Goal: Information Seeking & Learning: Learn about a topic

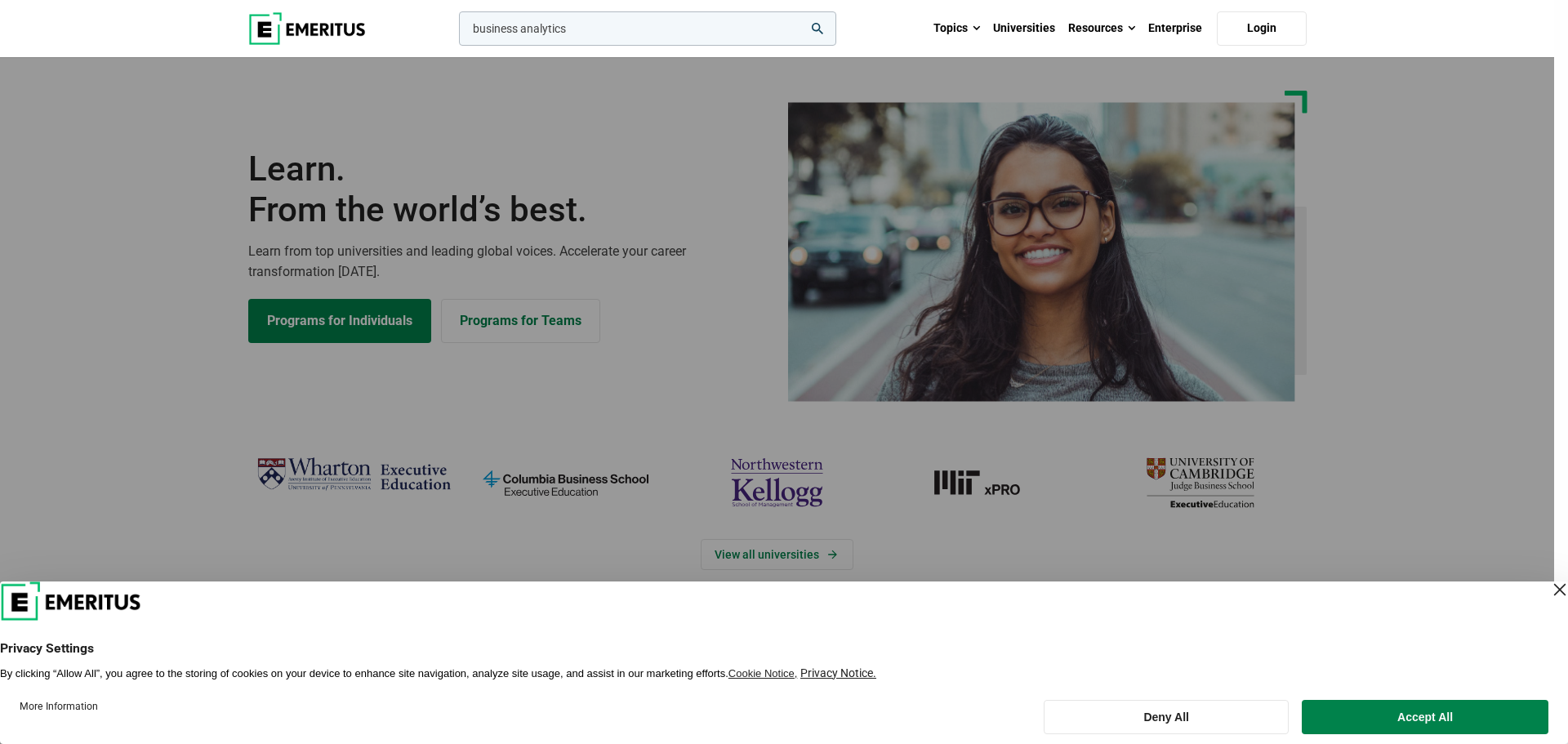
type input "business analytics"
click at [455, 33] on button "search" at bounding box center [455, 33] width 0 height 0
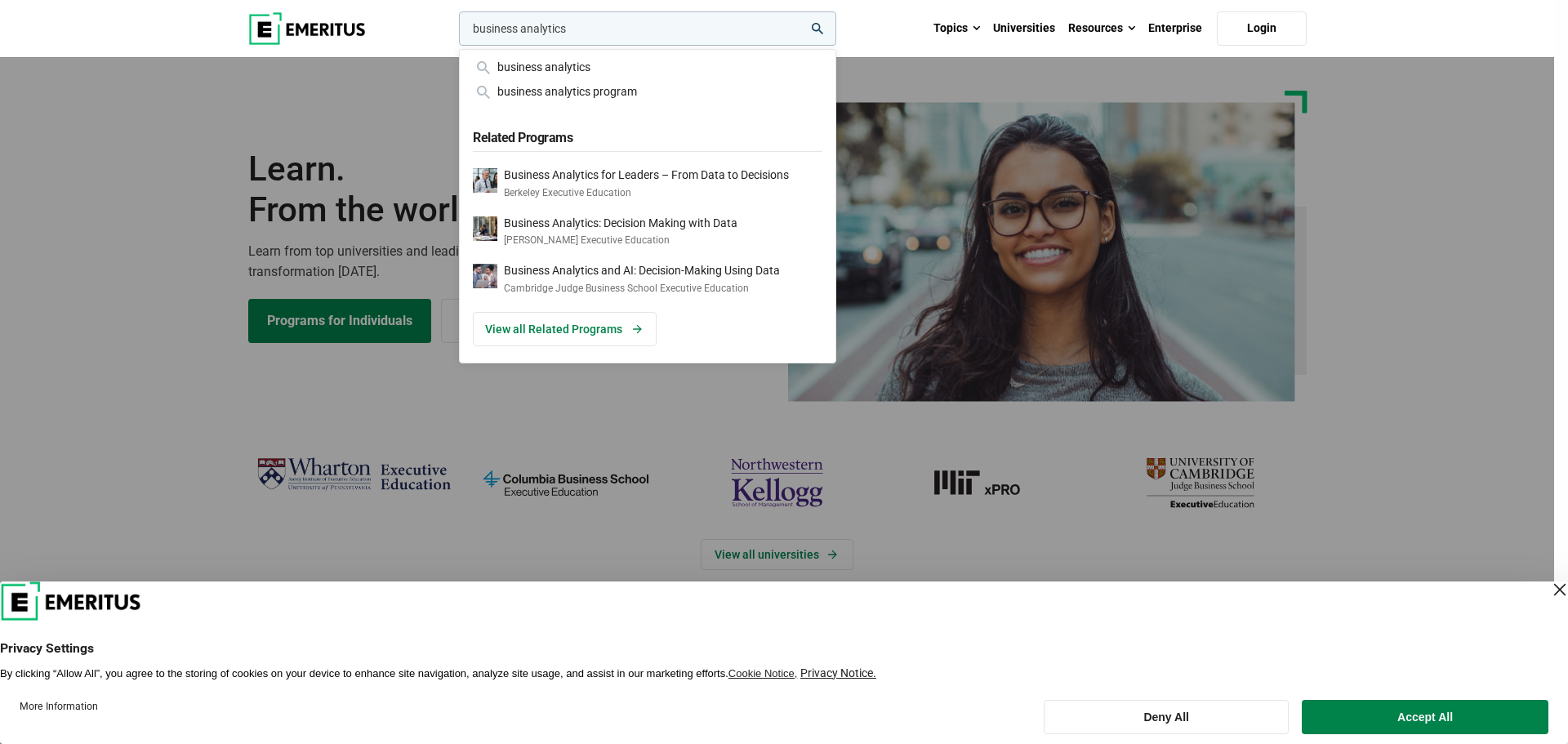
click at [626, 68] on div "business analytics" at bounding box center [647, 67] width 350 height 18
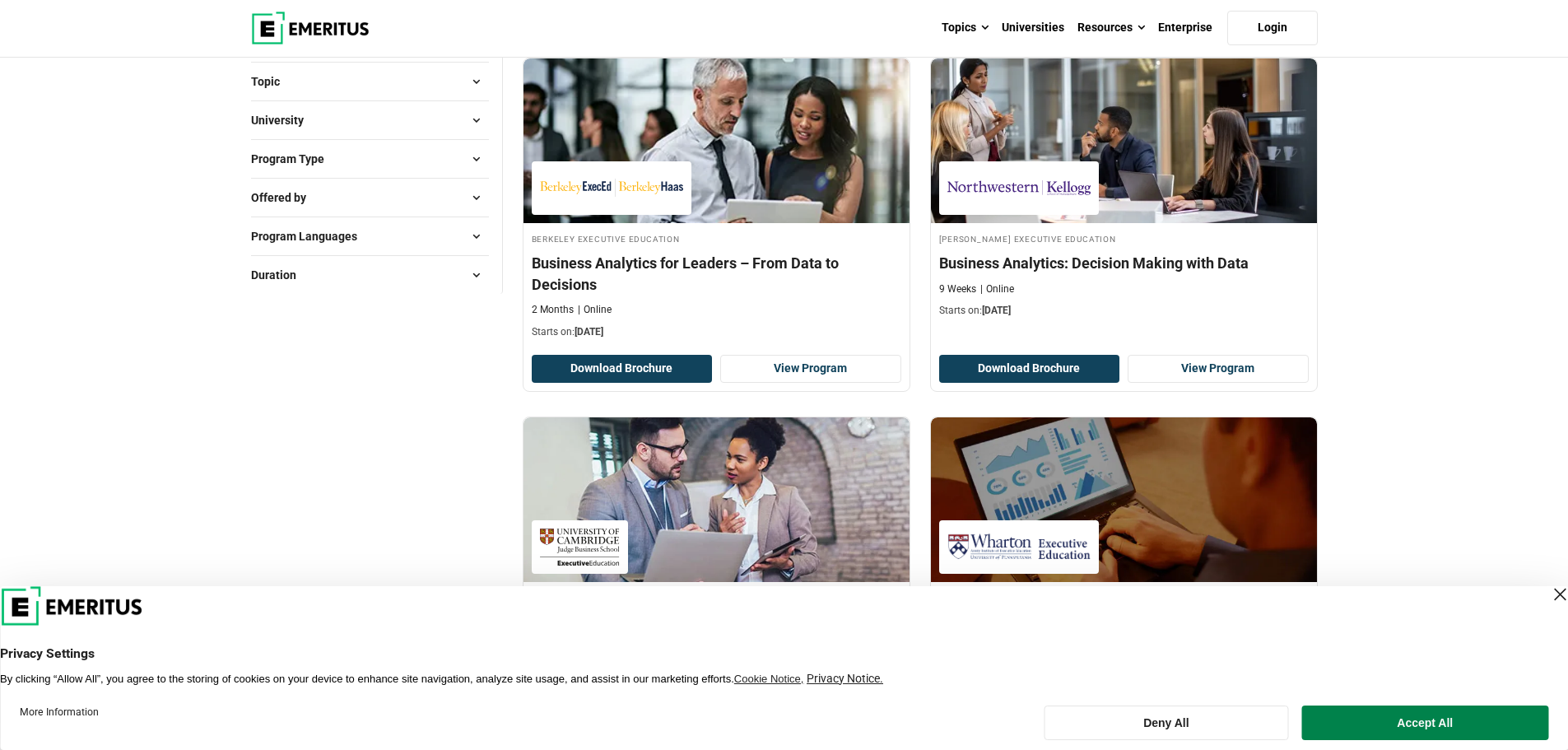
scroll to position [247, 0]
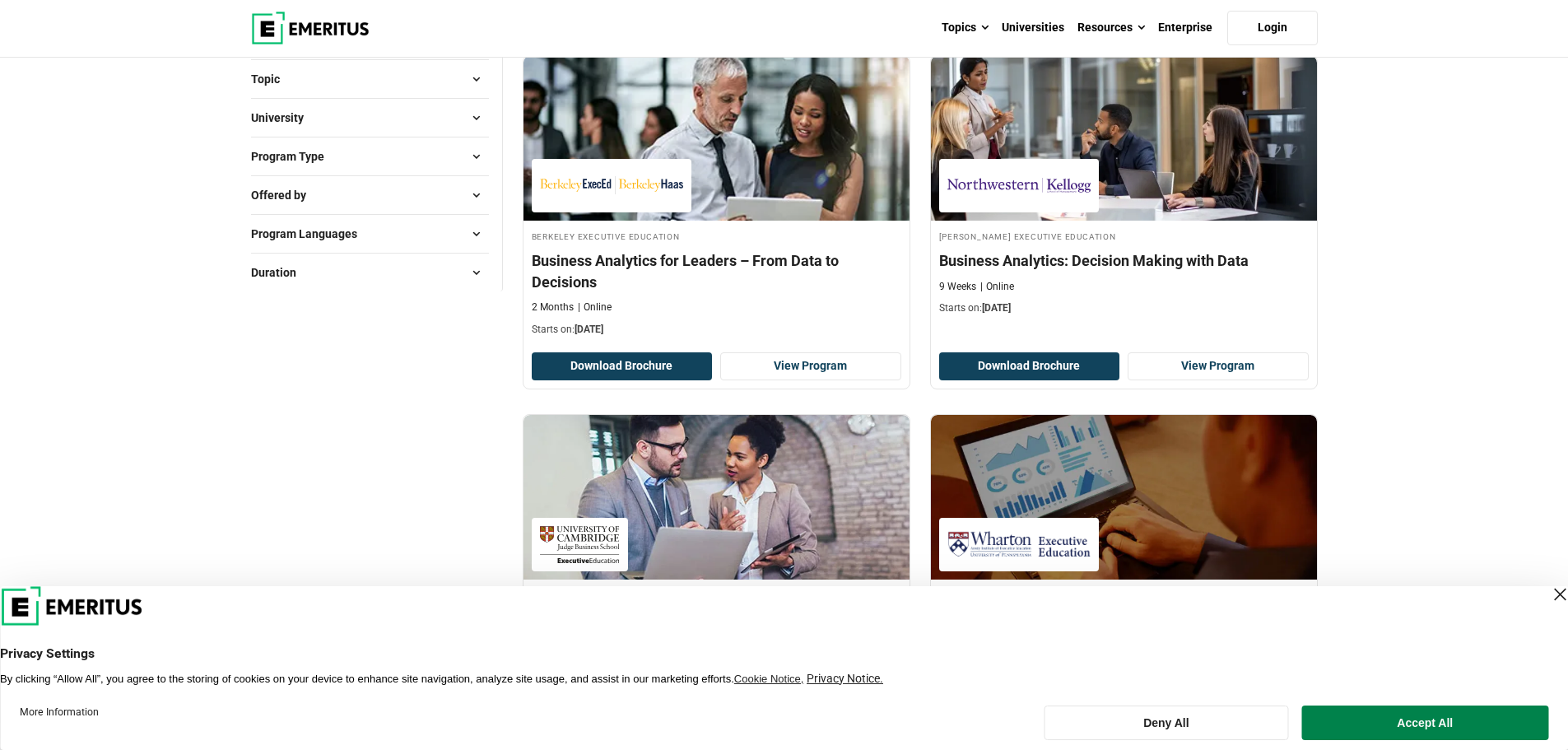
click at [337, 120] on button "University" at bounding box center [369, 118] width 237 height 25
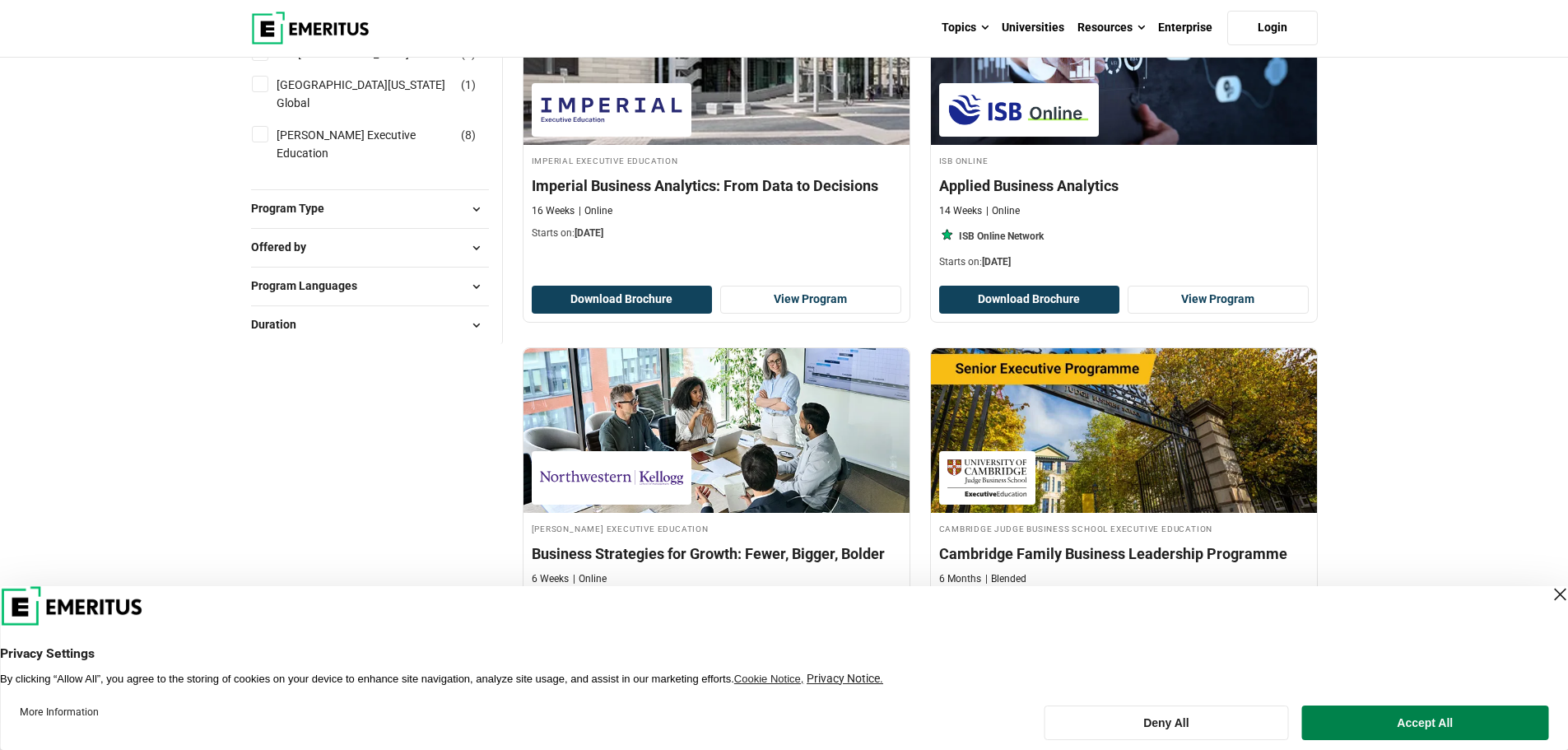
scroll to position [1317, 0]
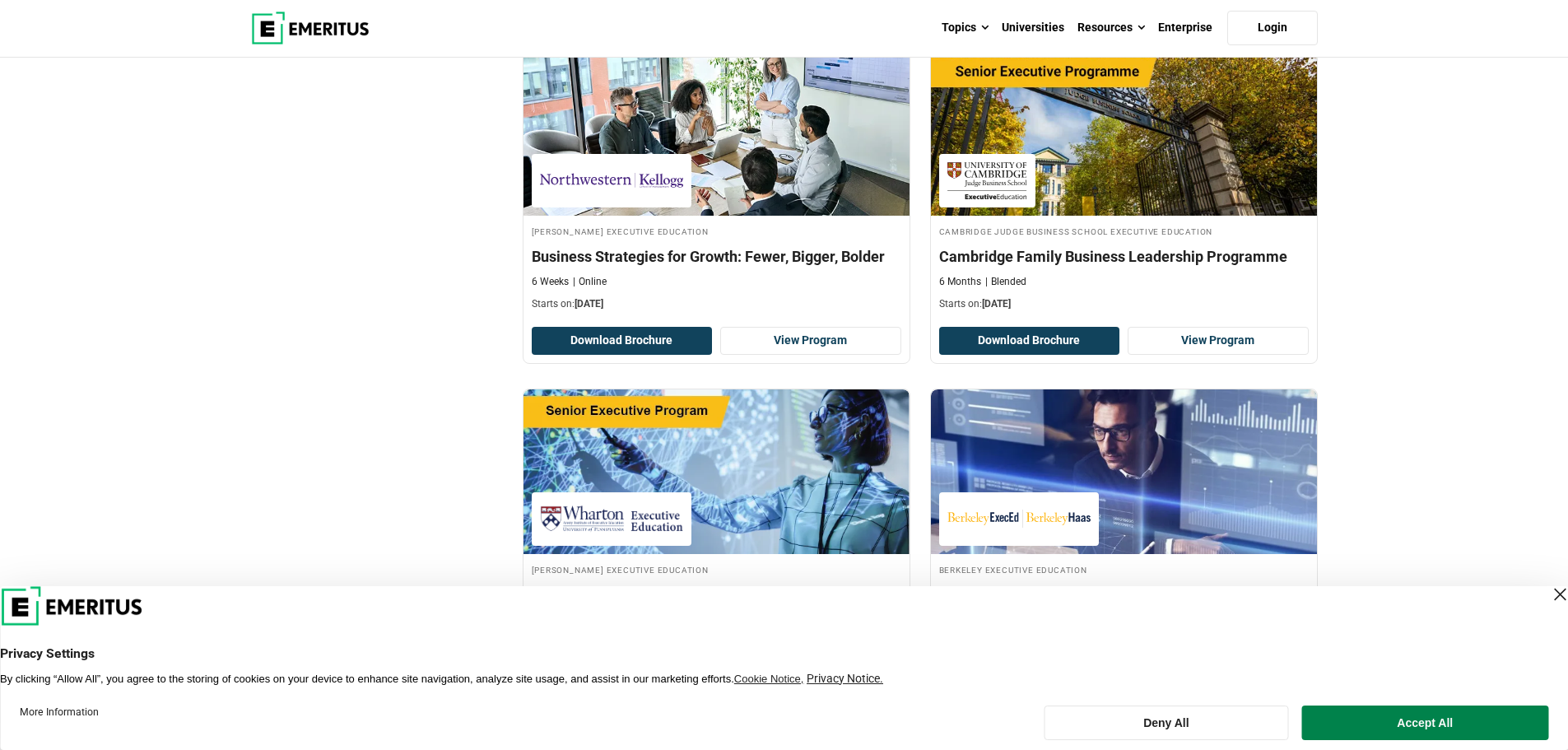
click at [1414, 733] on button "Accept All" at bounding box center [1425, 722] width 246 height 35
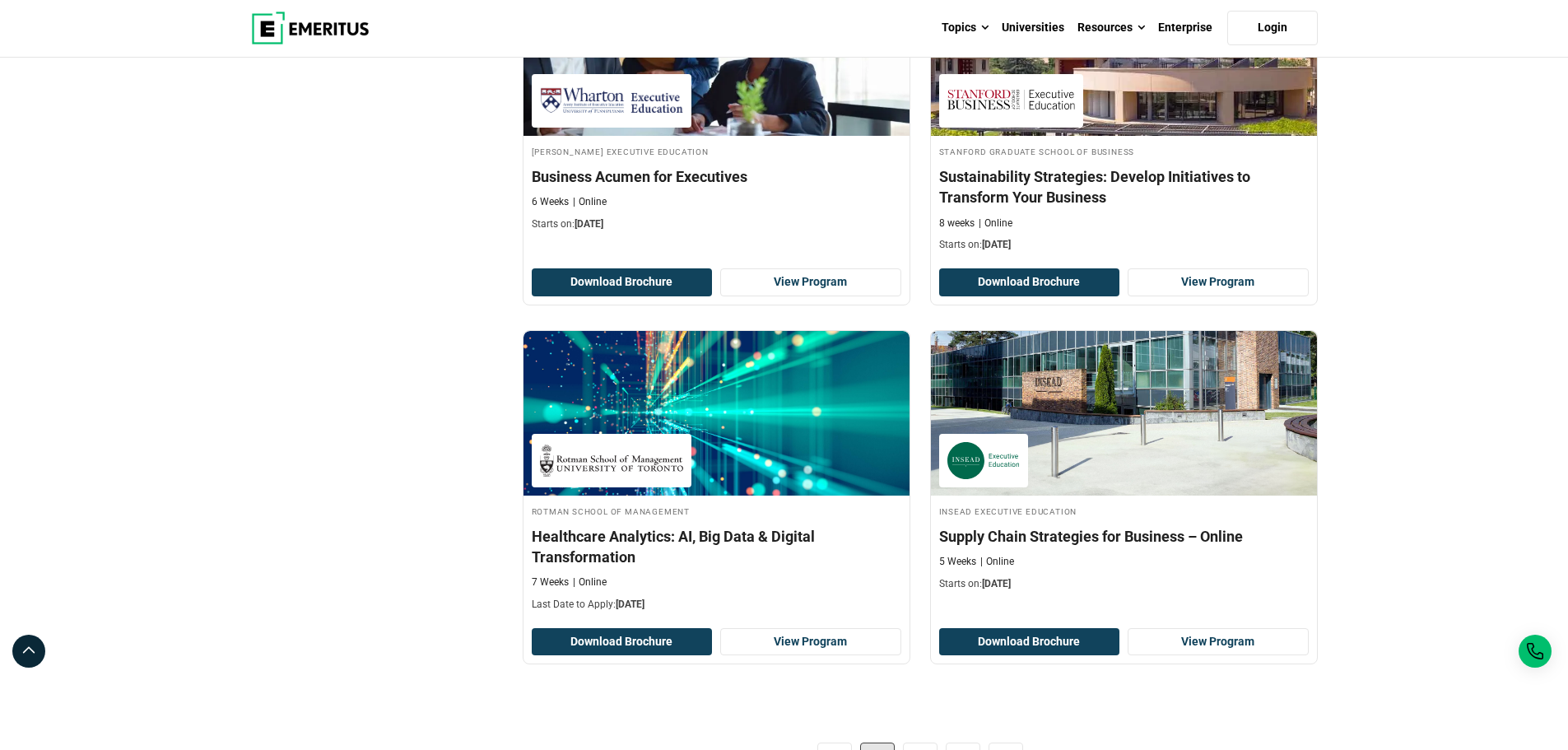
scroll to position [3292, 0]
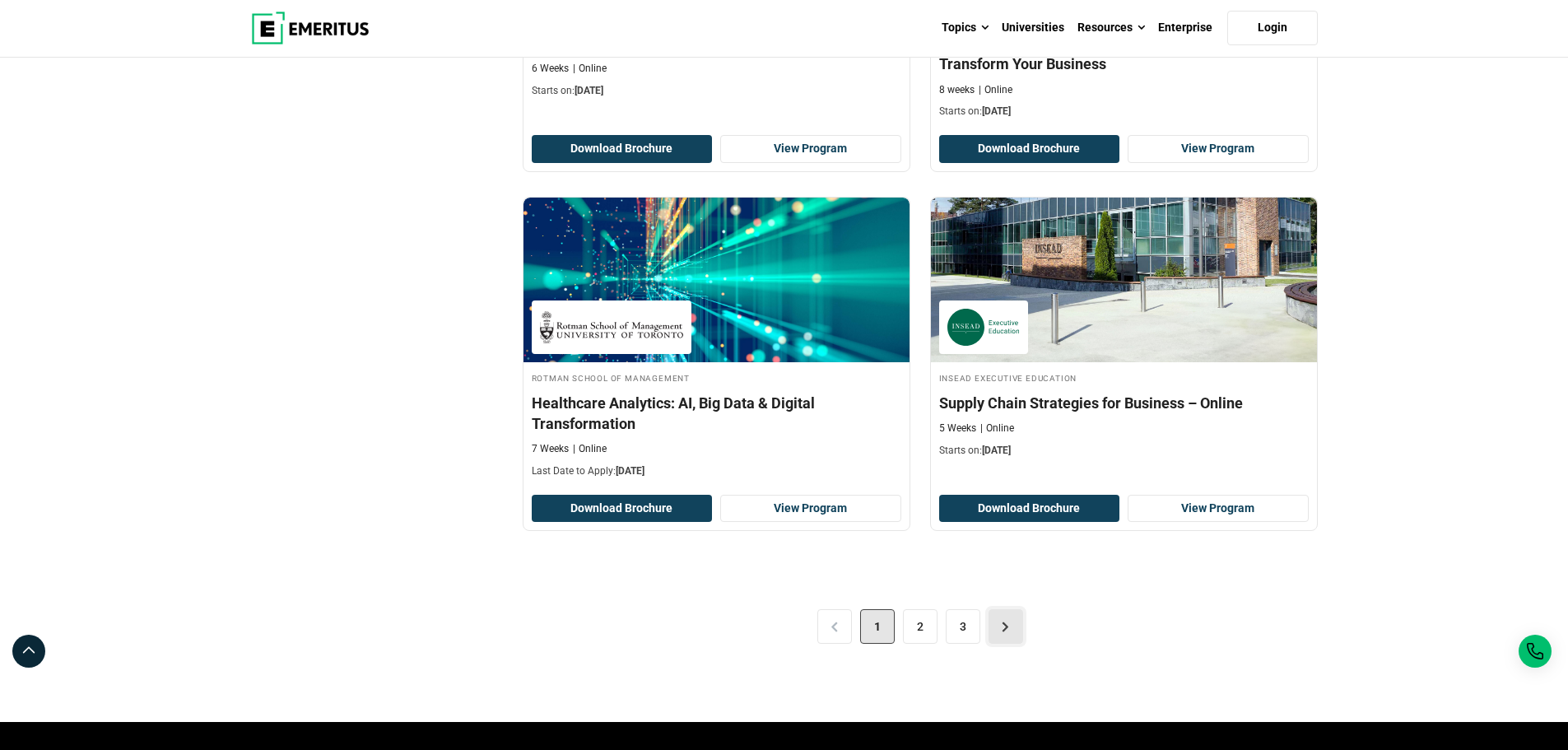
click at [998, 631] on link ">" at bounding box center [1005, 626] width 35 height 35
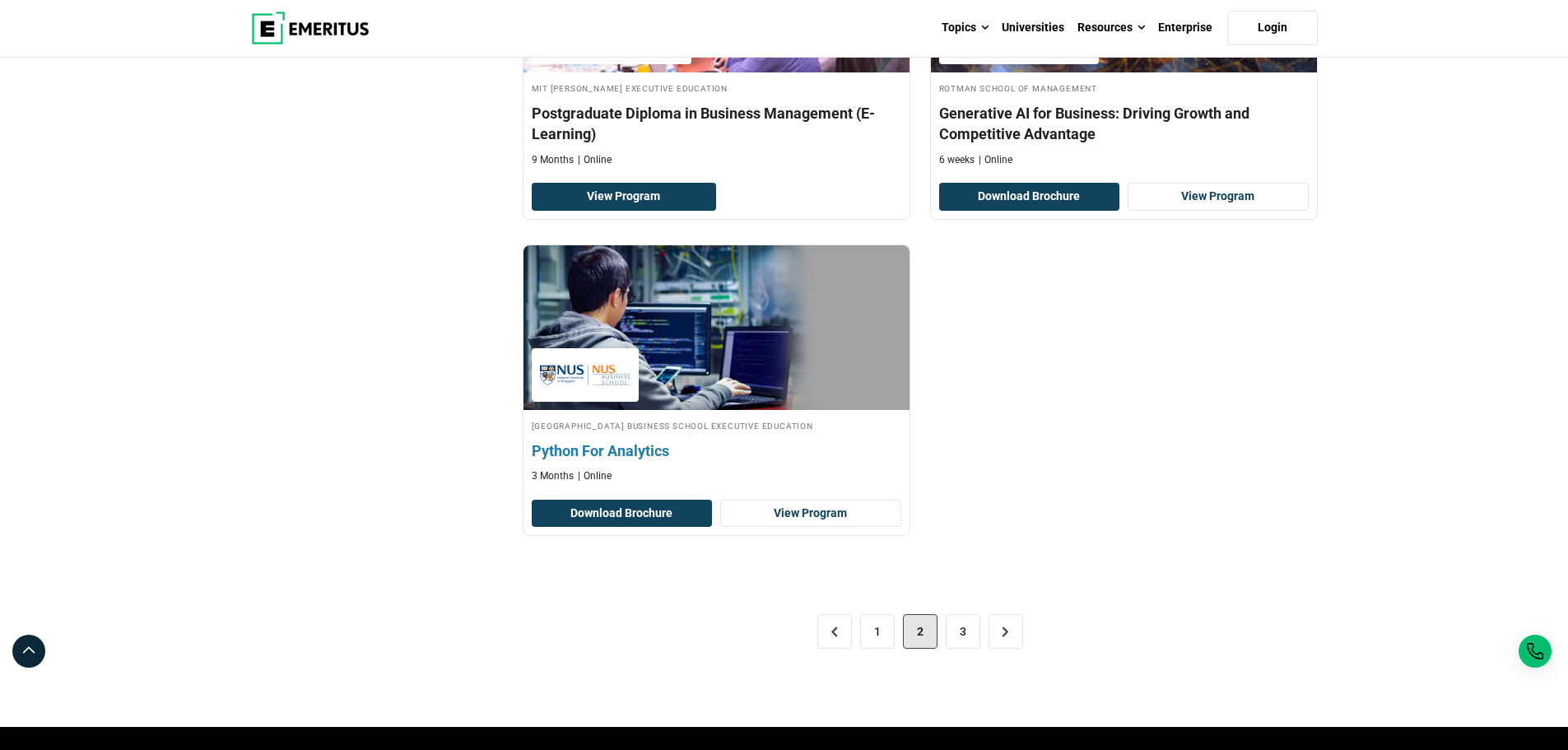
scroll to position [3375, 0]
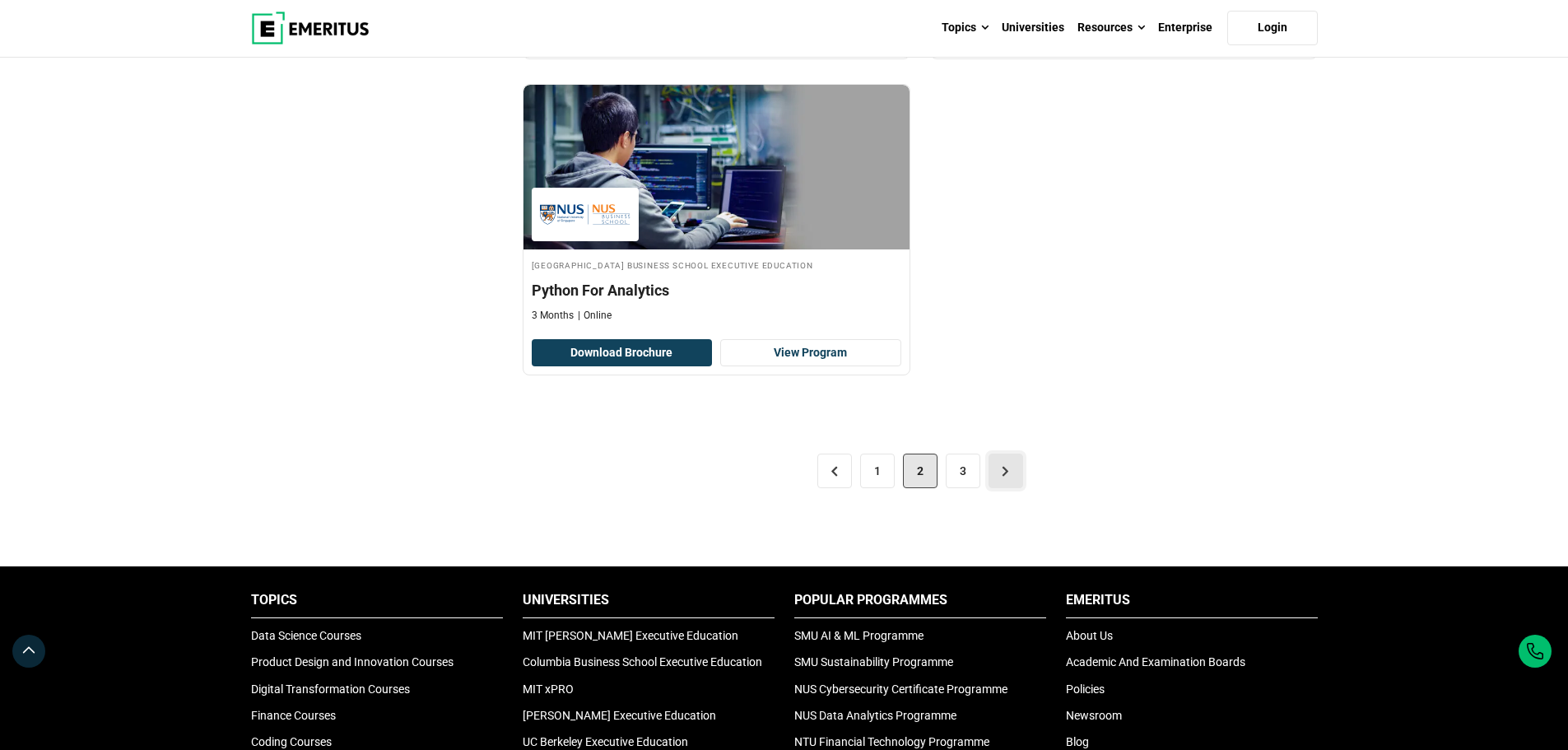
click at [1000, 462] on link ">" at bounding box center [1005, 470] width 35 height 35
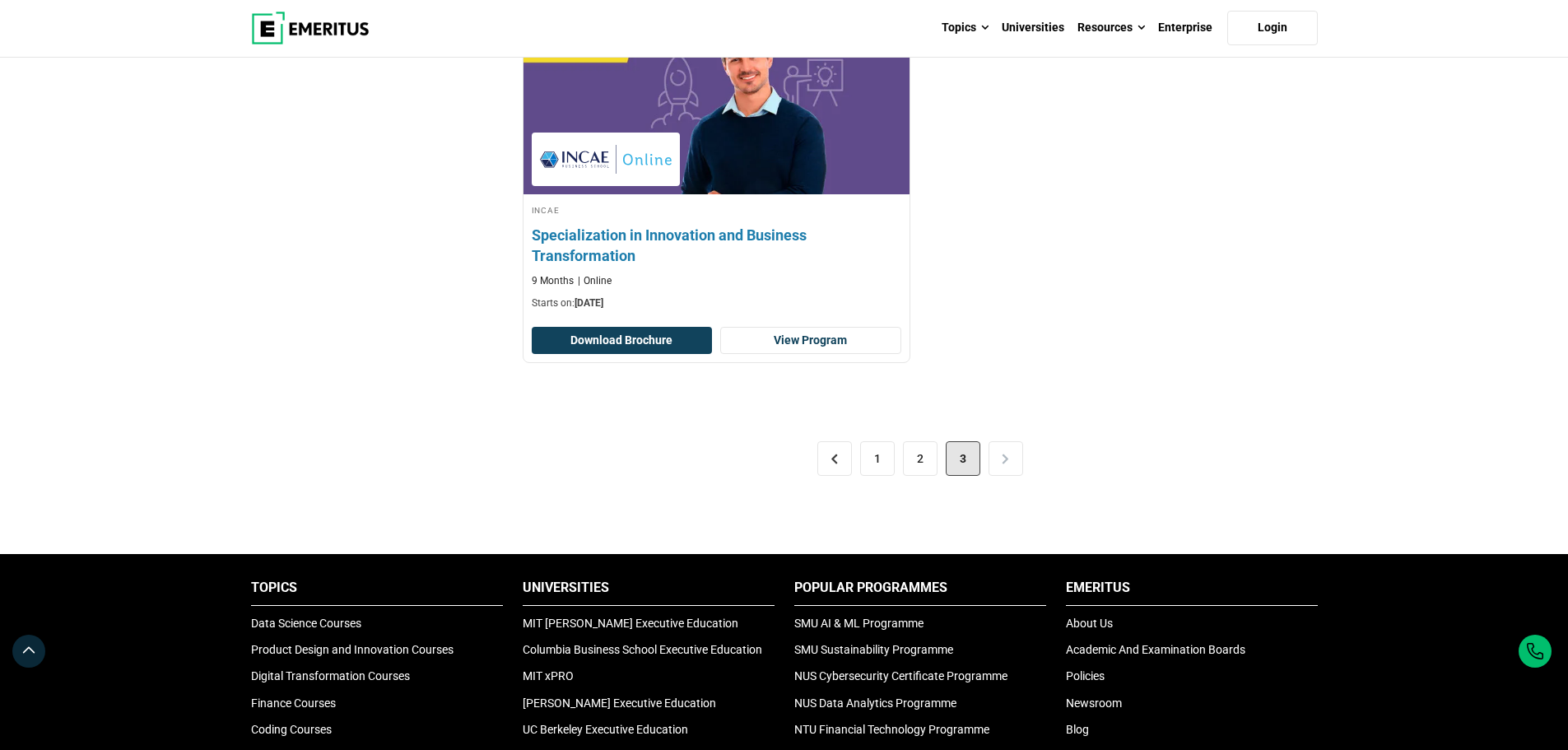
scroll to position [2881, 0]
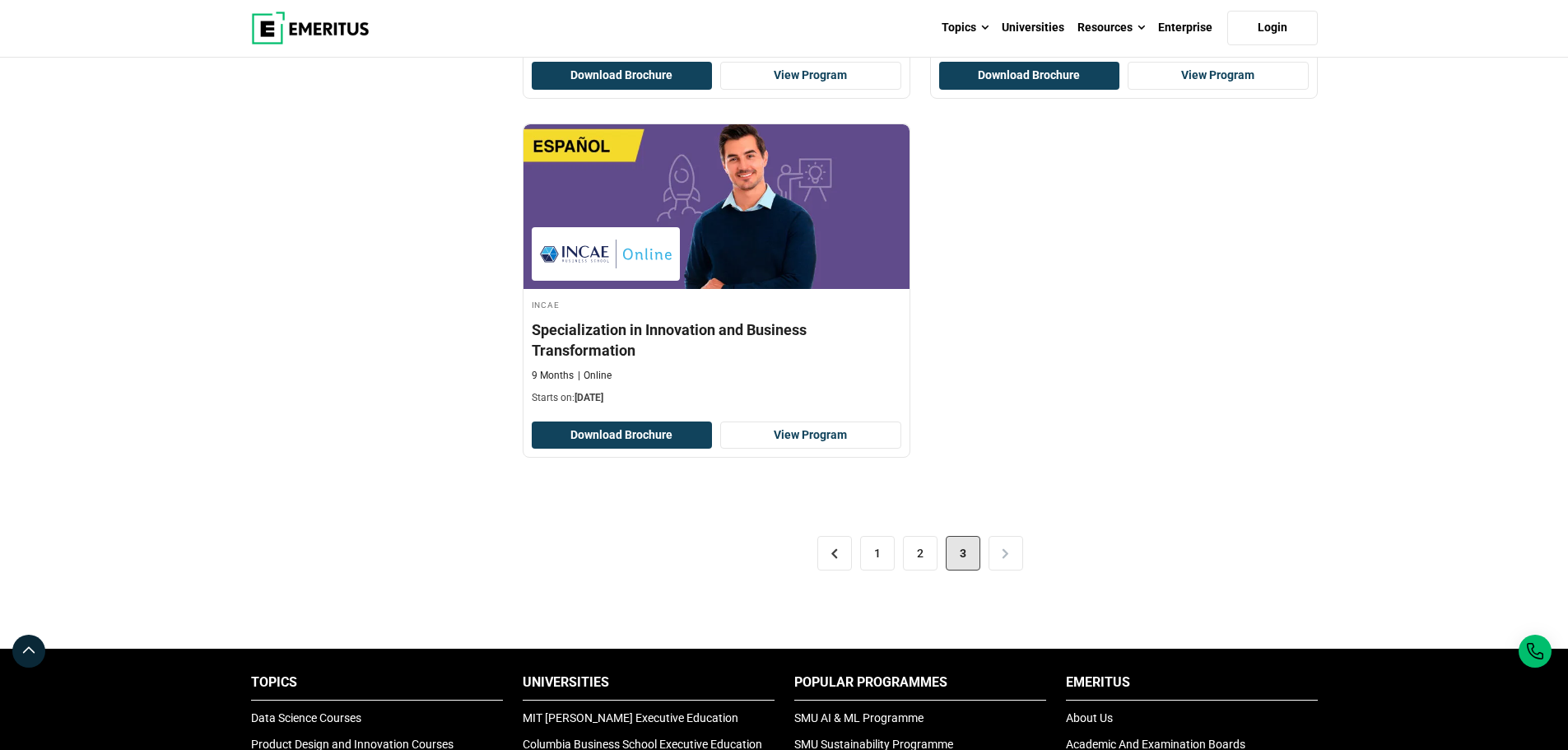
click at [335, 41] on img at bounding box center [310, 28] width 118 height 33
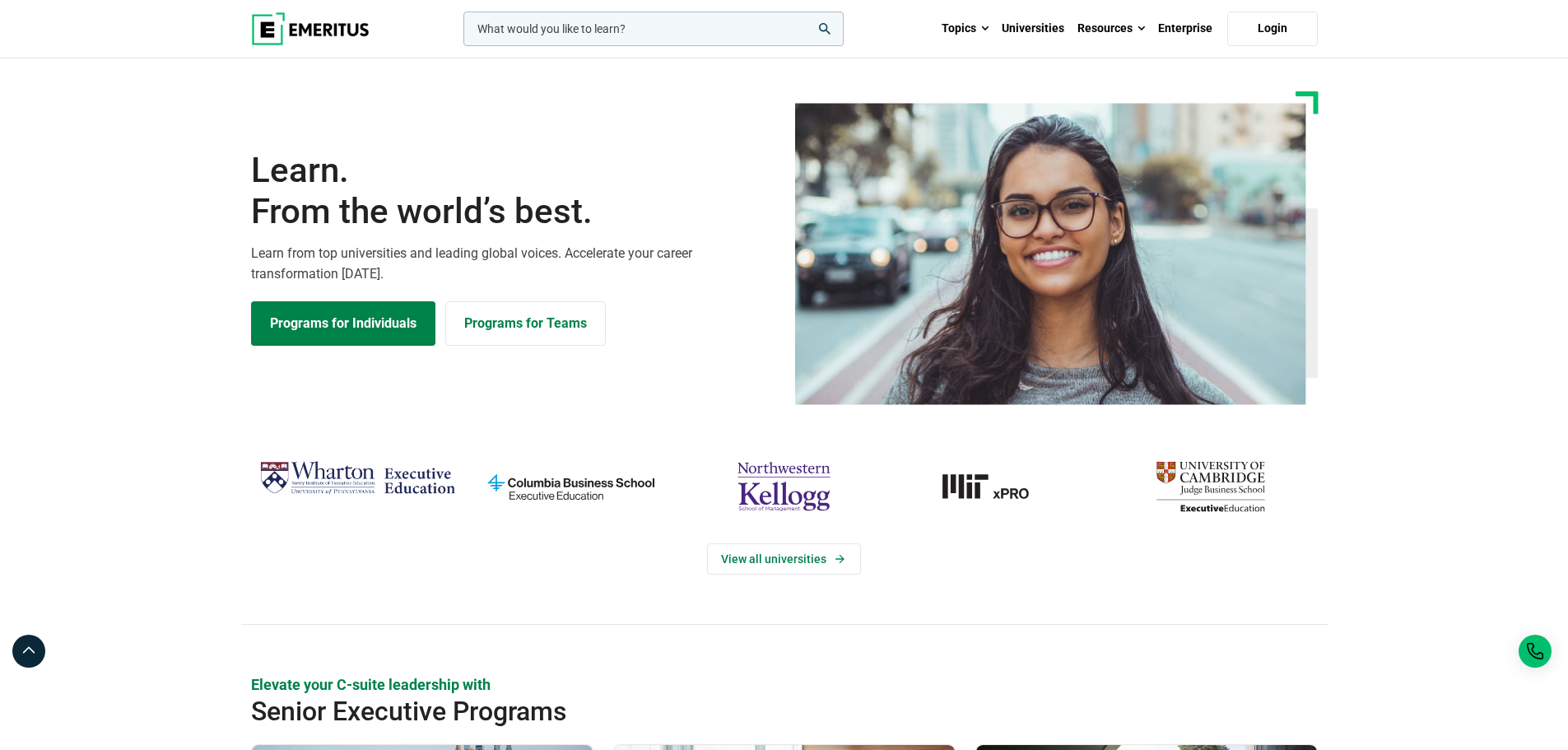
click at [749, 23] on input "woocommerce-product-search-field-0" at bounding box center [653, 29] width 380 height 35
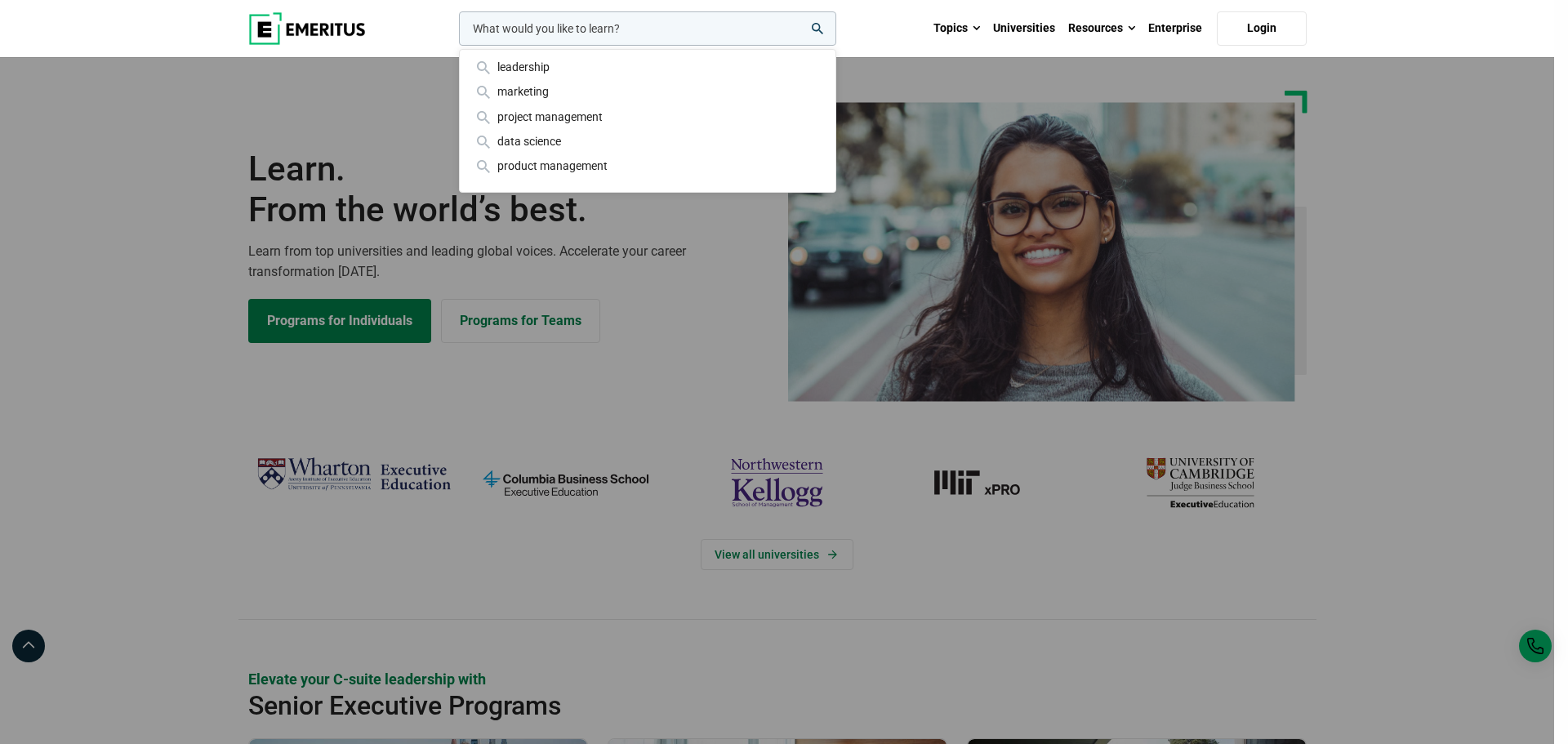
click at [455, 45] on div "leadership marketing project management data science product management" at bounding box center [646, 28] width 381 height 35
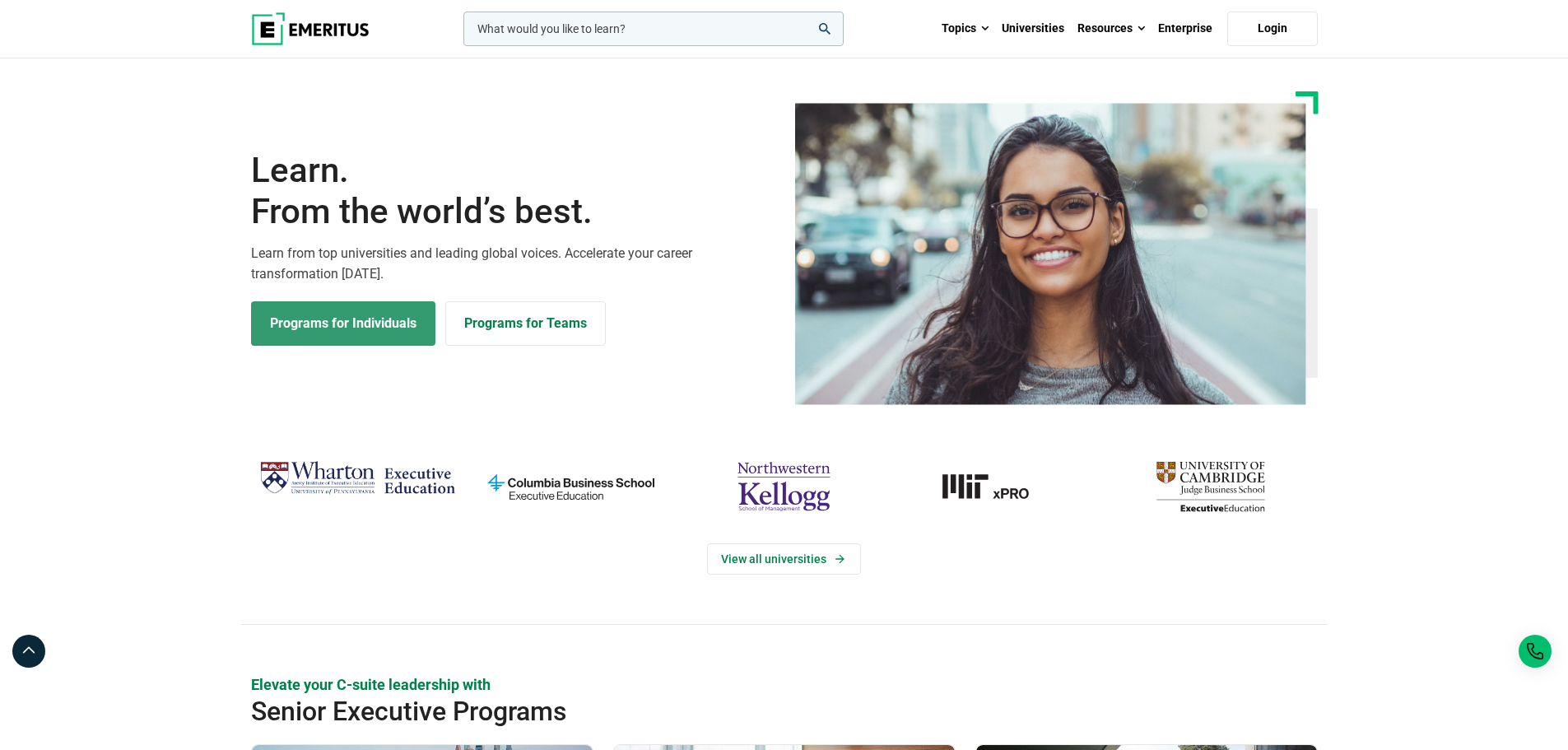
click at [373, 327] on link "Programs for Individuals" at bounding box center [343, 323] width 185 height 45
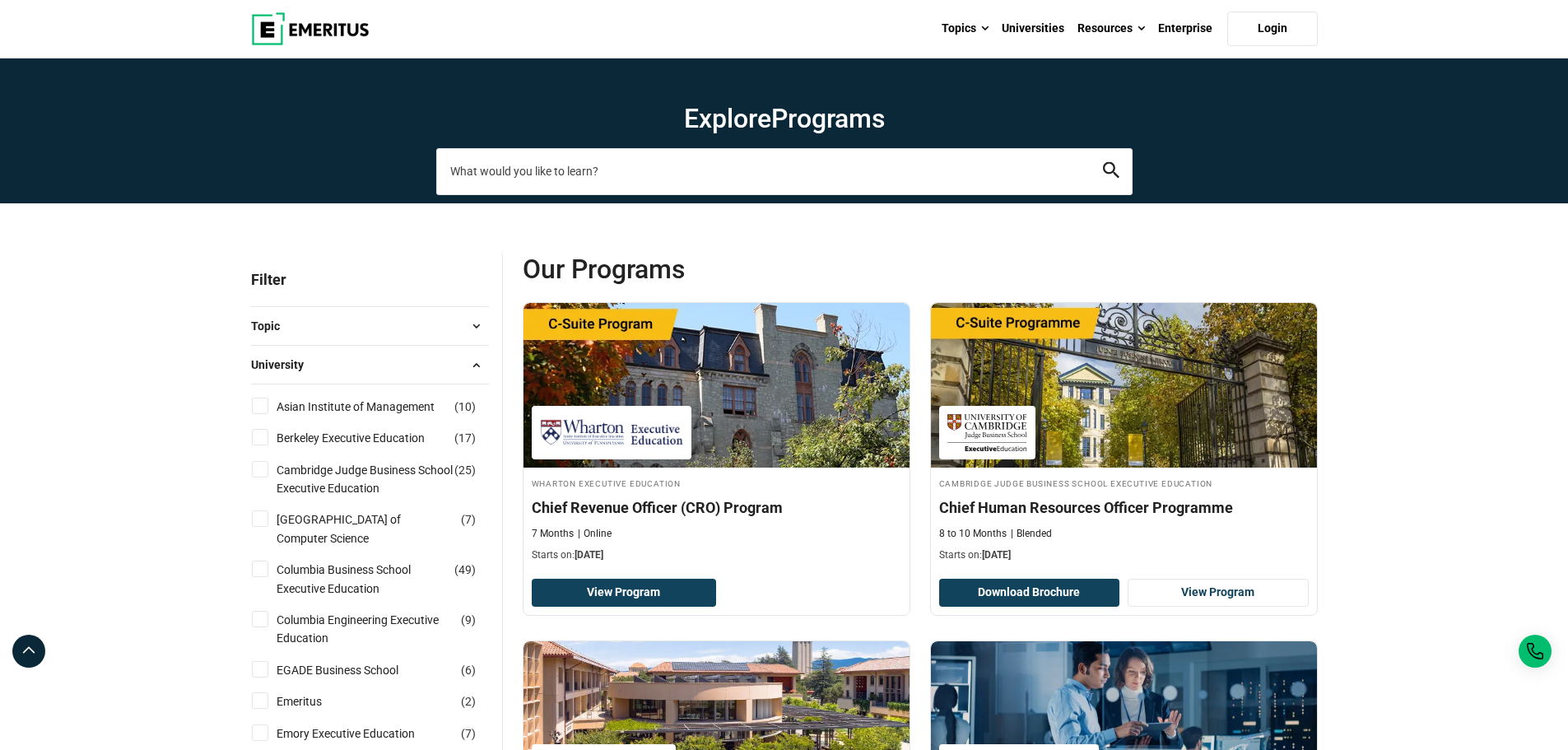
click at [650, 184] on input "search-page" at bounding box center [784, 170] width 696 height 46
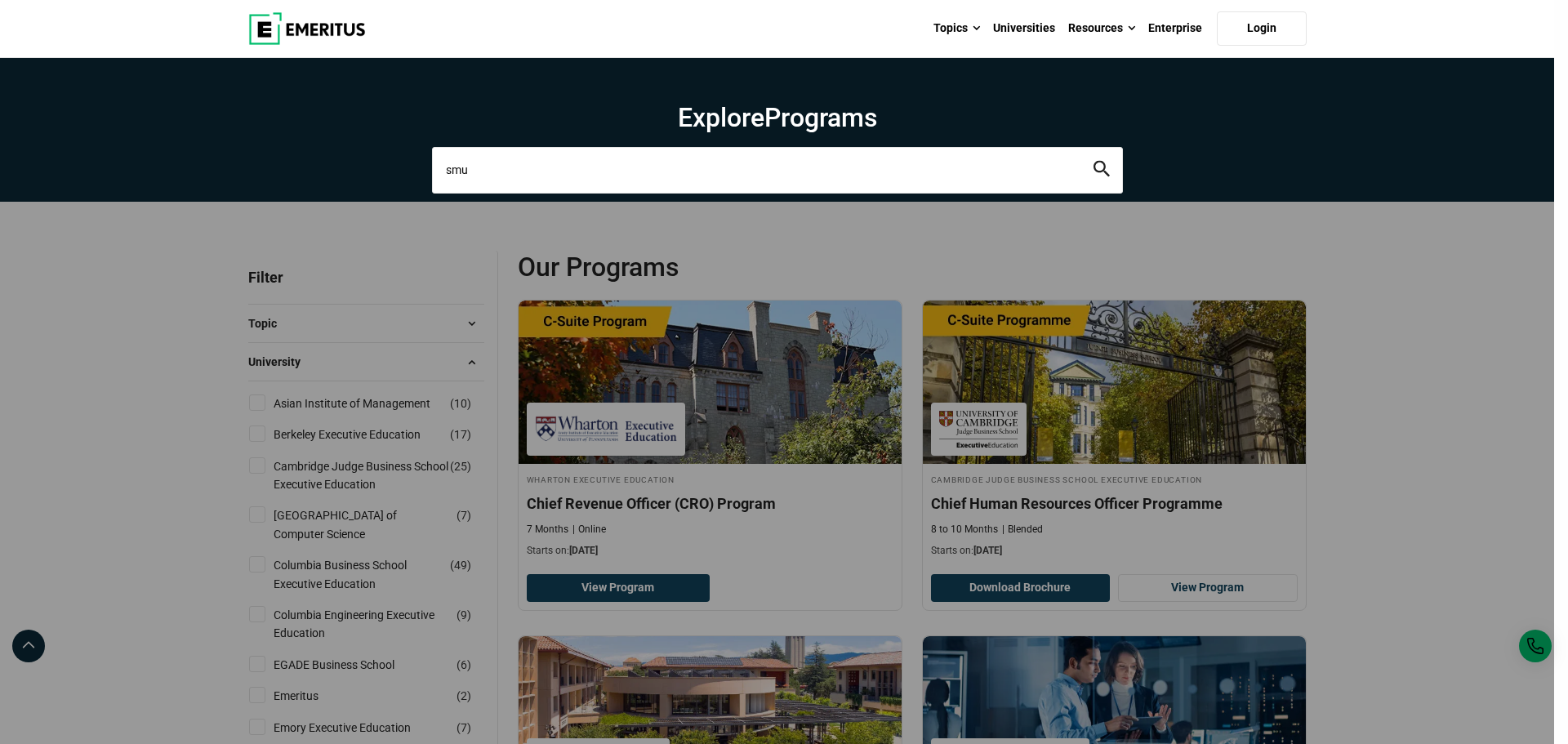
type input "smu"
click at [1094, 161] on button "search" at bounding box center [1102, 170] width 16 height 19
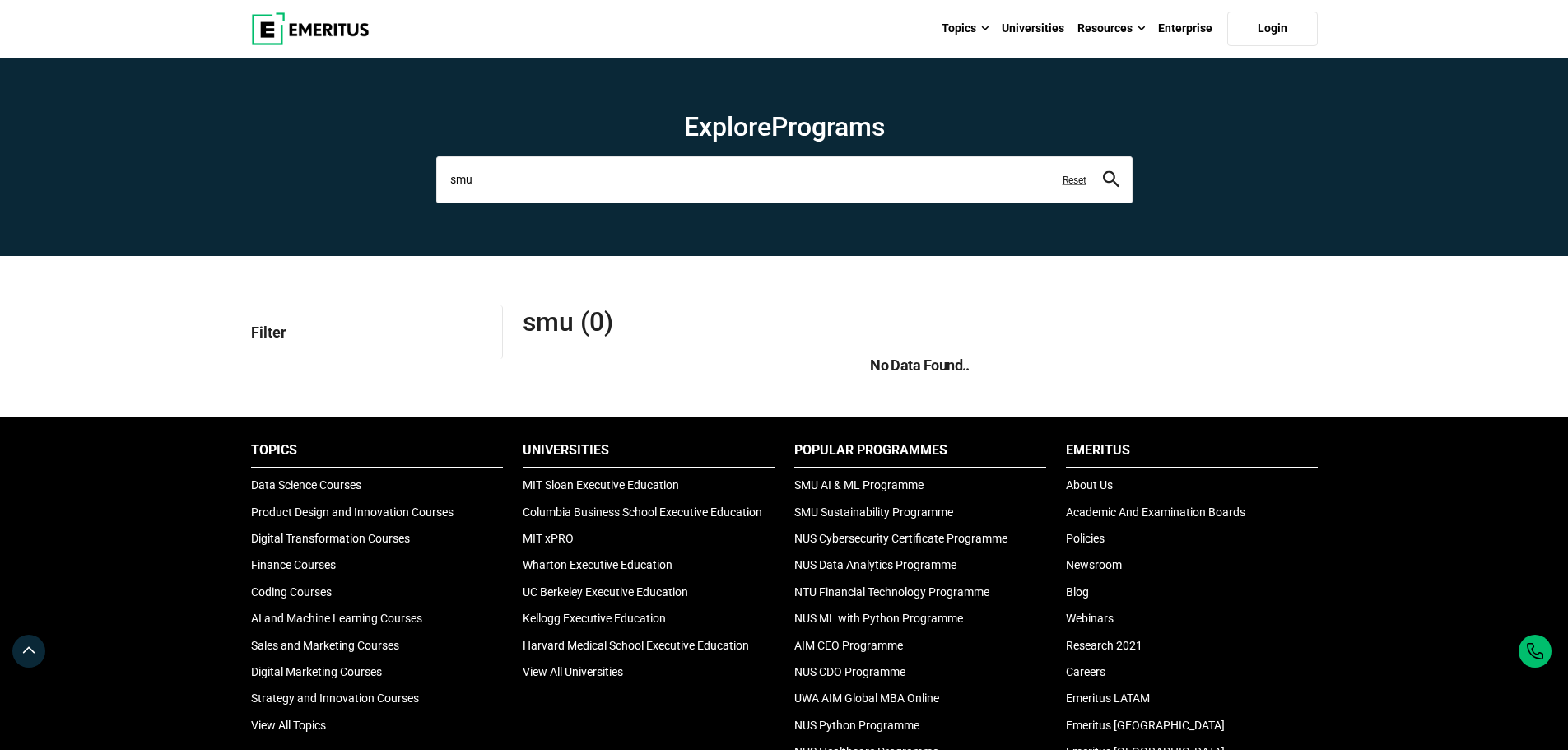
drag, startPoint x: 533, startPoint y: 184, endPoint x: 401, endPoint y: 167, distance: 133.1
click at [401, 167] on section "Explore Programs smu leadership marketing project management data science produ…" at bounding box center [784, 157] width 1568 height 197
click at [1072, 177] on link "Reset" at bounding box center [1074, 180] width 24 height 14
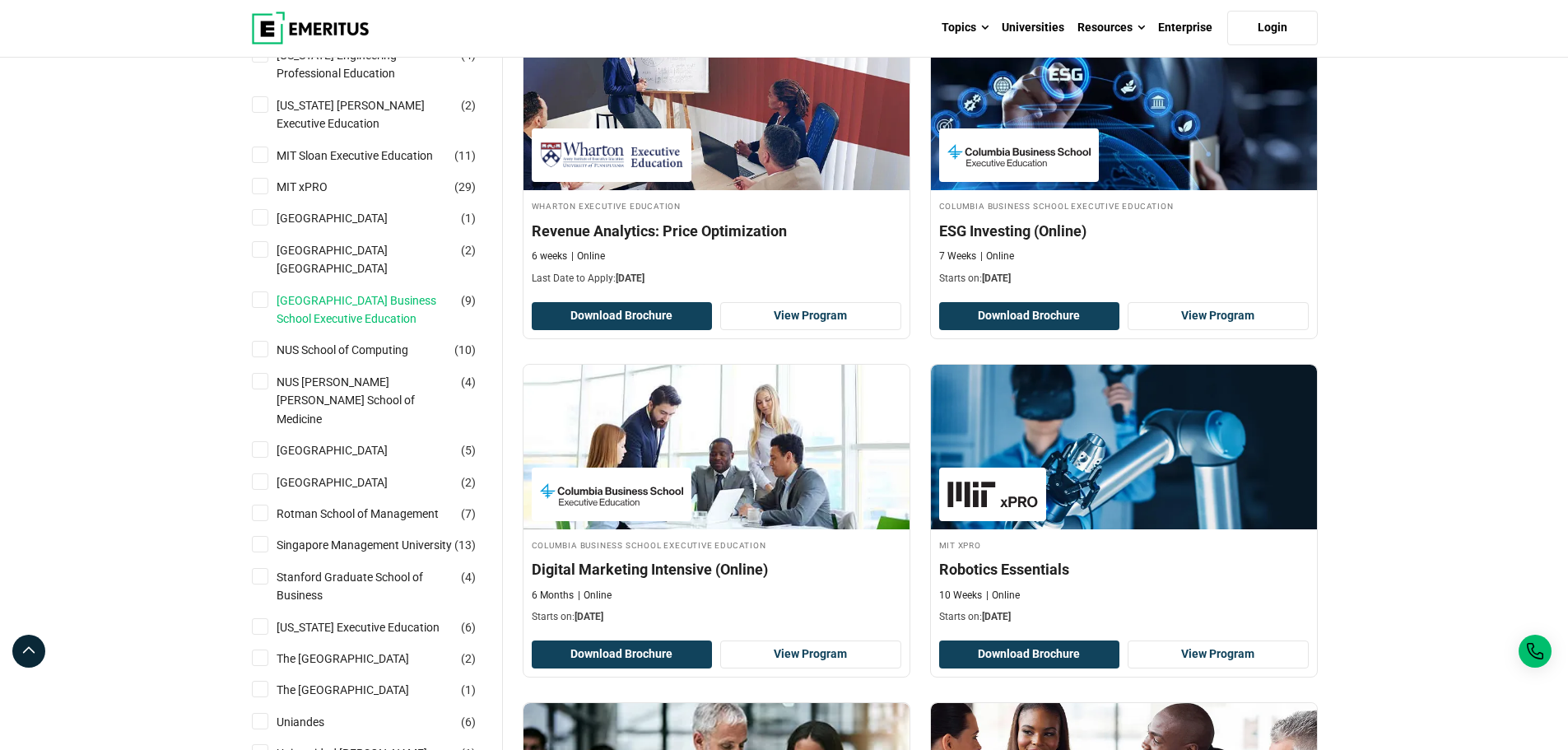
scroll to position [1481, 0]
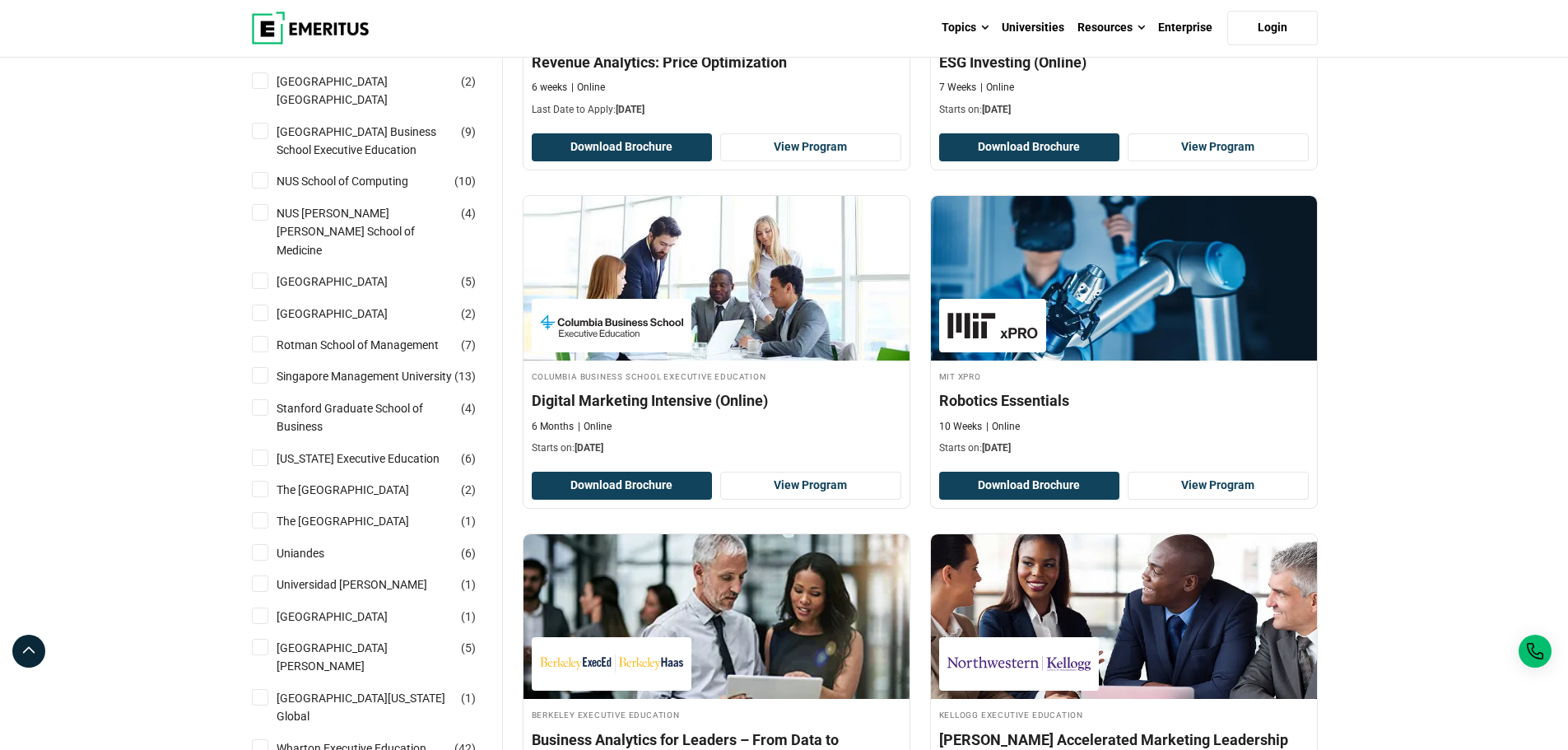
click at [266, 185] on input "NUS School of Computing ( 10 )" at bounding box center [260, 180] width 16 height 16
checkbox input "true"
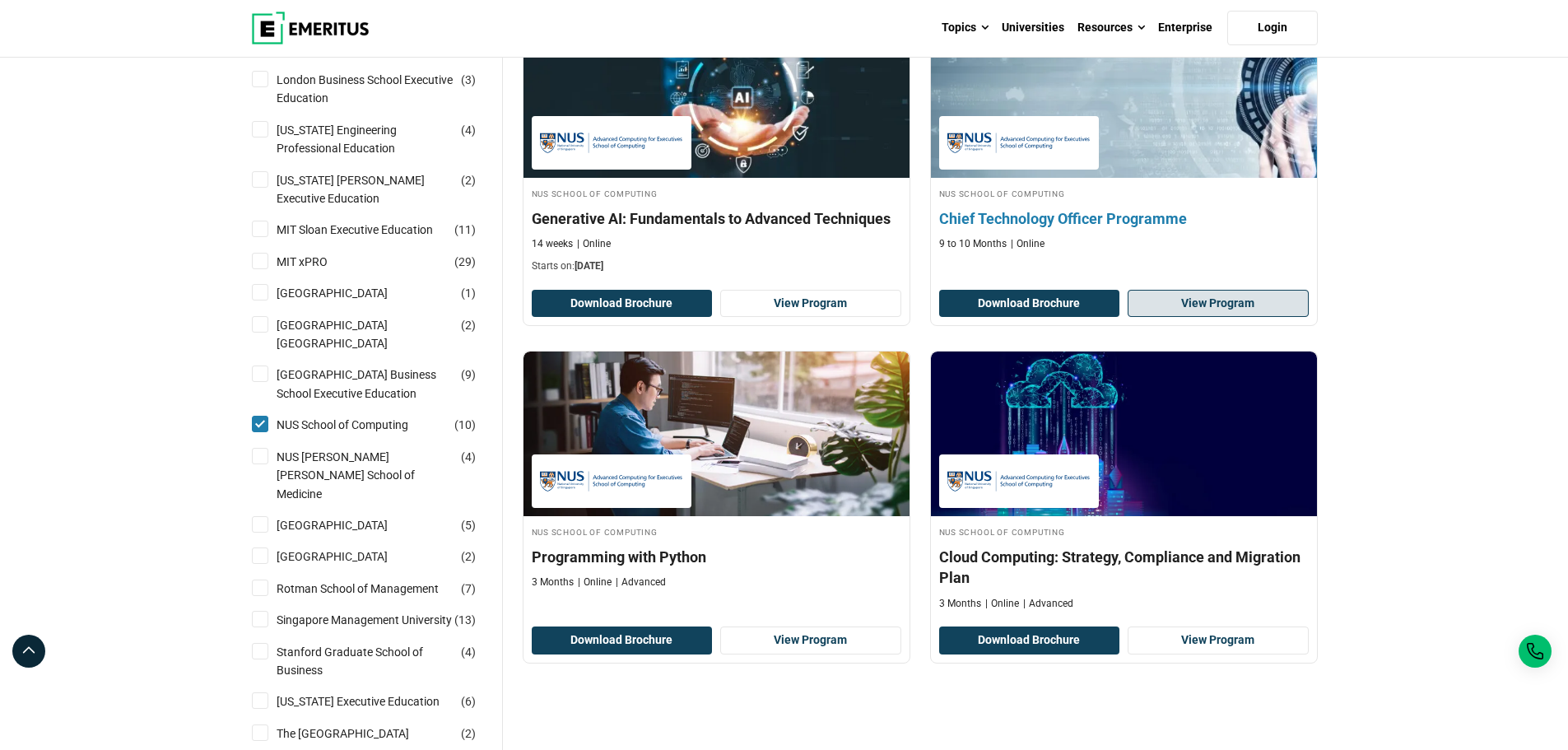
scroll to position [1317, 0]
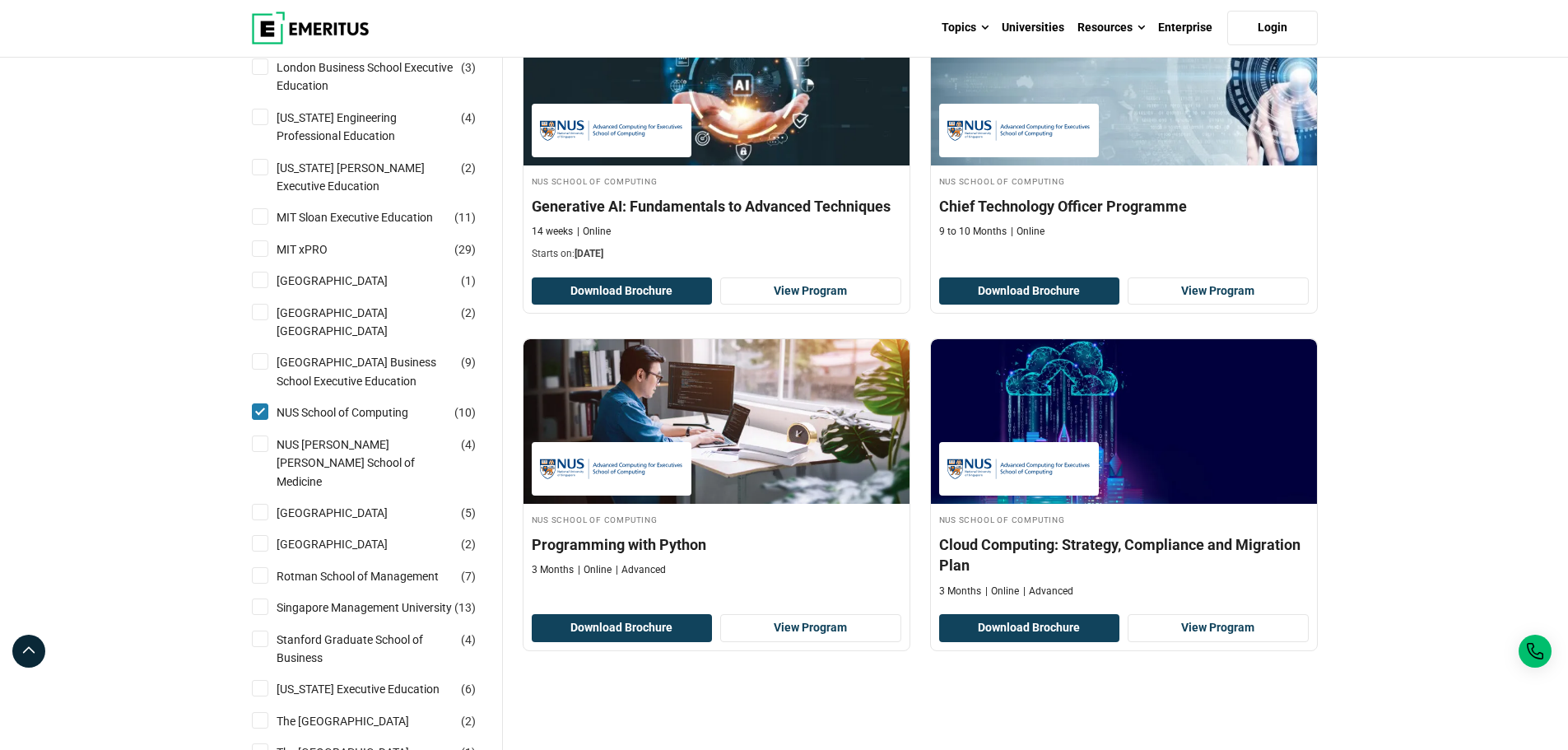
click at [264, 304] on input "Nanyang Technological University Nanyang Business School ( 2 )" at bounding box center [260, 312] width 16 height 16
checkbox input "true"
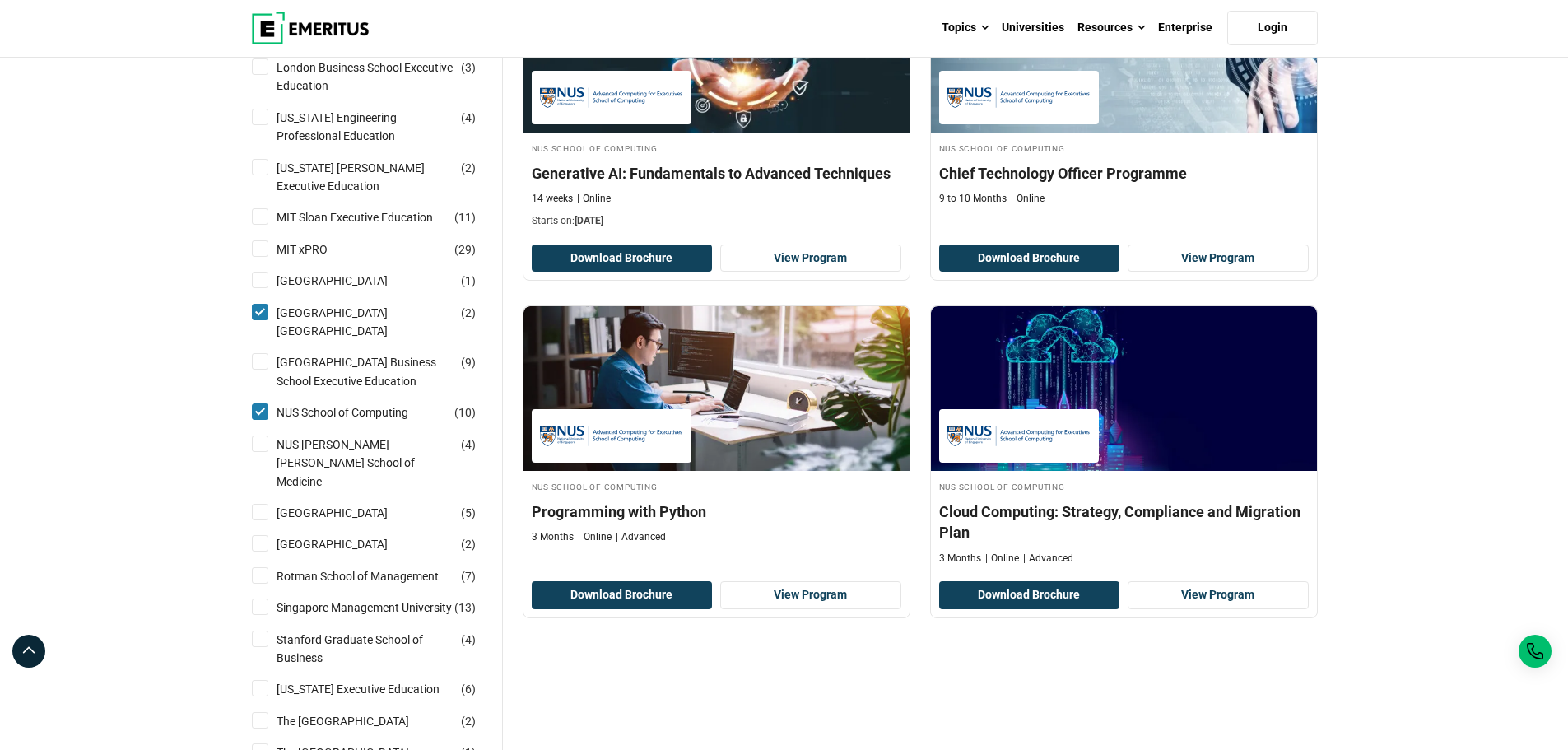
click at [262, 272] on input "Nanyang Technological University ( 1 )" at bounding box center [260, 280] width 16 height 16
checkbox input "true"
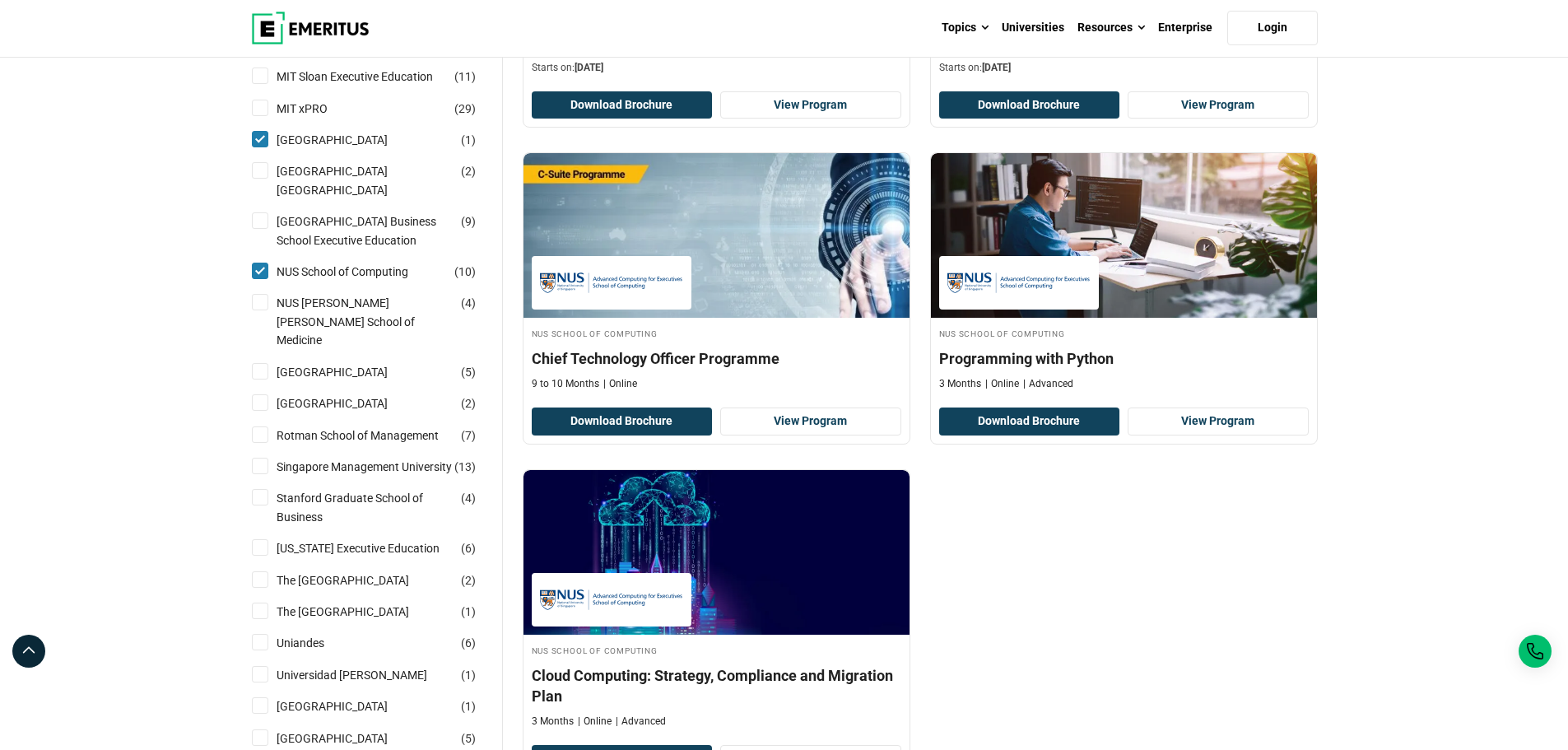
scroll to position [1481, 0]
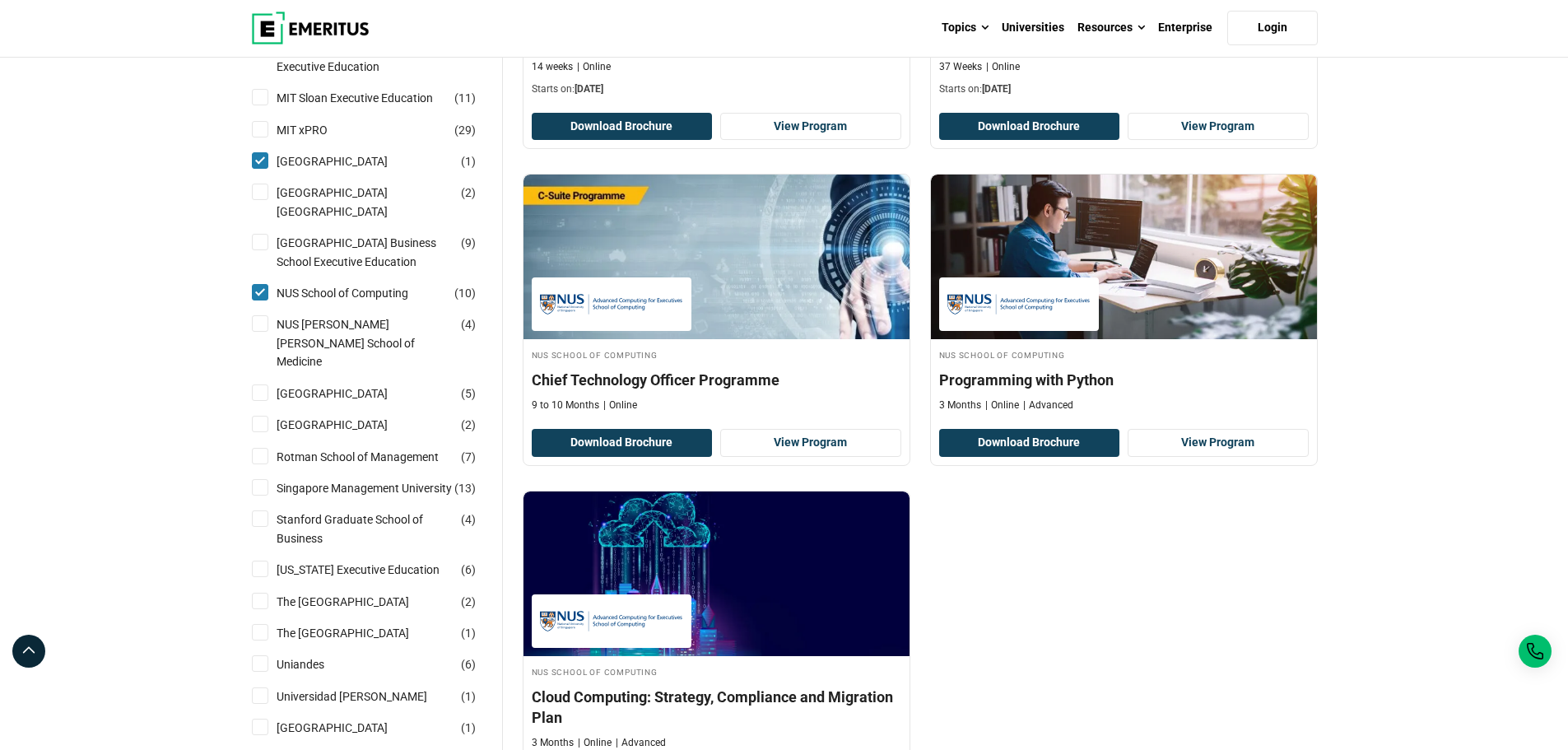
click at [262, 489] on input "Singapore Management University ( 13 )" at bounding box center [260, 487] width 16 height 16
checkbox input "true"
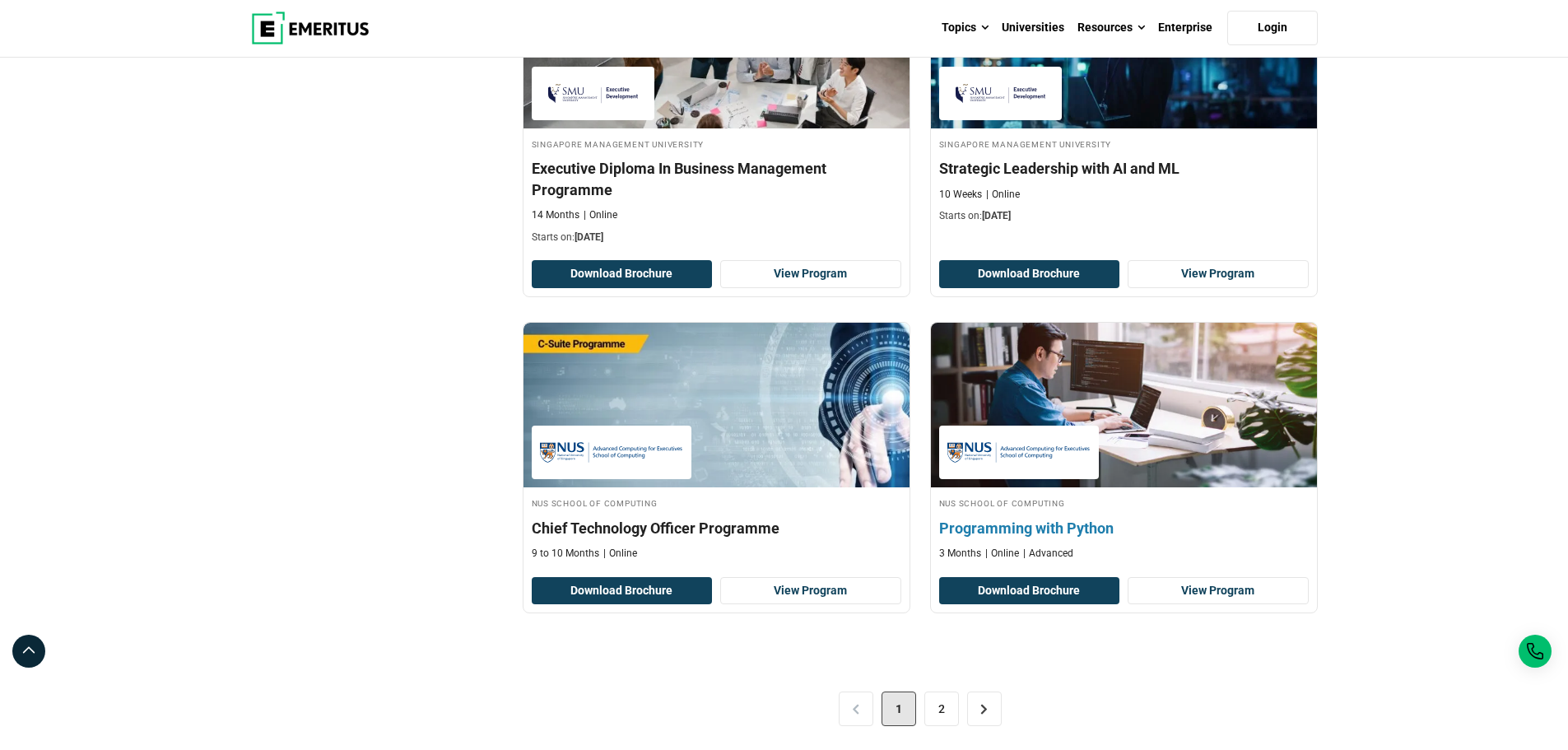
scroll to position [3127, 0]
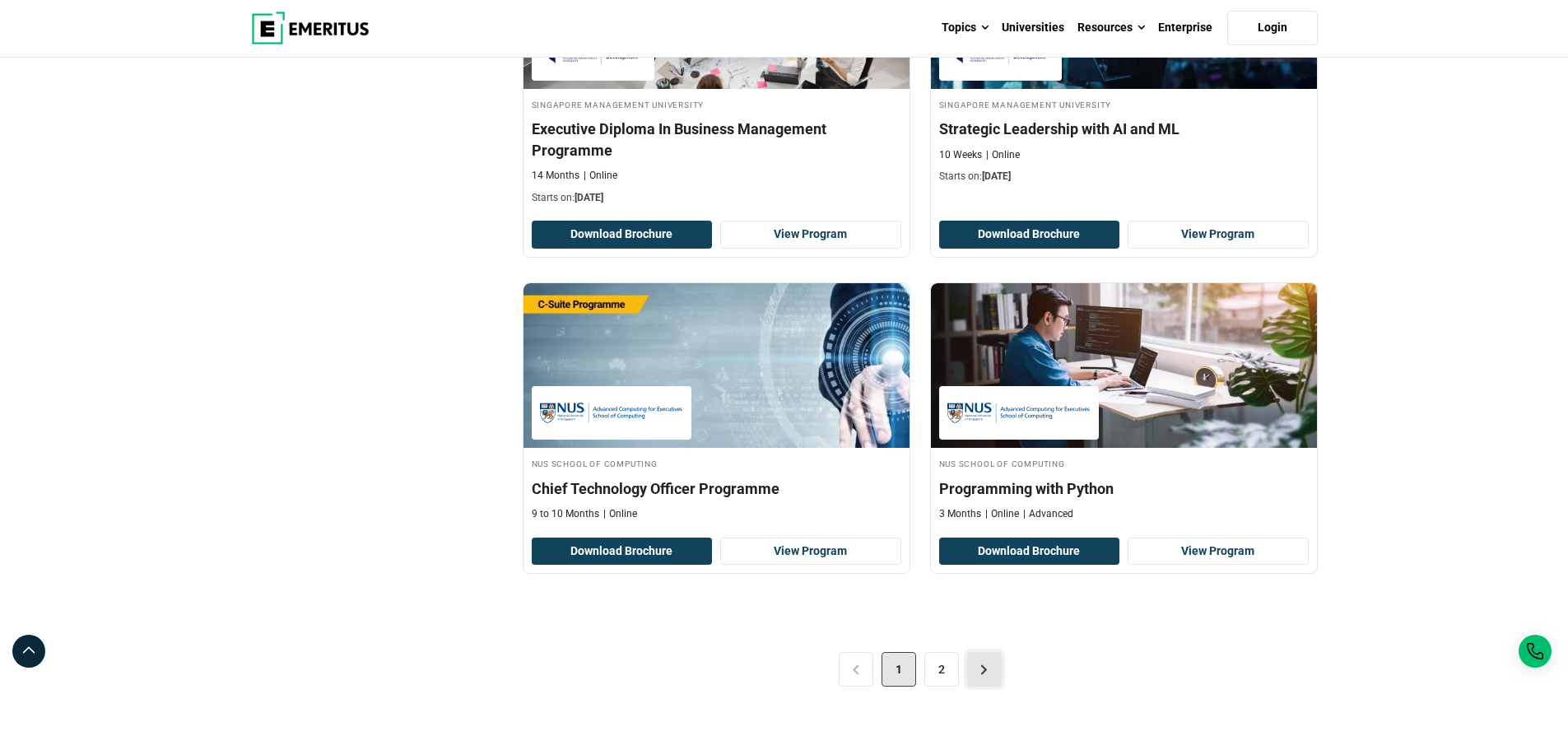
click at [987, 681] on link ">" at bounding box center [984, 668] width 35 height 35
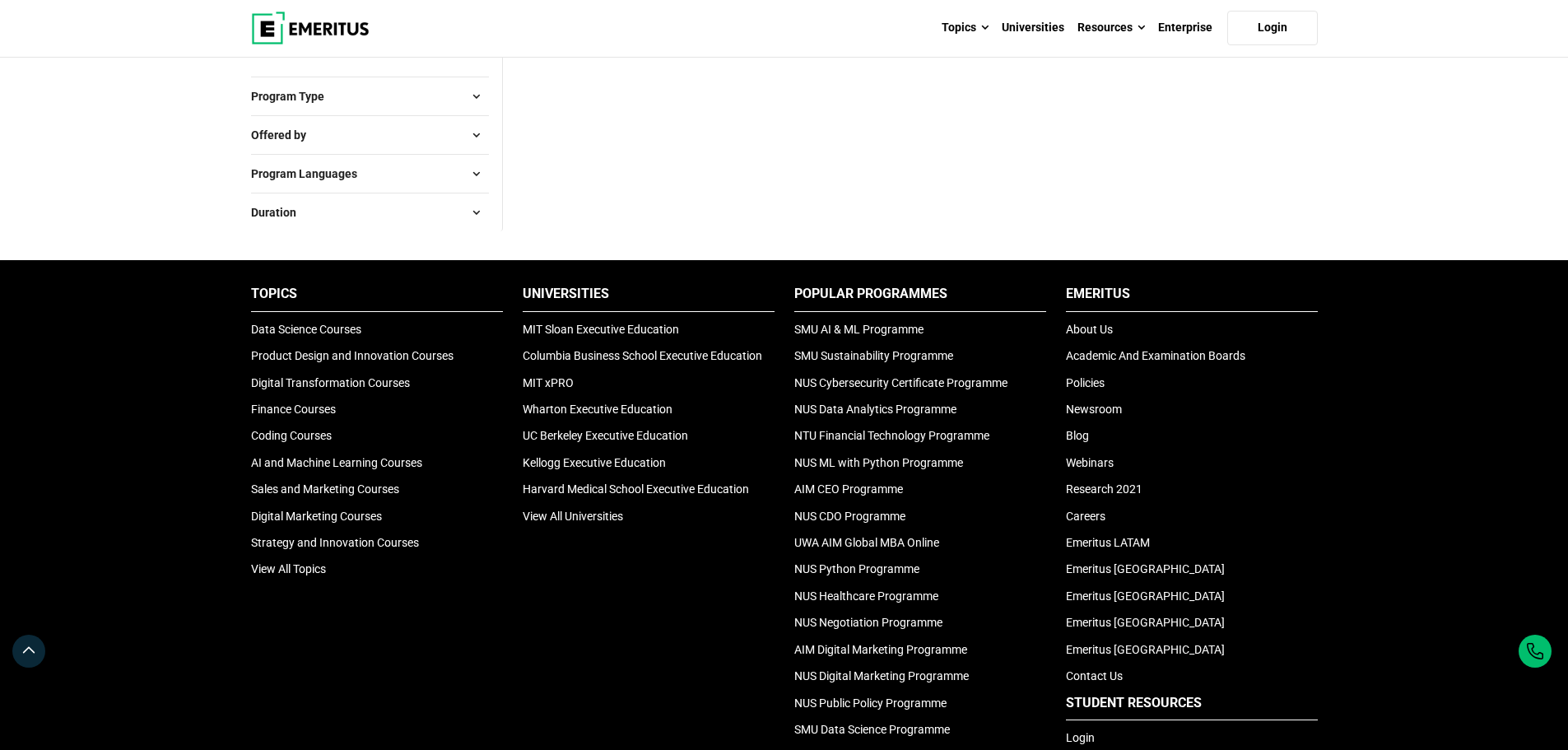
scroll to position [2222, 0]
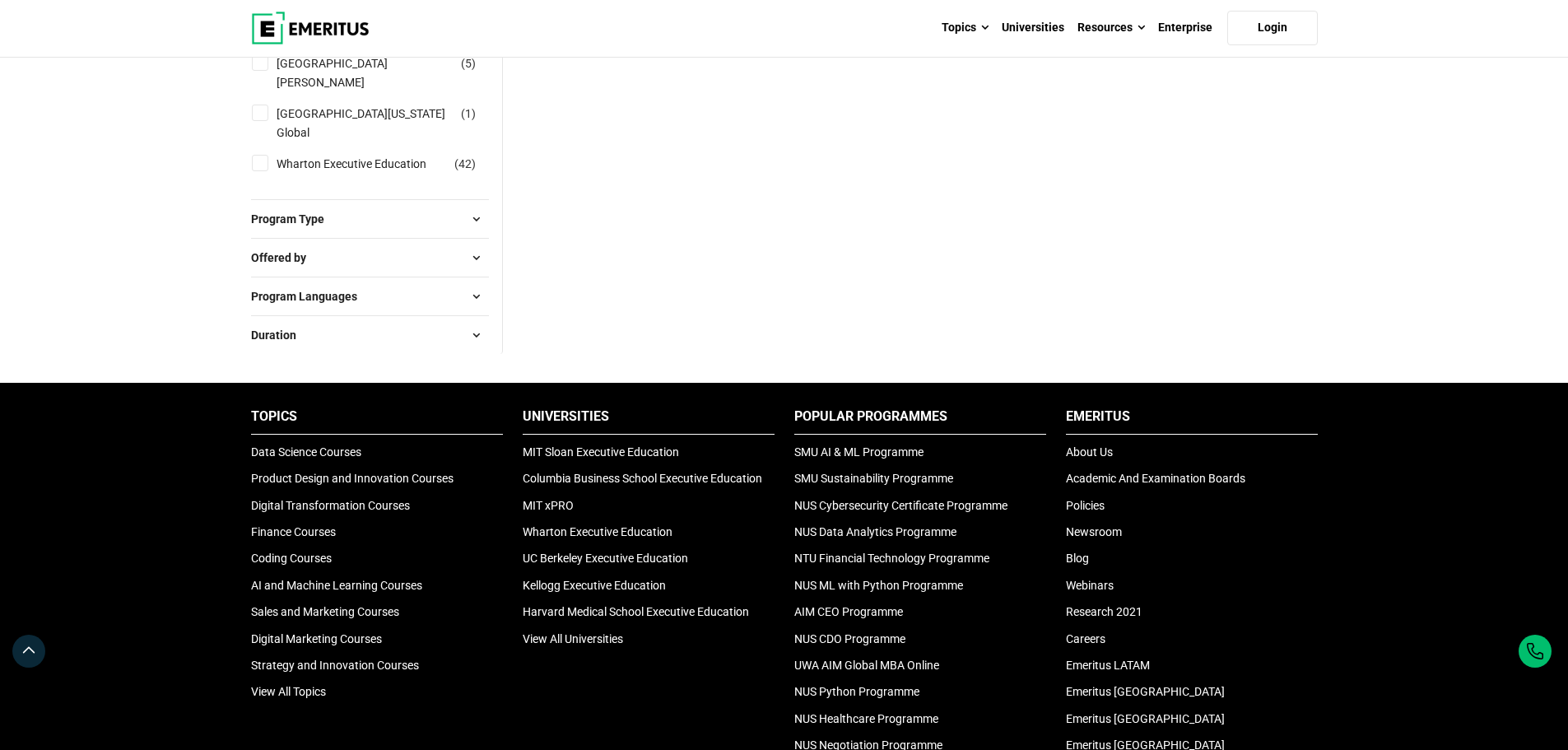
click at [394, 346] on button "Duration" at bounding box center [369, 335] width 237 height 25
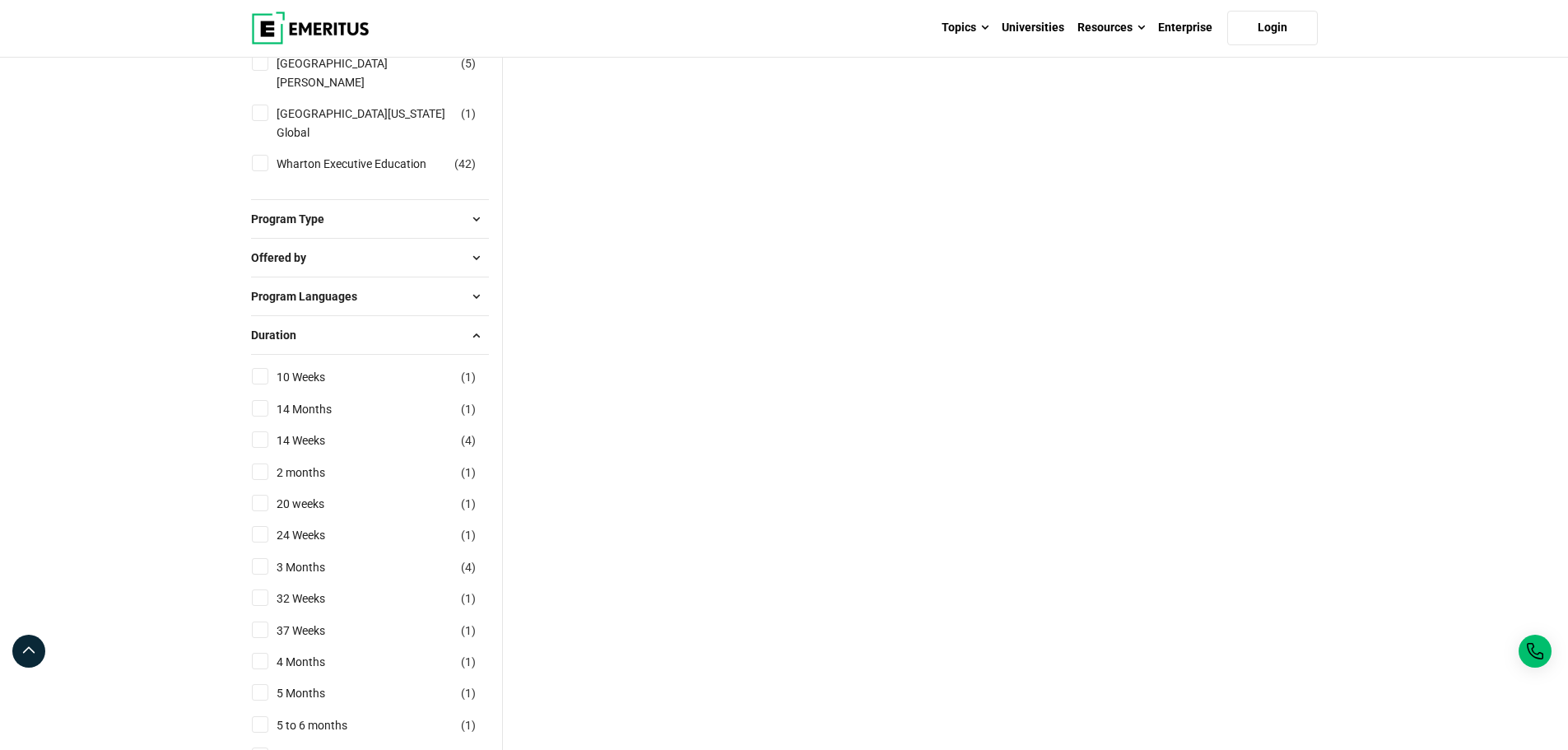
click at [395, 346] on button "Duration" at bounding box center [369, 335] width 237 height 25
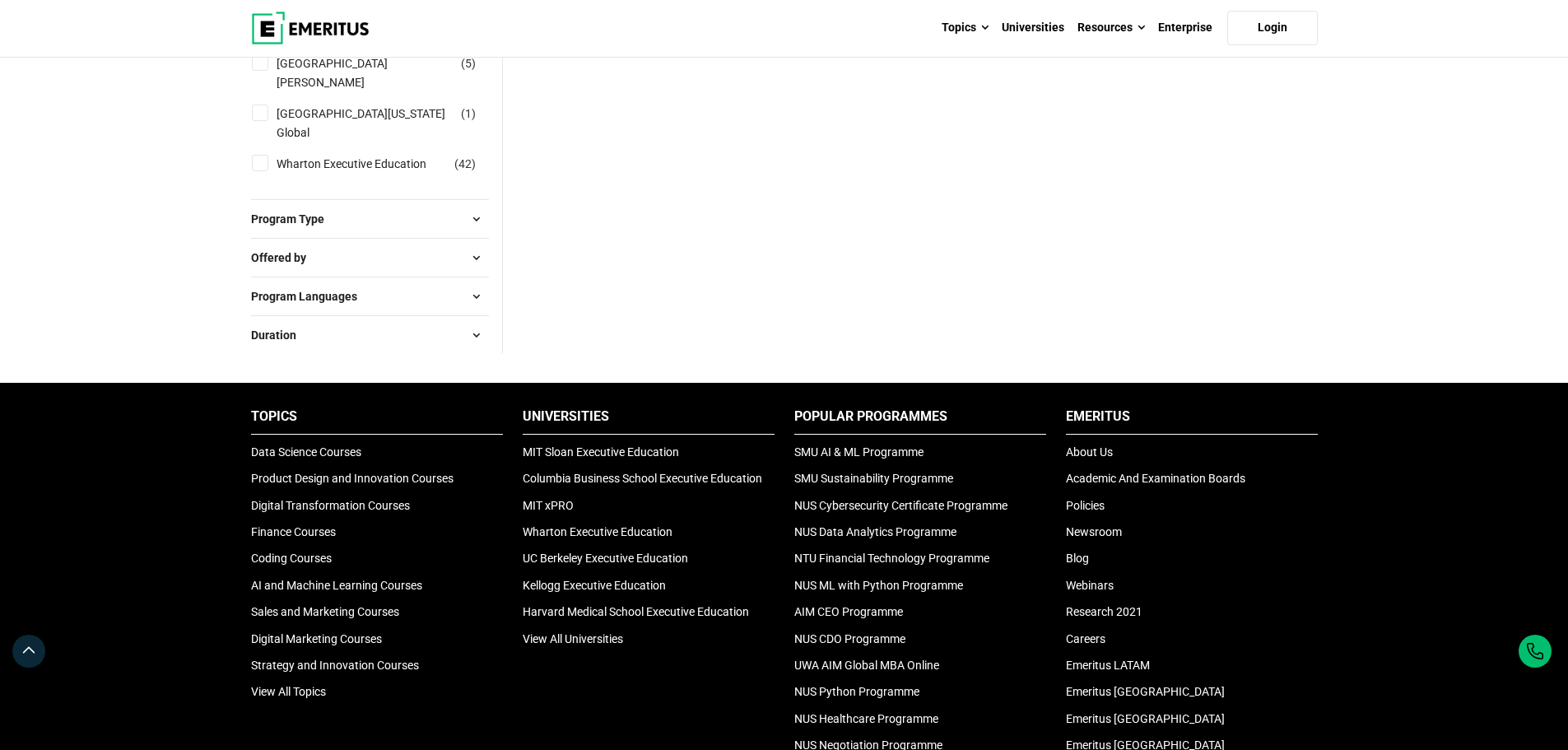
click at [442, 231] on button "Program Type" at bounding box center [369, 220] width 237 height 25
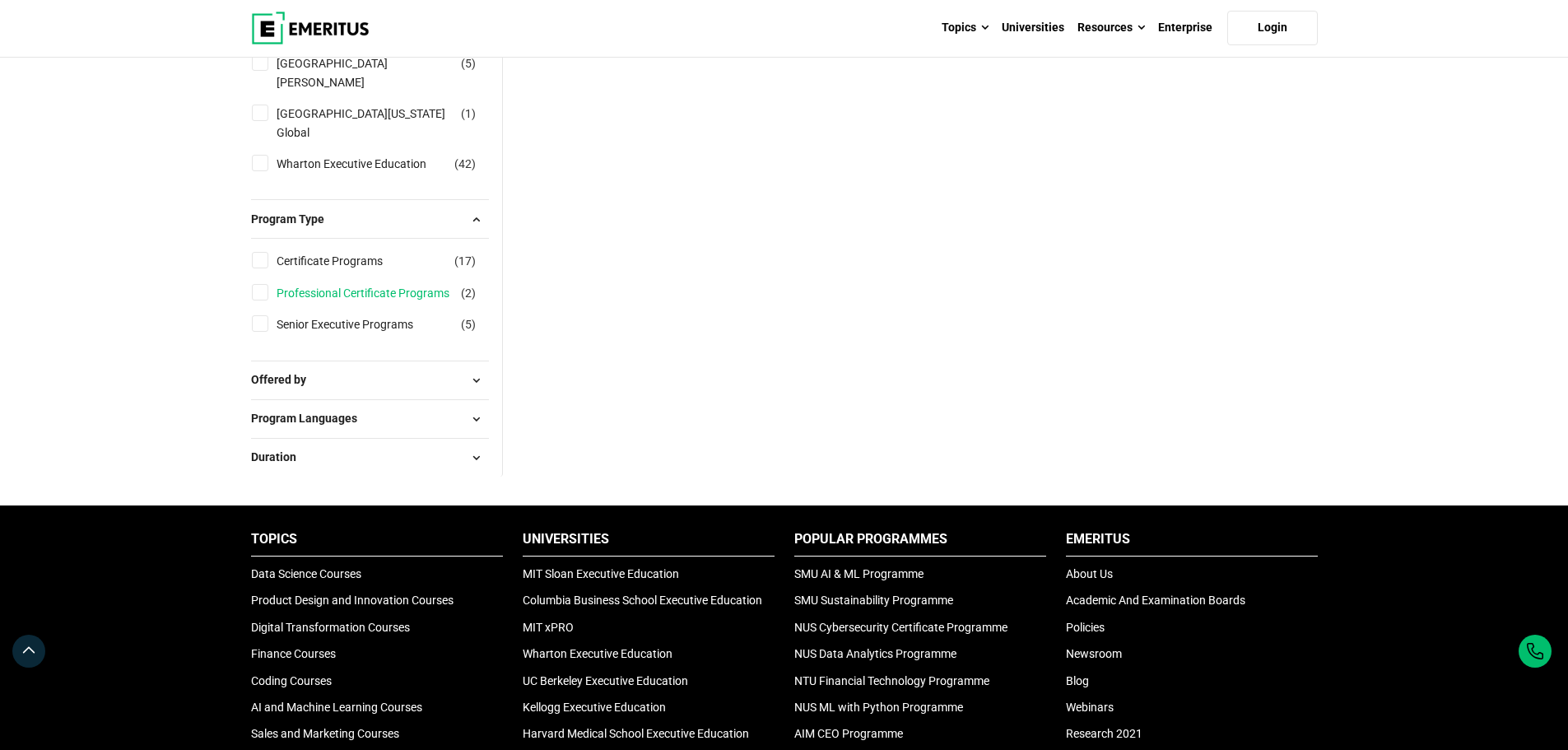
click at [411, 302] on link "Professional Certificate Programs" at bounding box center [380, 293] width 206 height 18
checkbox input "true"
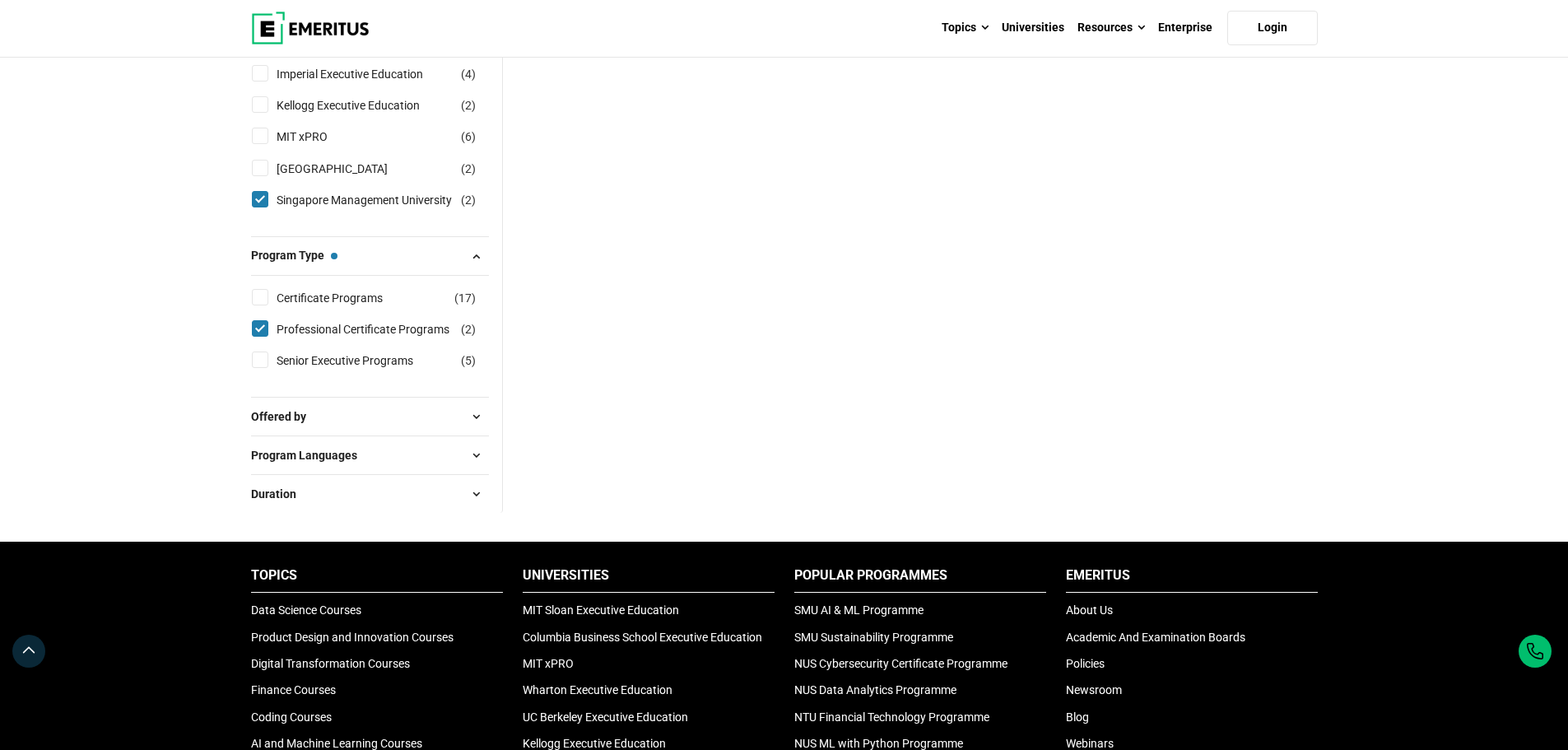
scroll to position [741, 0]
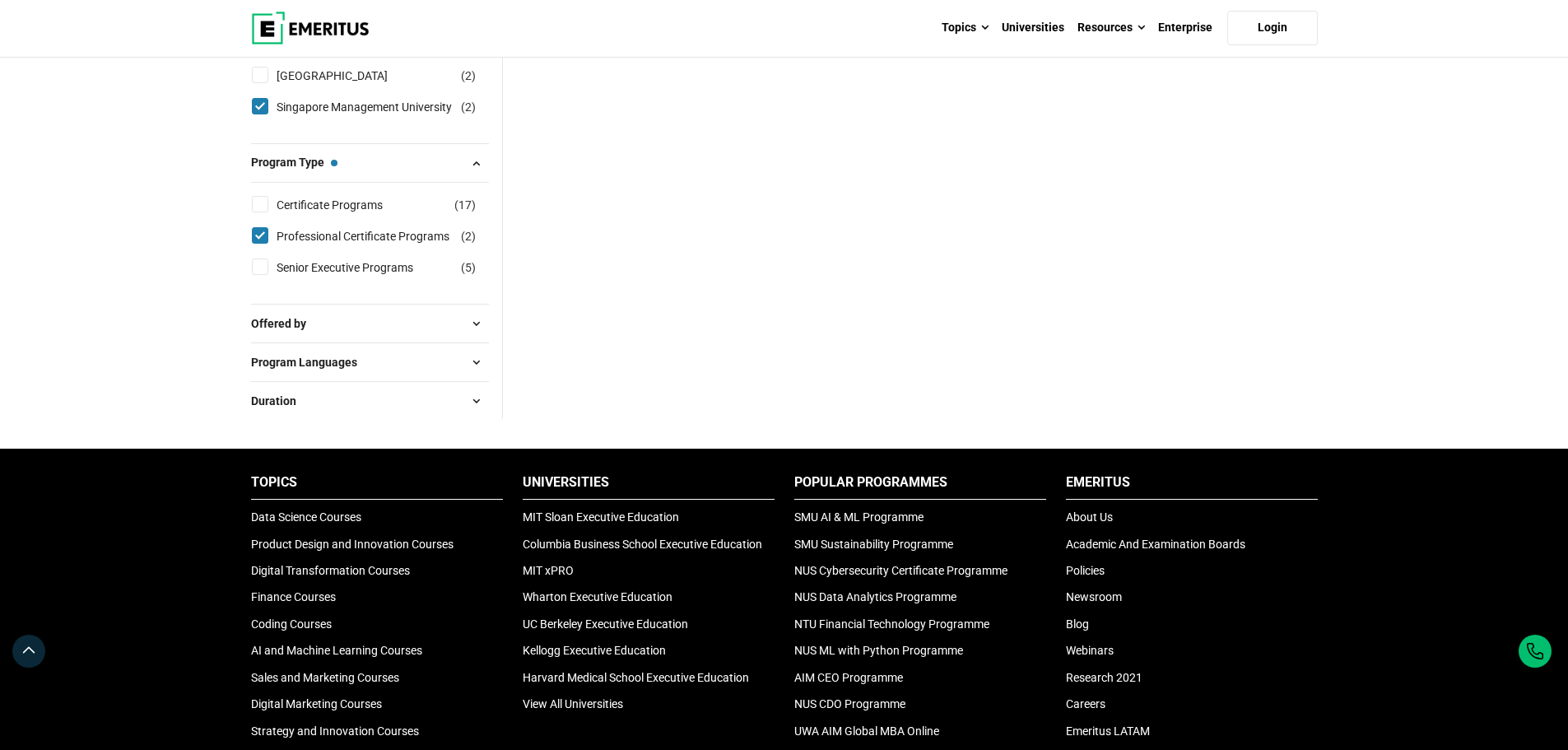
click at [263, 233] on input "Professional Certificate Programs ( 2 )" at bounding box center [260, 235] width 16 height 16
checkbox input "false"
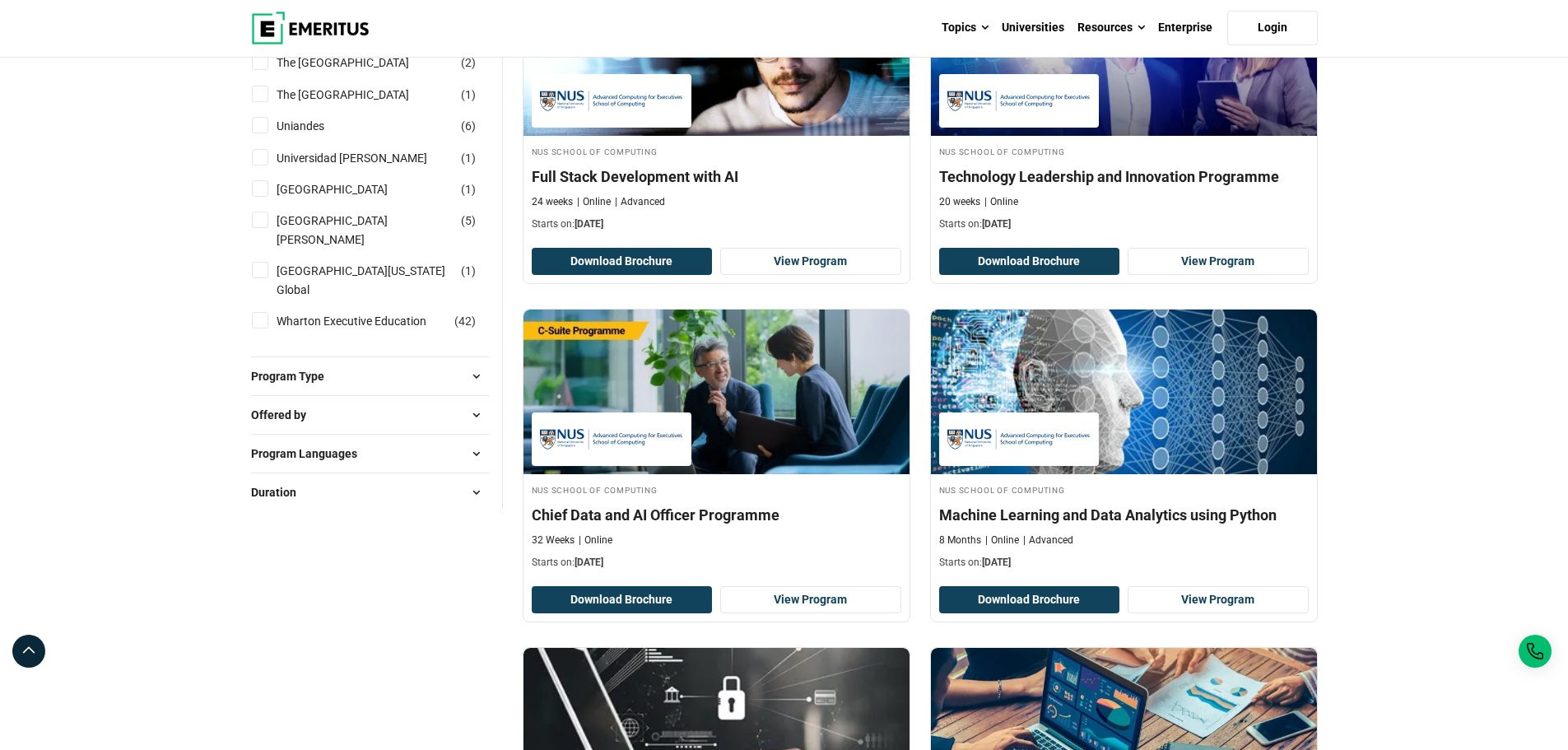
scroll to position [2057, 0]
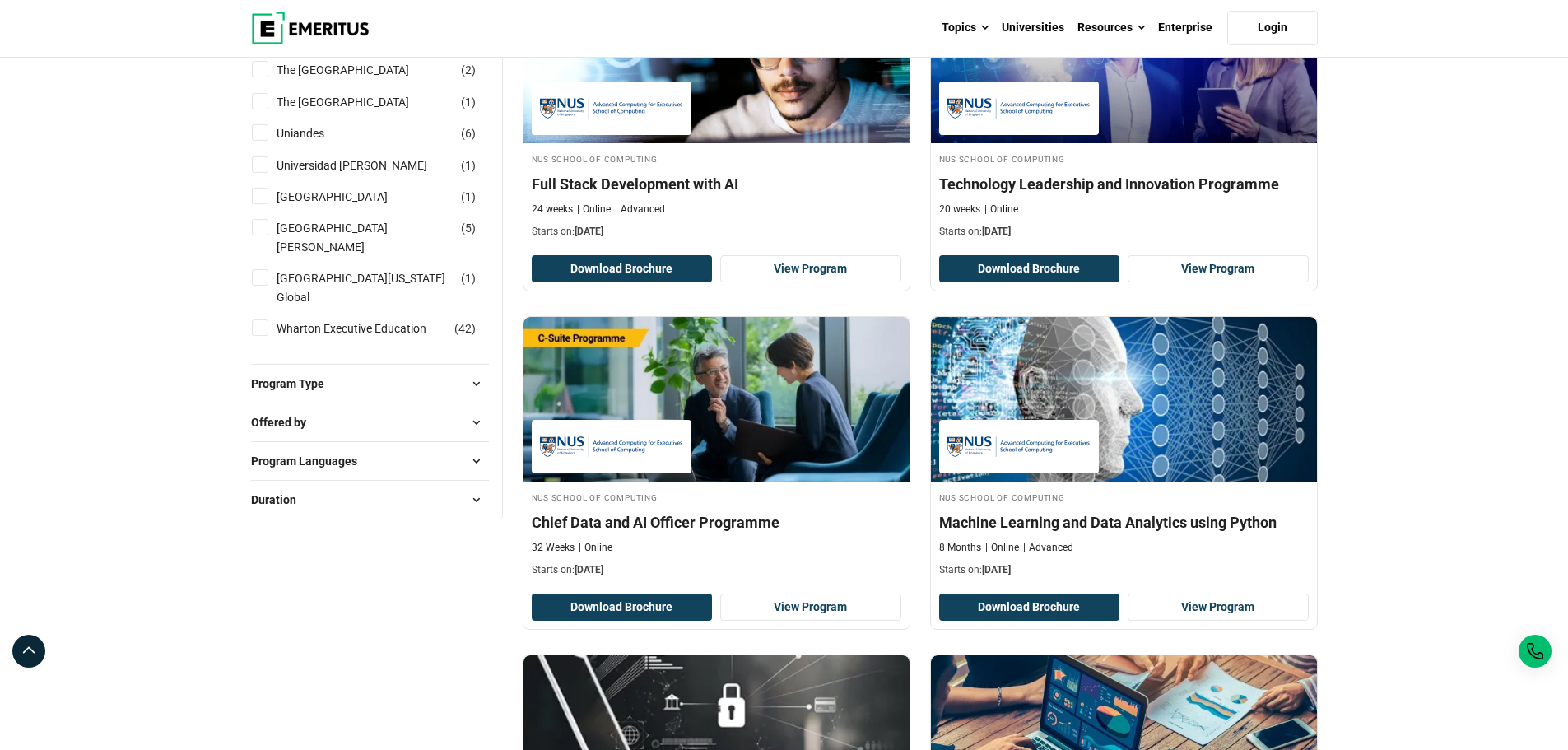
click at [411, 435] on button "Offered by" at bounding box center [369, 422] width 237 height 25
click at [437, 396] on button "Program Type" at bounding box center [369, 384] width 237 height 25
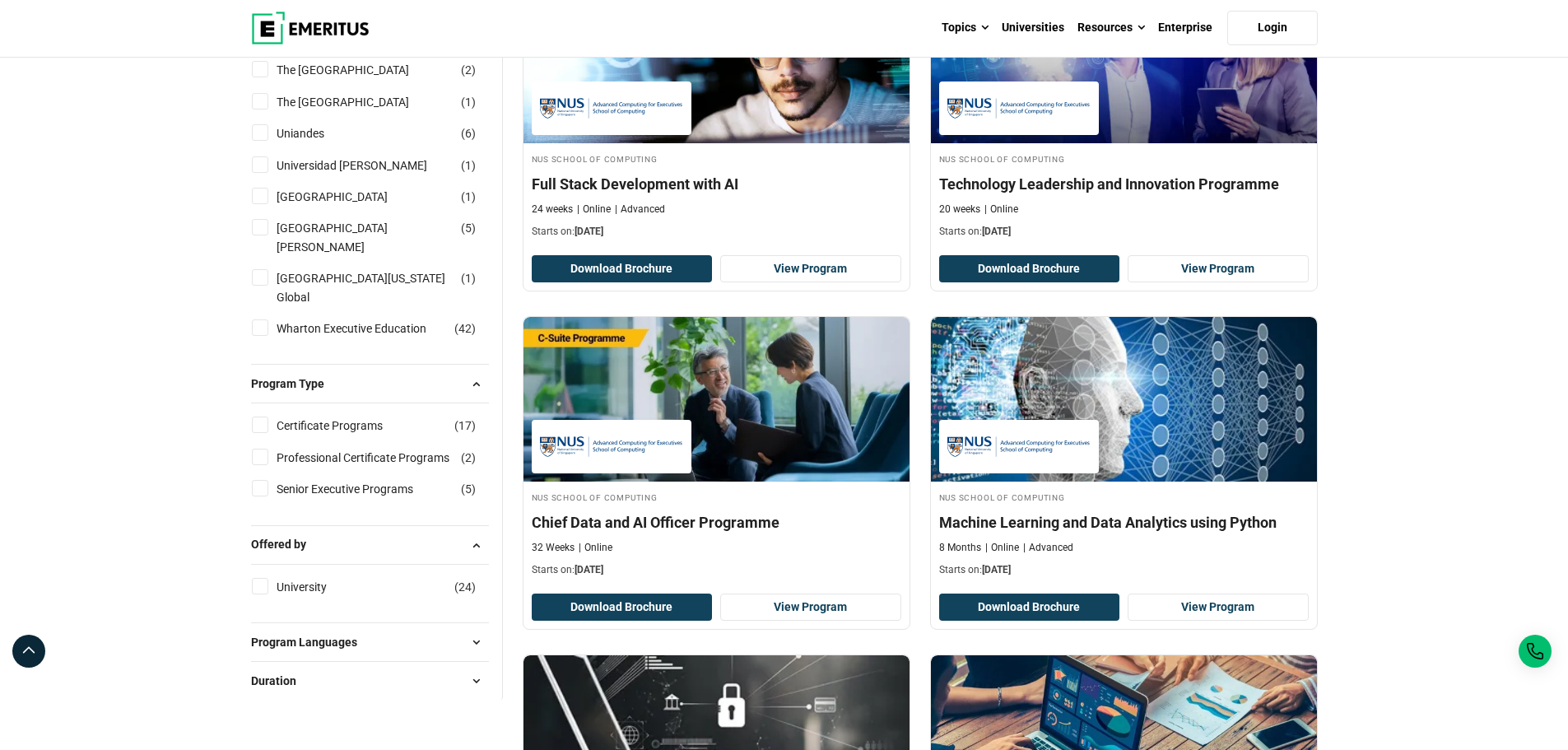
click at [437, 396] on button "Program Type" at bounding box center [369, 384] width 237 height 25
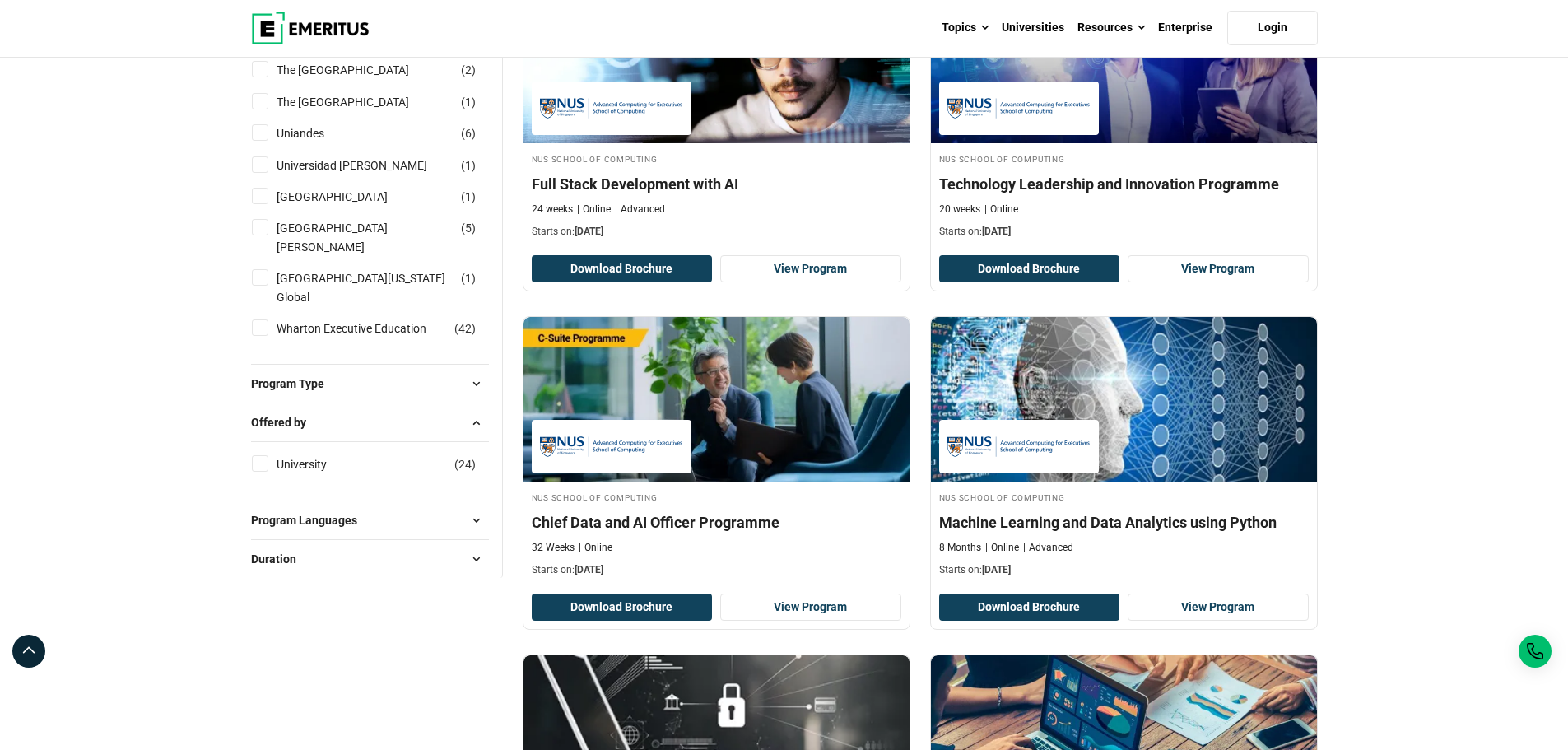
click at [262, 471] on input "University ( 24 )" at bounding box center [260, 463] width 16 height 16
checkbox input "true"
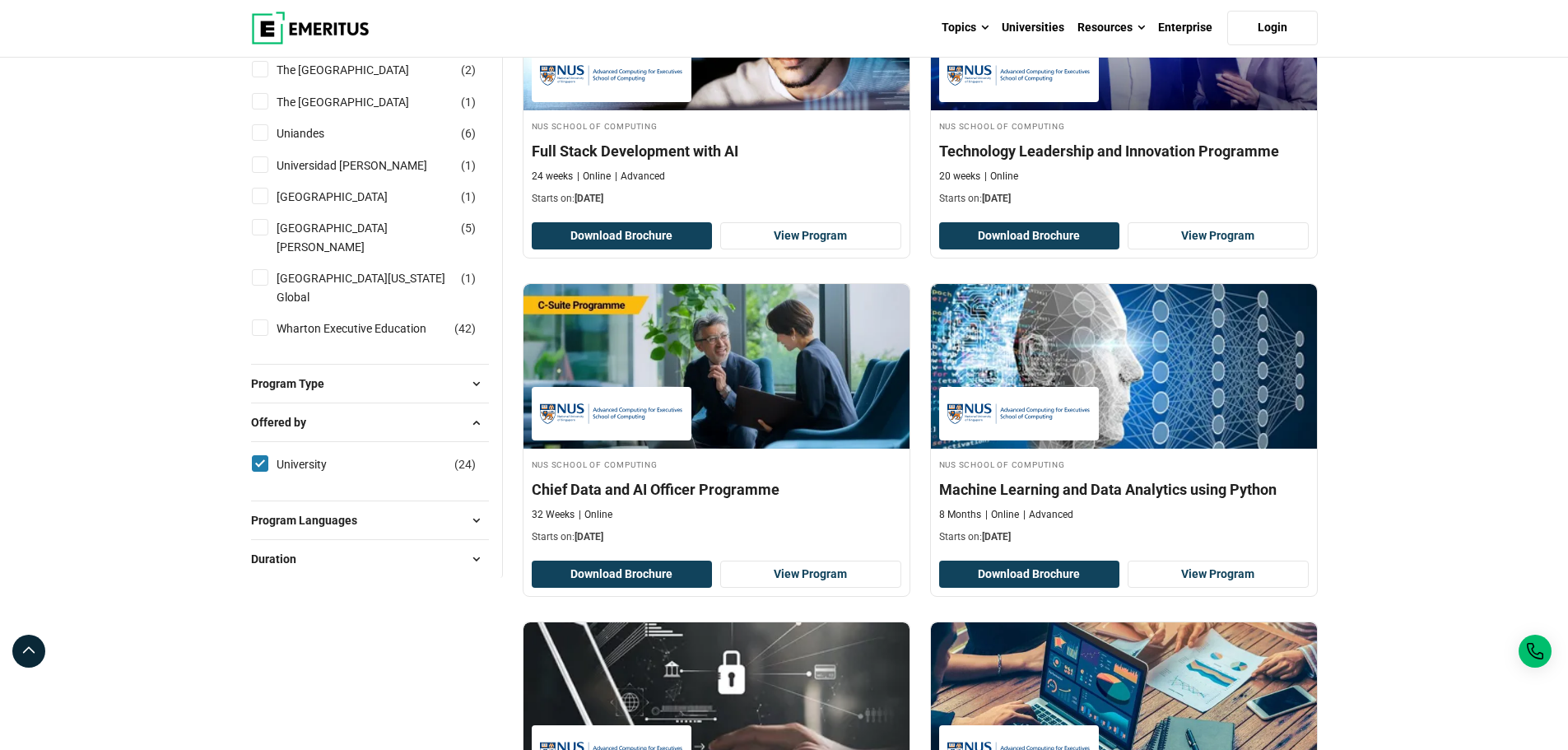
click at [457, 435] on button "Offered by" at bounding box center [369, 422] width 237 height 25
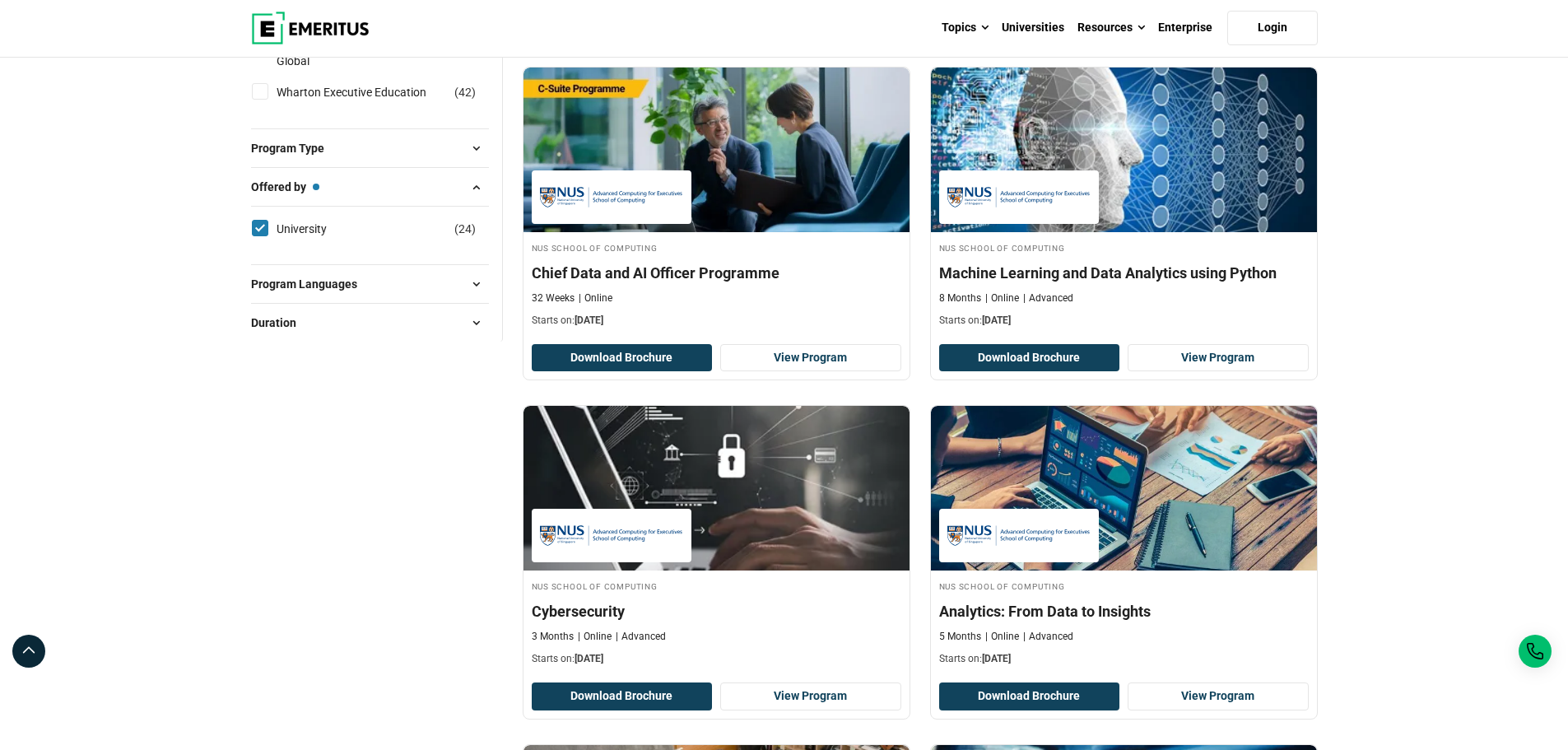
scroll to position [2305, 0]
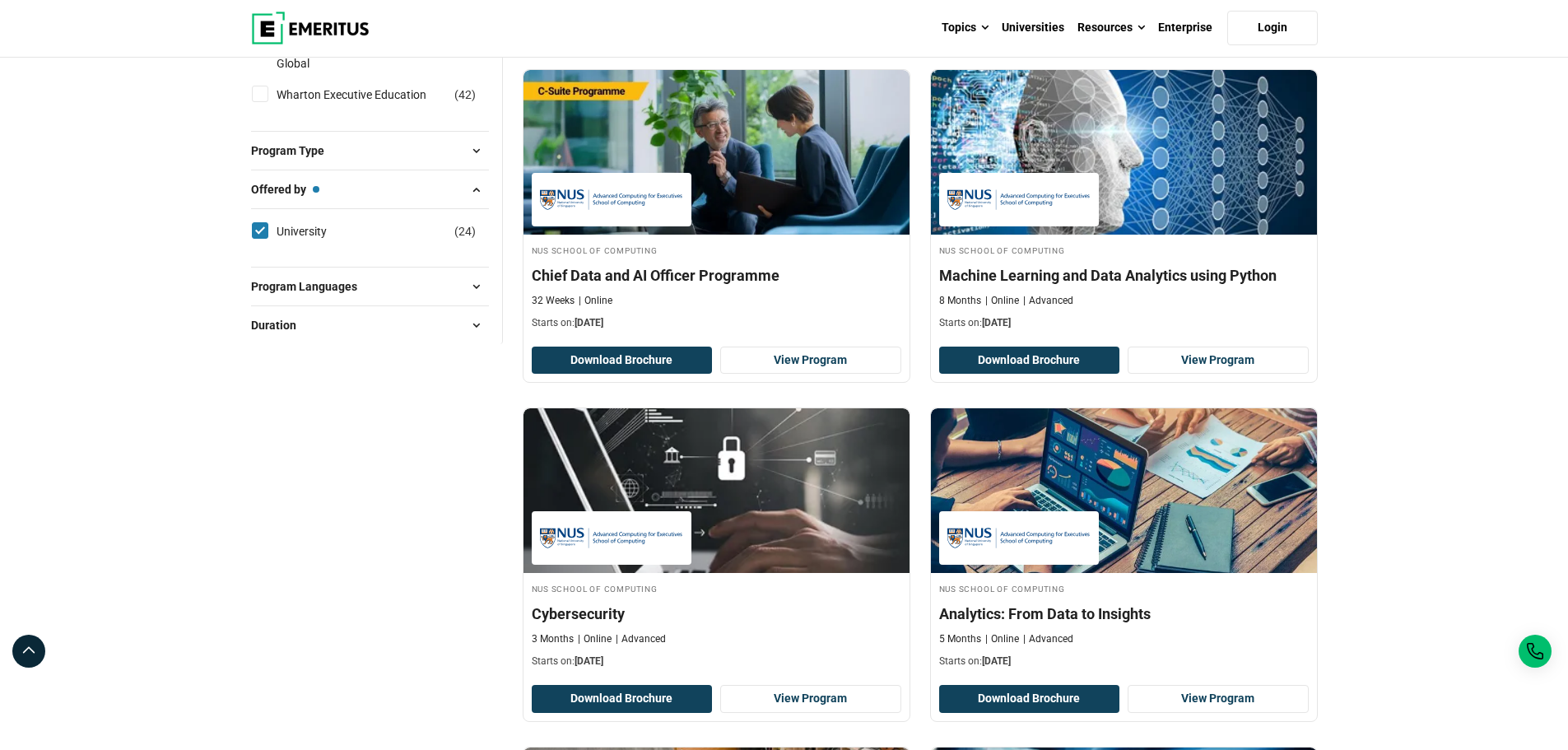
click at [440, 282] on button "Program Languages" at bounding box center [369, 287] width 237 height 25
click at [419, 142] on button "Program Type" at bounding box center [369, 151] width 237 height 25
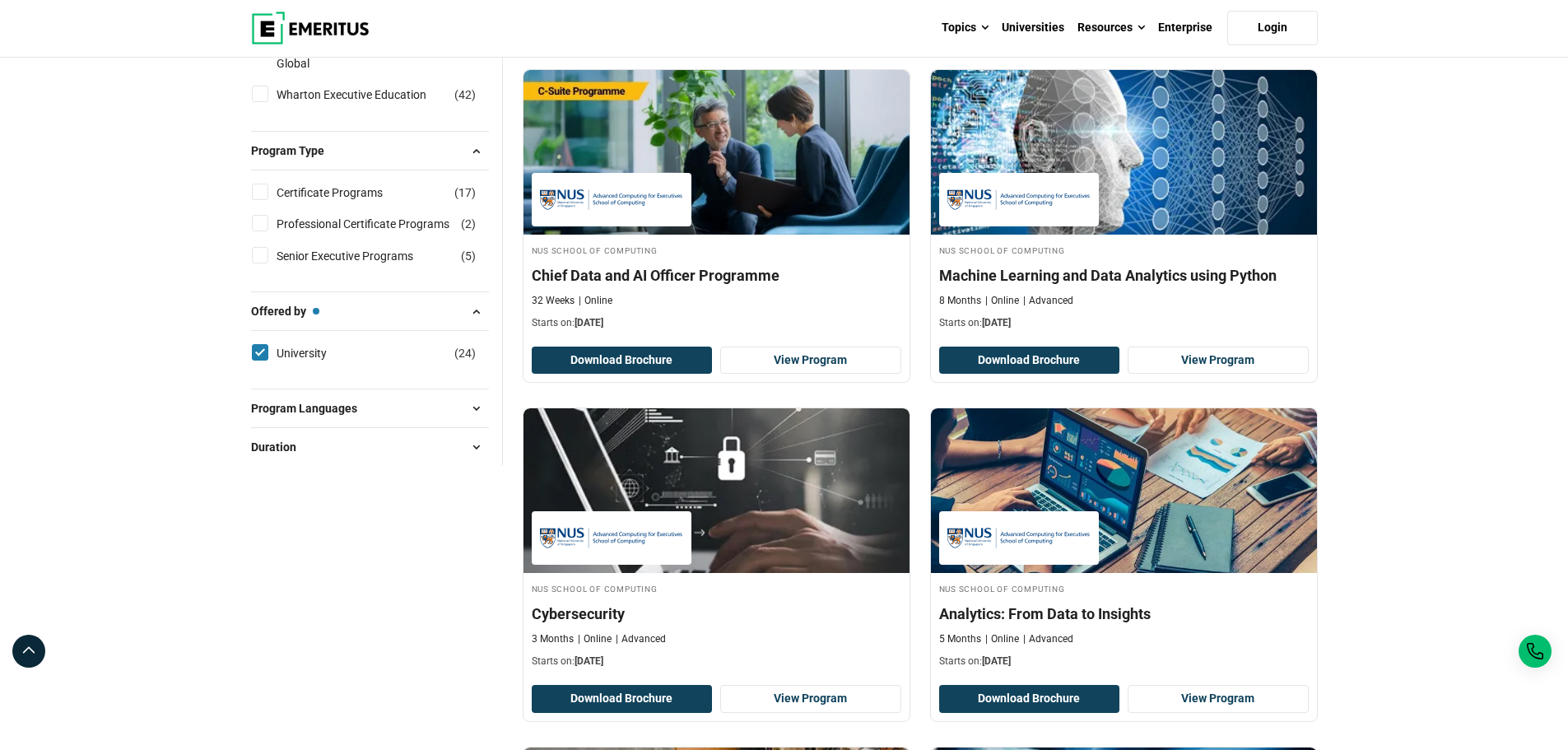
click at [263, 191] on input "Certificate Programs ( 17 )" at bounding box center [260, 192] width 16 height 16
checkbox input "true"
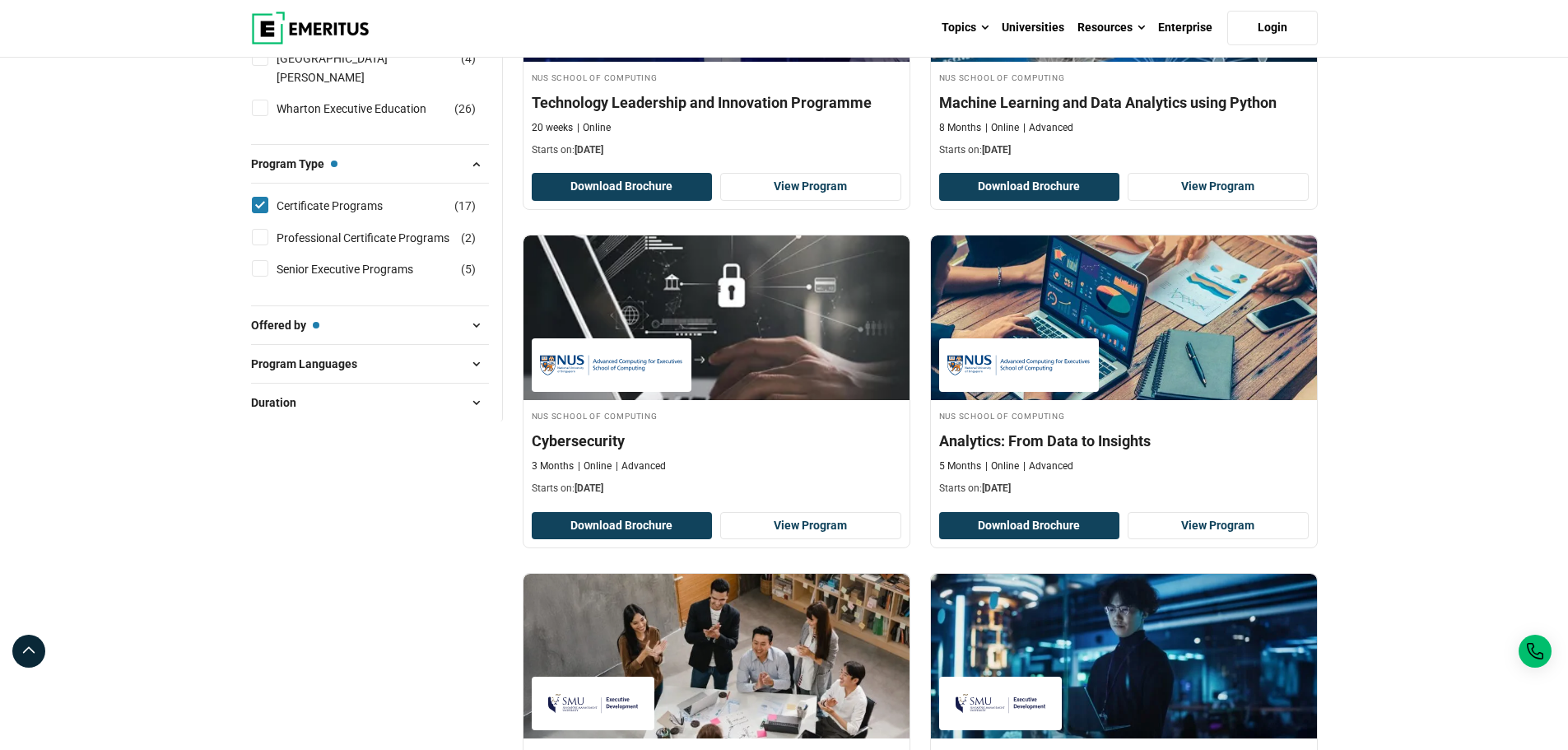
scroll to position [1646, 0]
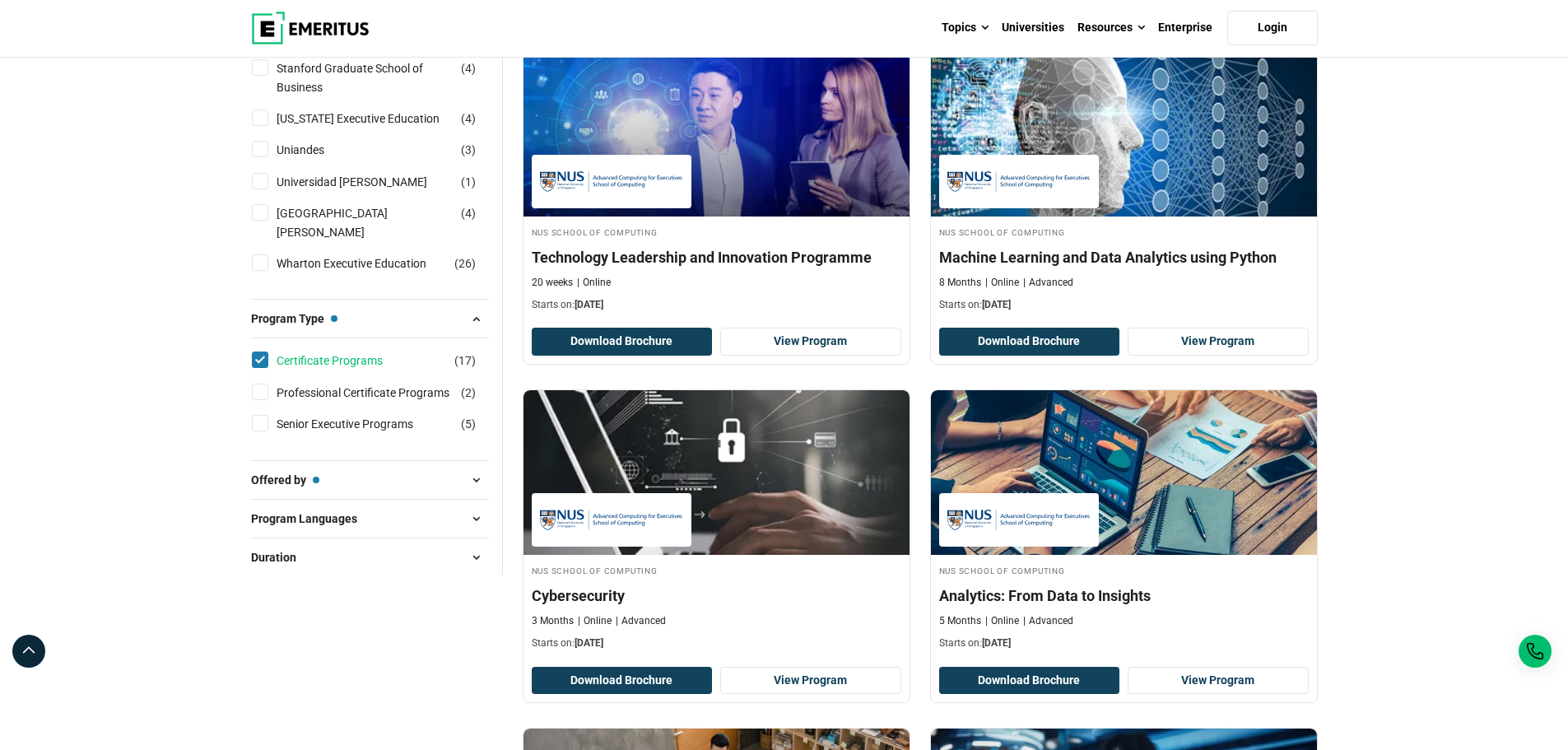
click at [349, 351] on link "Certificate Programs" at bounding box center [346, 360] width 139 height 18
checkbox input "false"
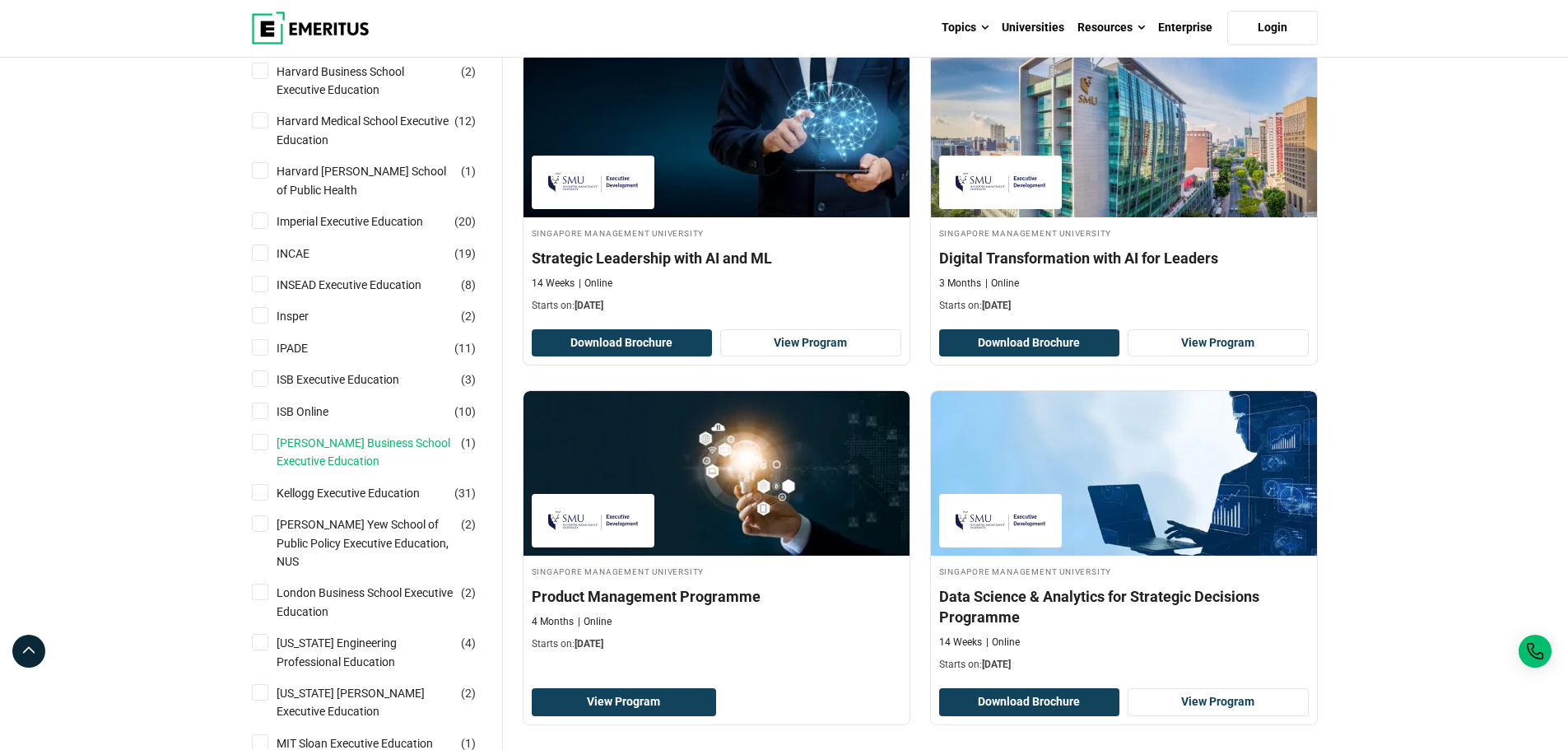
scroll to position [823, 0]
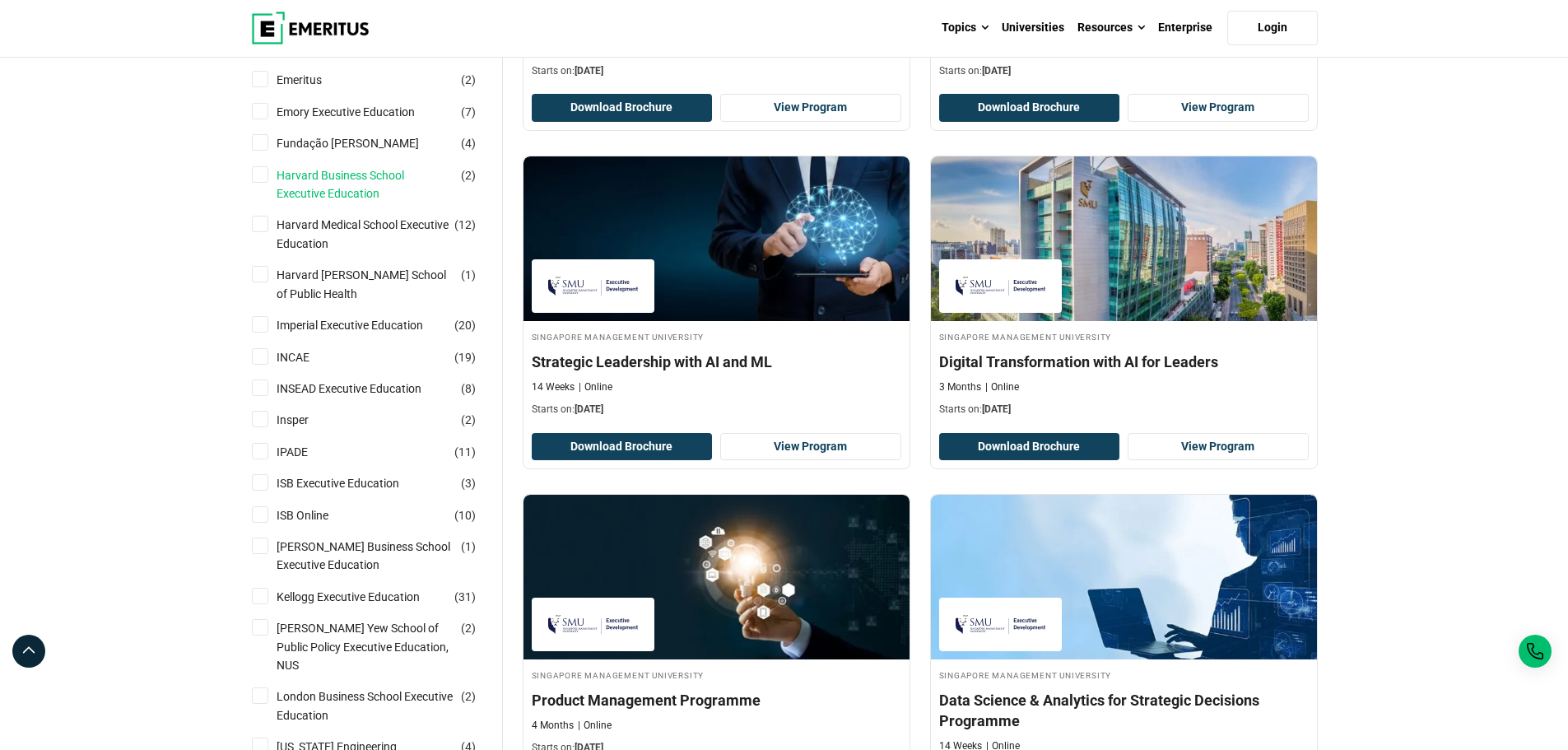
click at [318, 179] on link "Harvard Business School Executive Education" at bounding box center [382, 185] width 210 height 37
checkbox input "true"
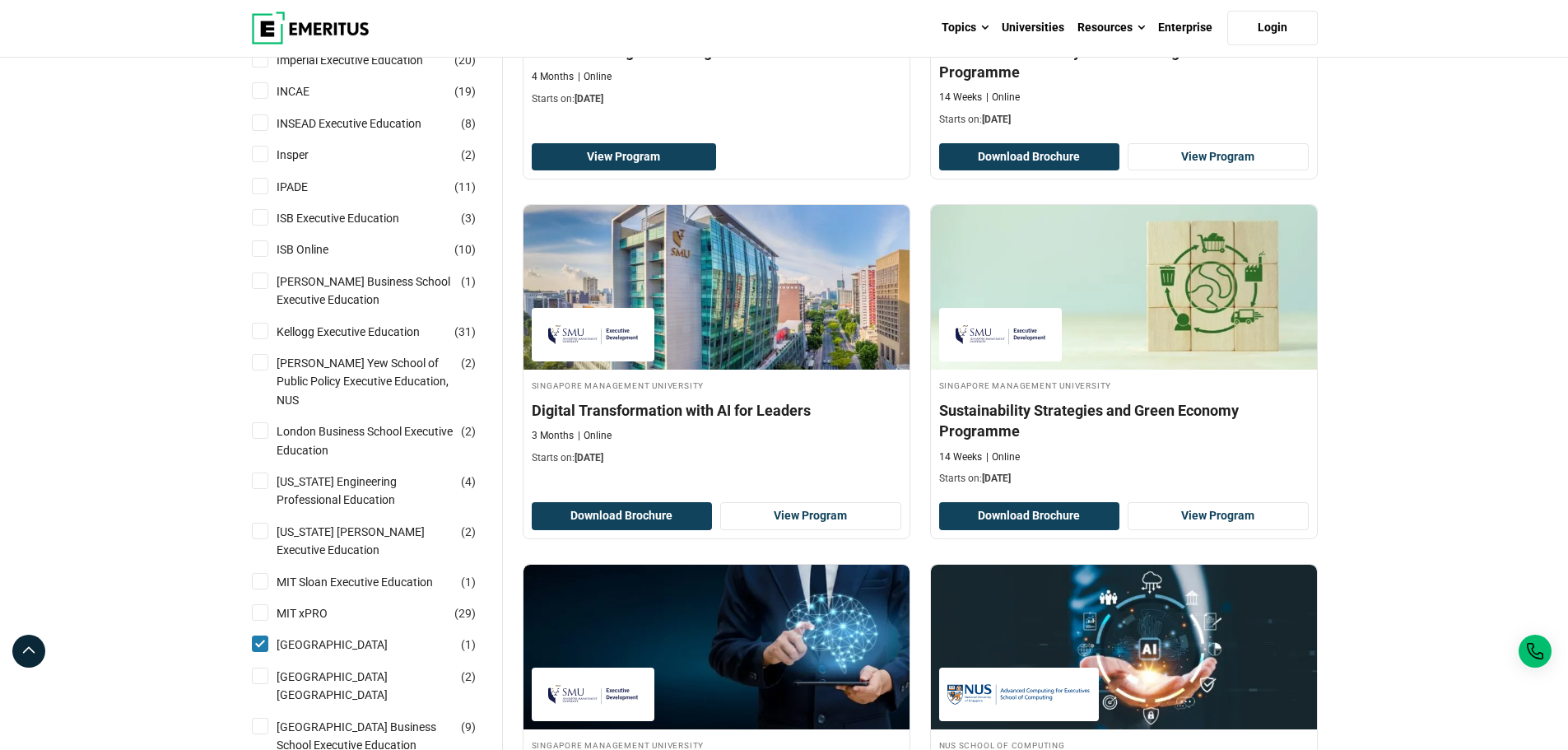
scroll to position [905, 0]
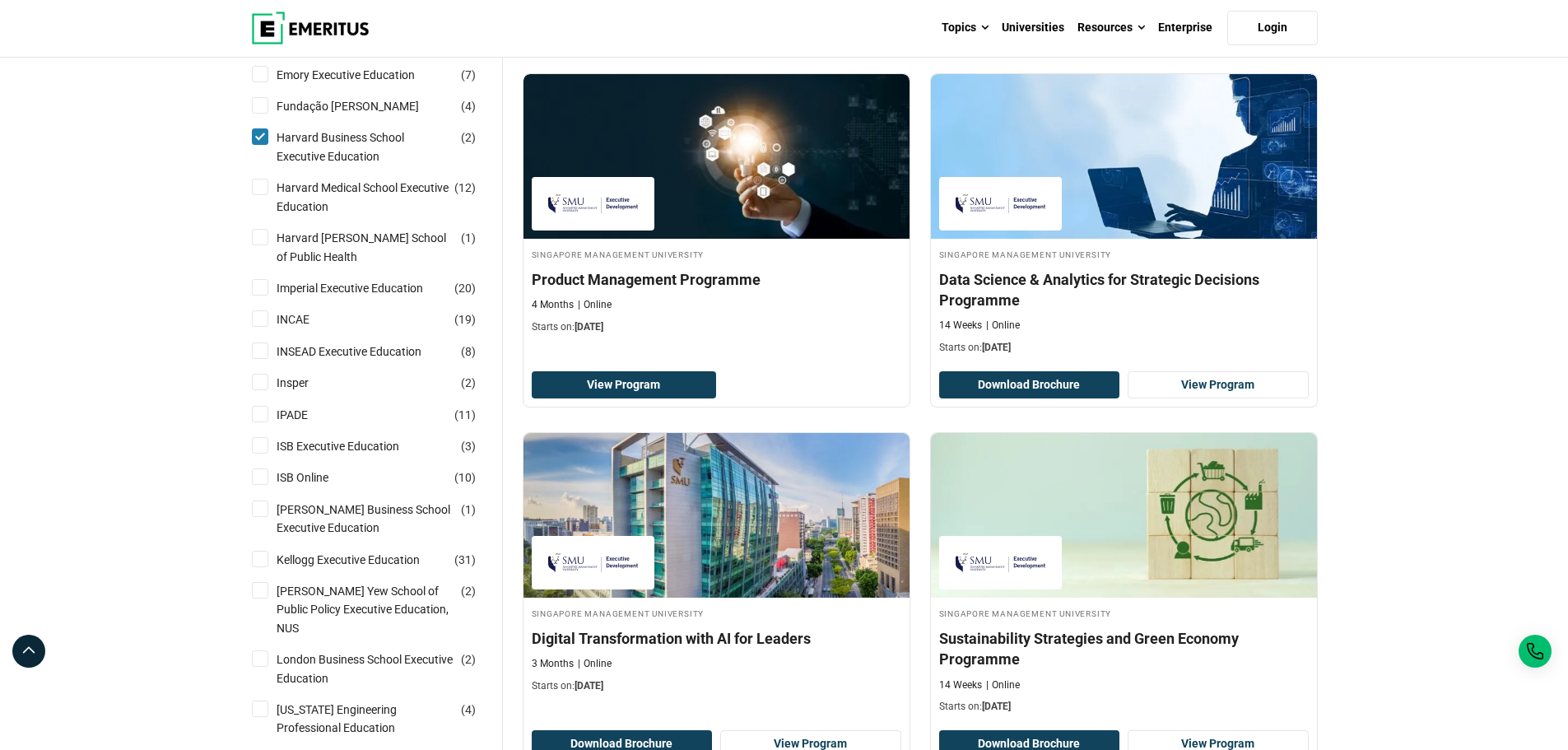
click at [259, 136] on input "Harvard Business School Executive Education ( 2 )" at bounding box center [260, 136] width 16 height 16
checkbox input "false"
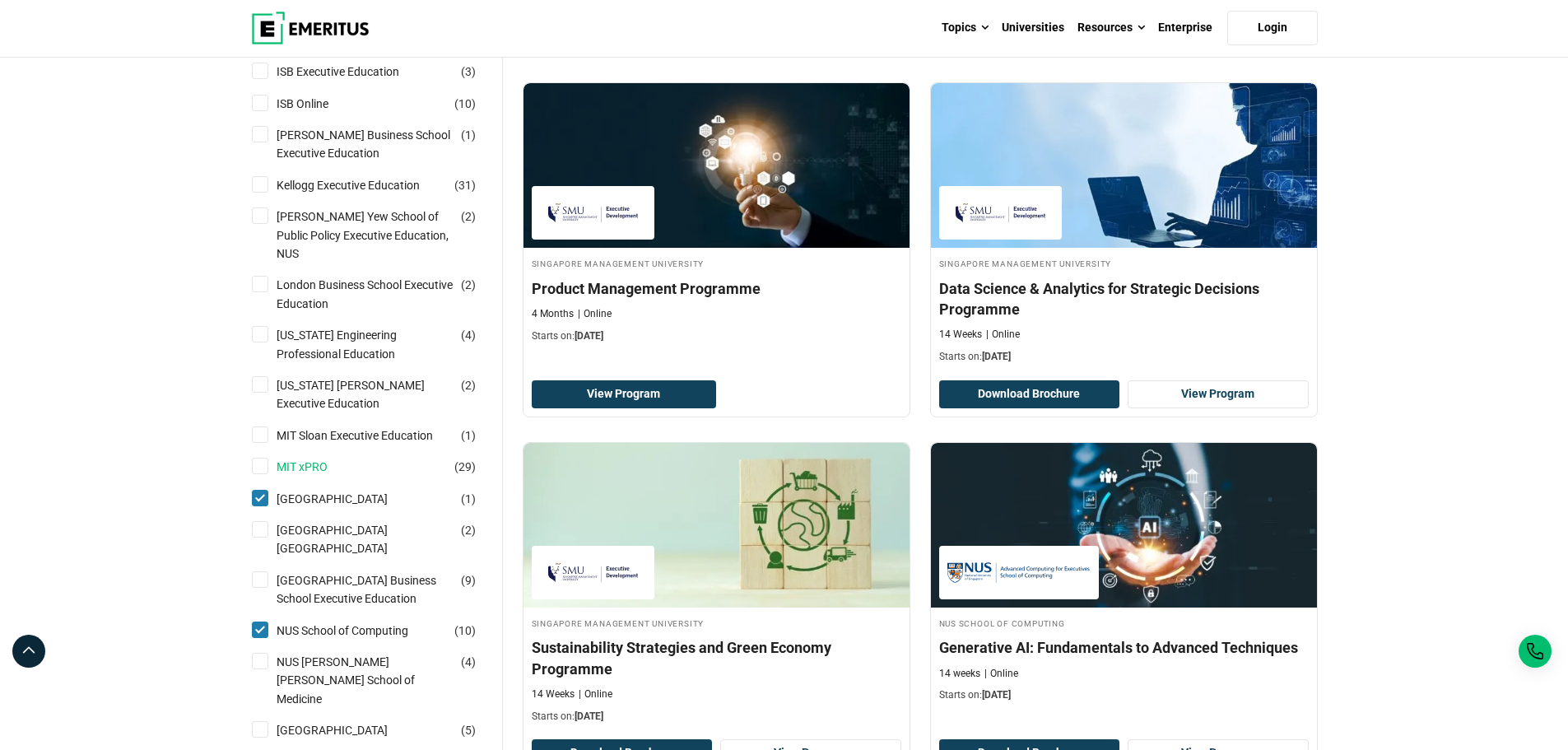
scroll to position [1070, 0]
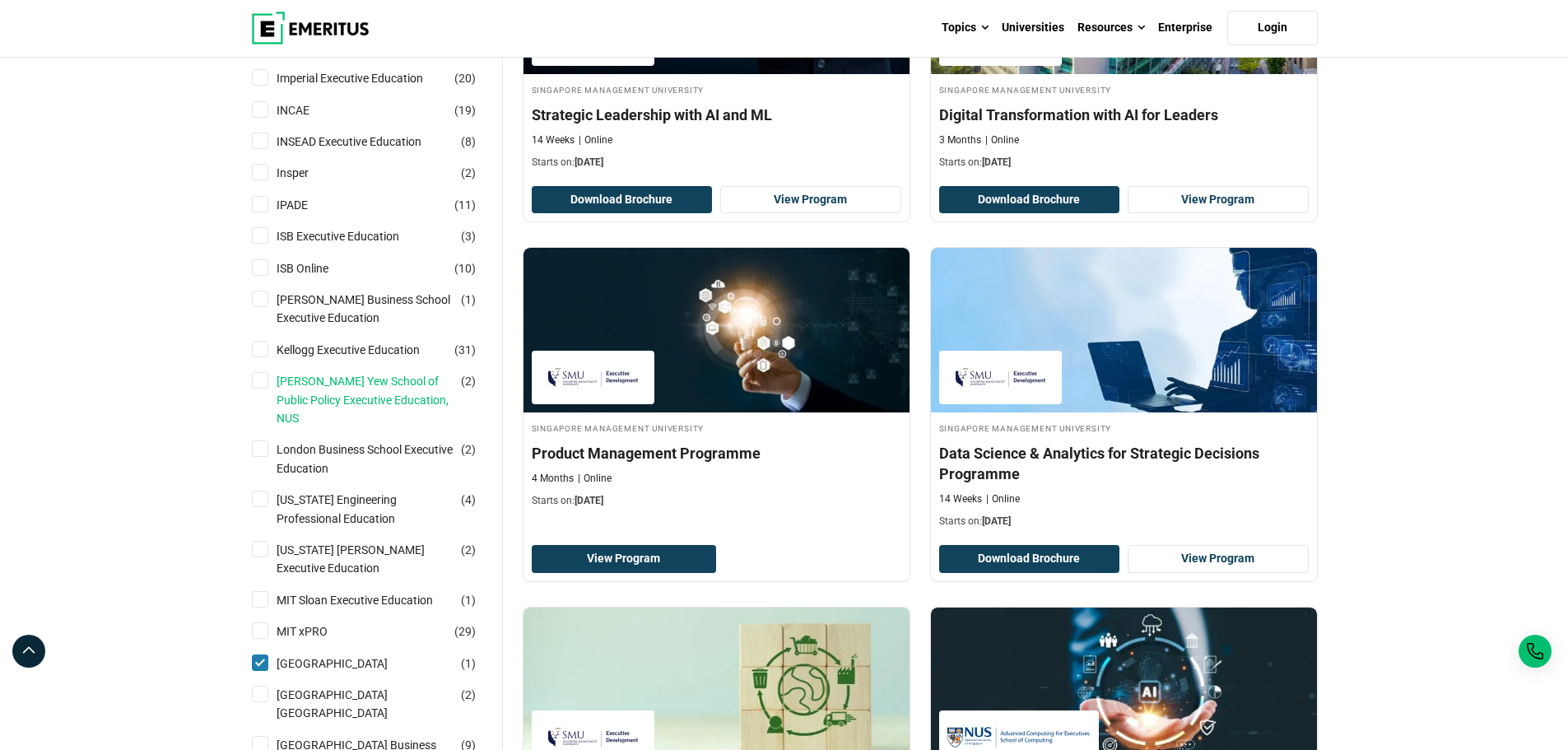
click at [297, 385] on link "[PERSON_NAME] Yew School of Public Policy Executive Education, NUS" at bounding box center [382, 400] width 210 height 56
checkbox input "true"
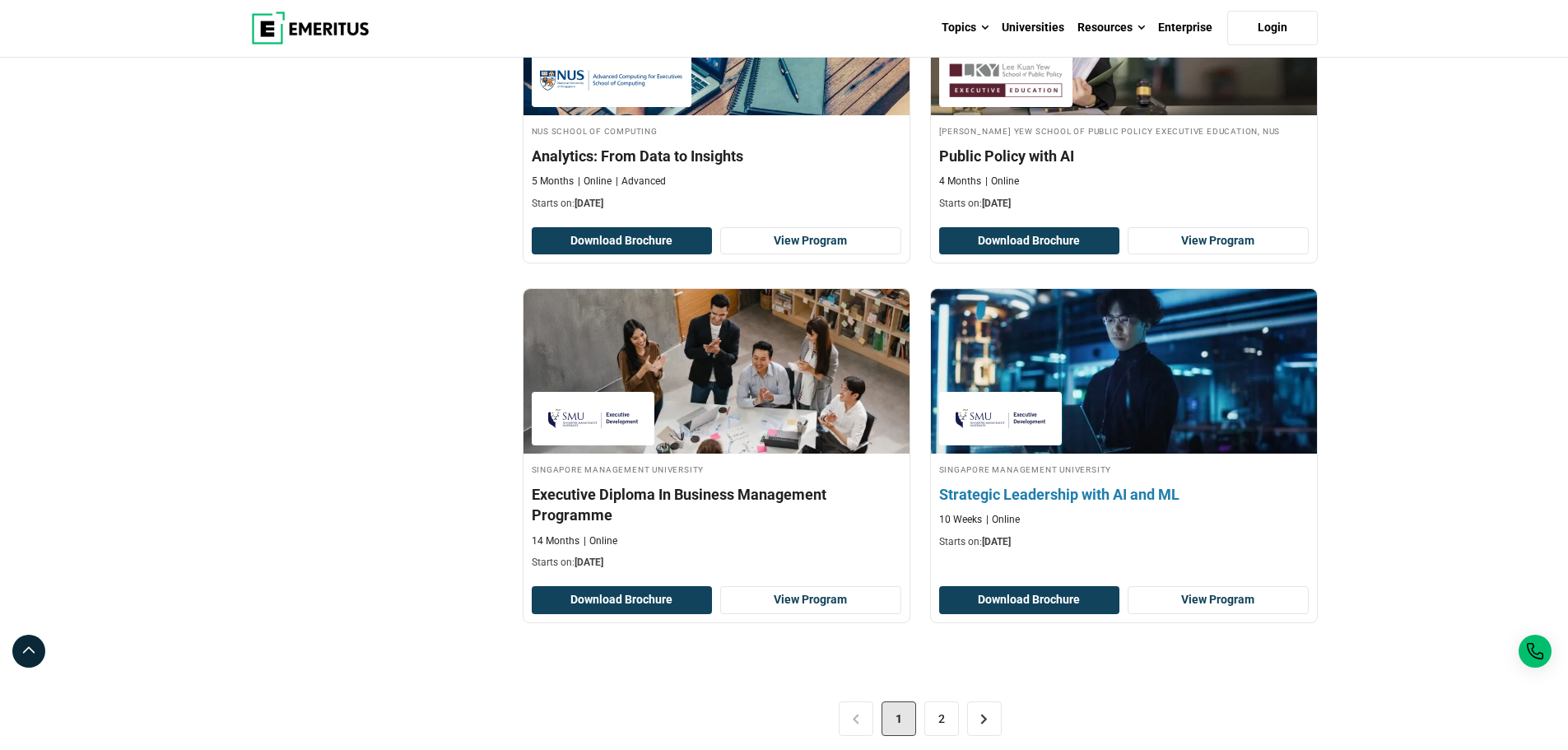
scroll to position [3127, 0]
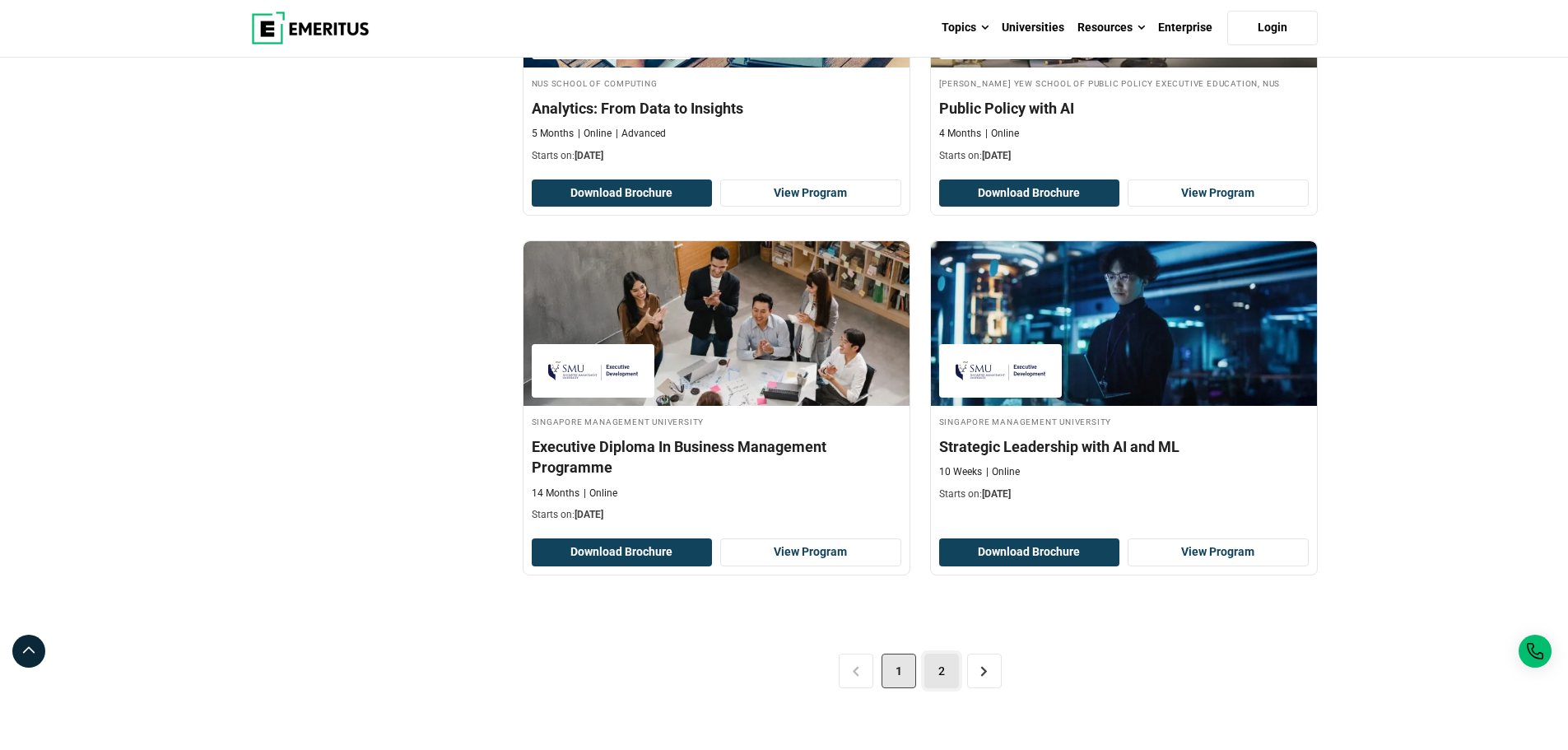
click at [952, 676] on link "2" at bounding box center [941, 670] width 35 height 35
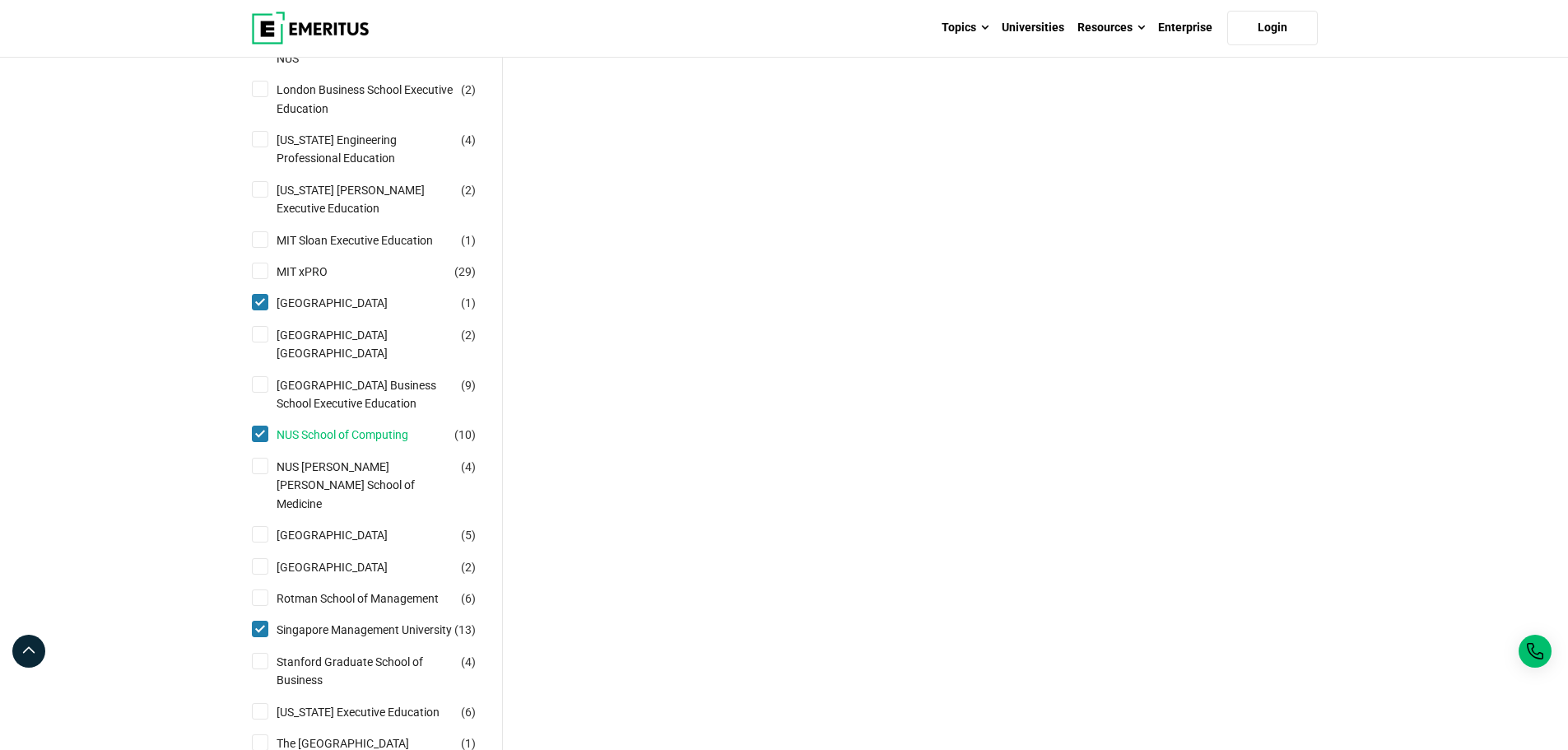
scroll to position [1481, 0]
click at [391, 384] on link "[GEOGRAPHIC_DATA] Business School Executive Education" at bounding box center [382, 387] width 210 height 37
checkbox input "true"
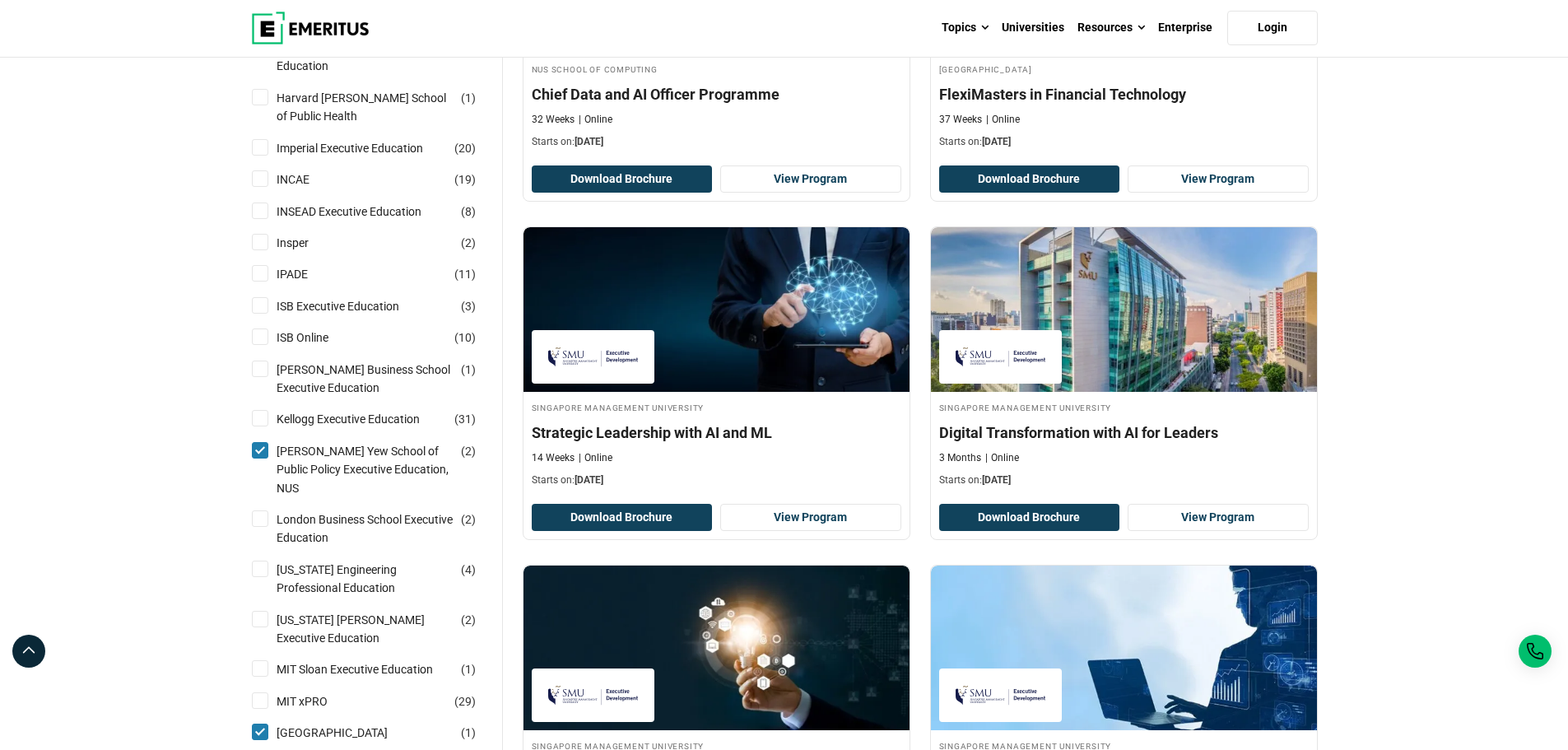
scroll to position [1235, 0]
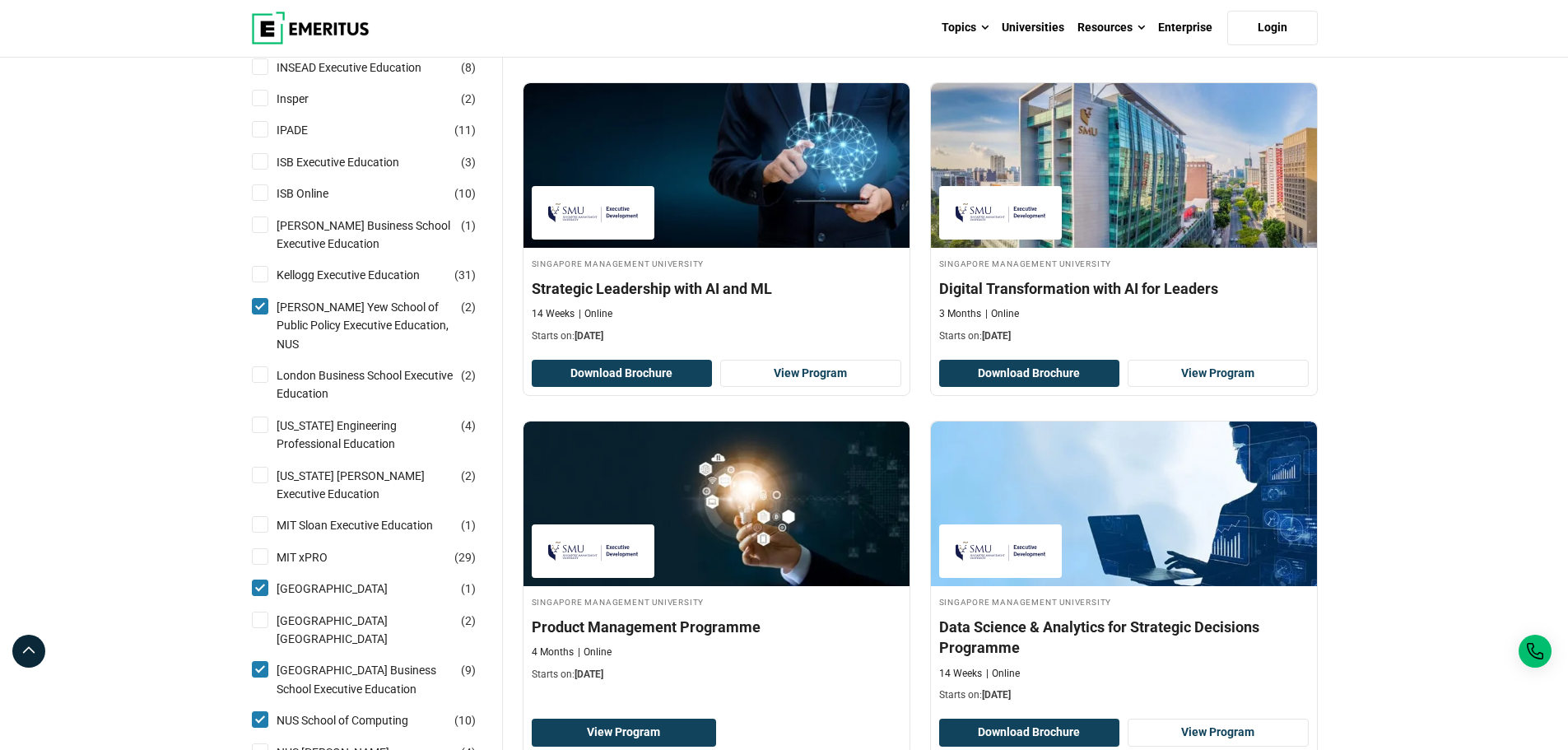
click at [267, 308] on input "[PERSON_NAME] Yew School of Public Policy Executive Education, NUS ( 2 )" at bounding box center [260, 306] width 16 height 16
checkbox input "false"
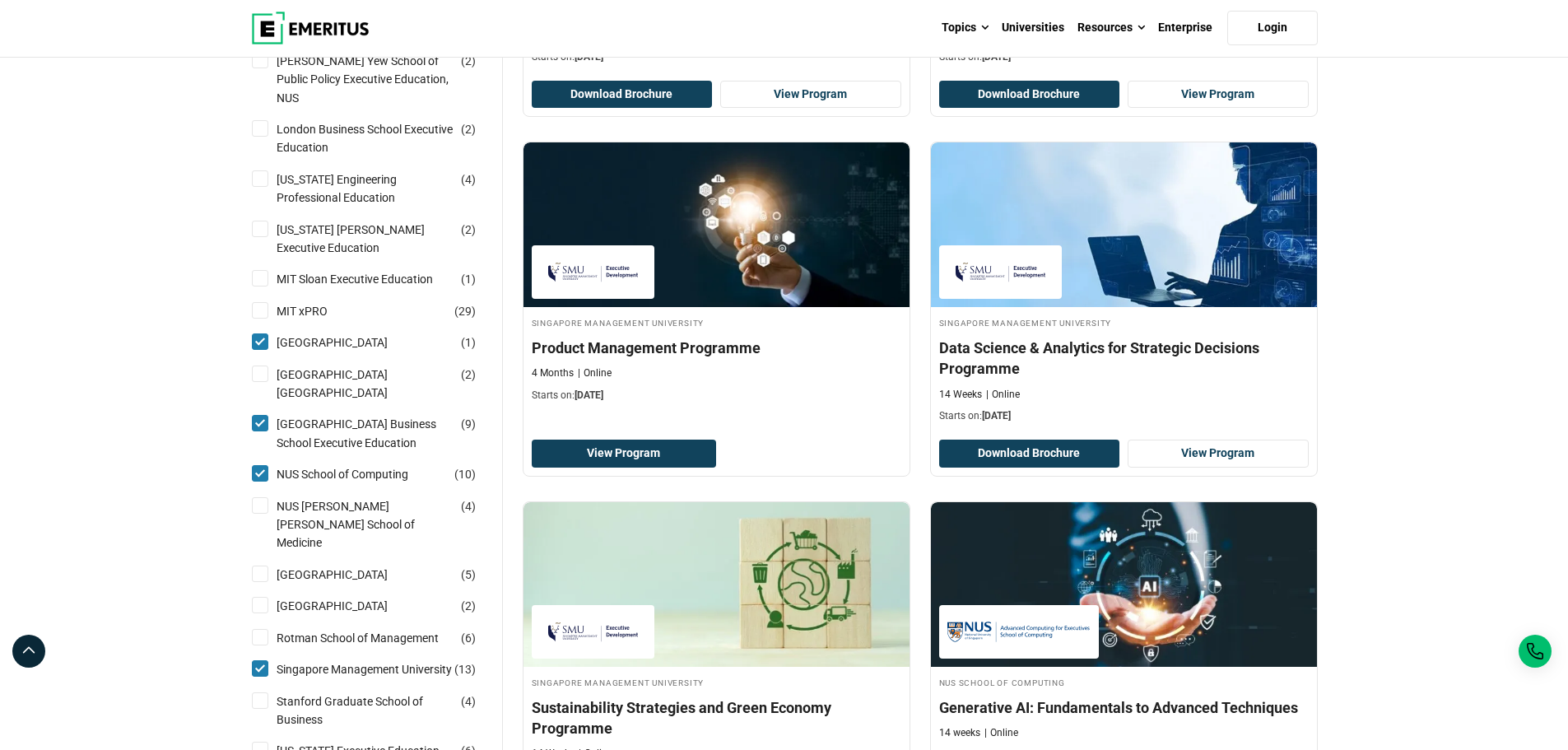
scroll to position [1646, 0]
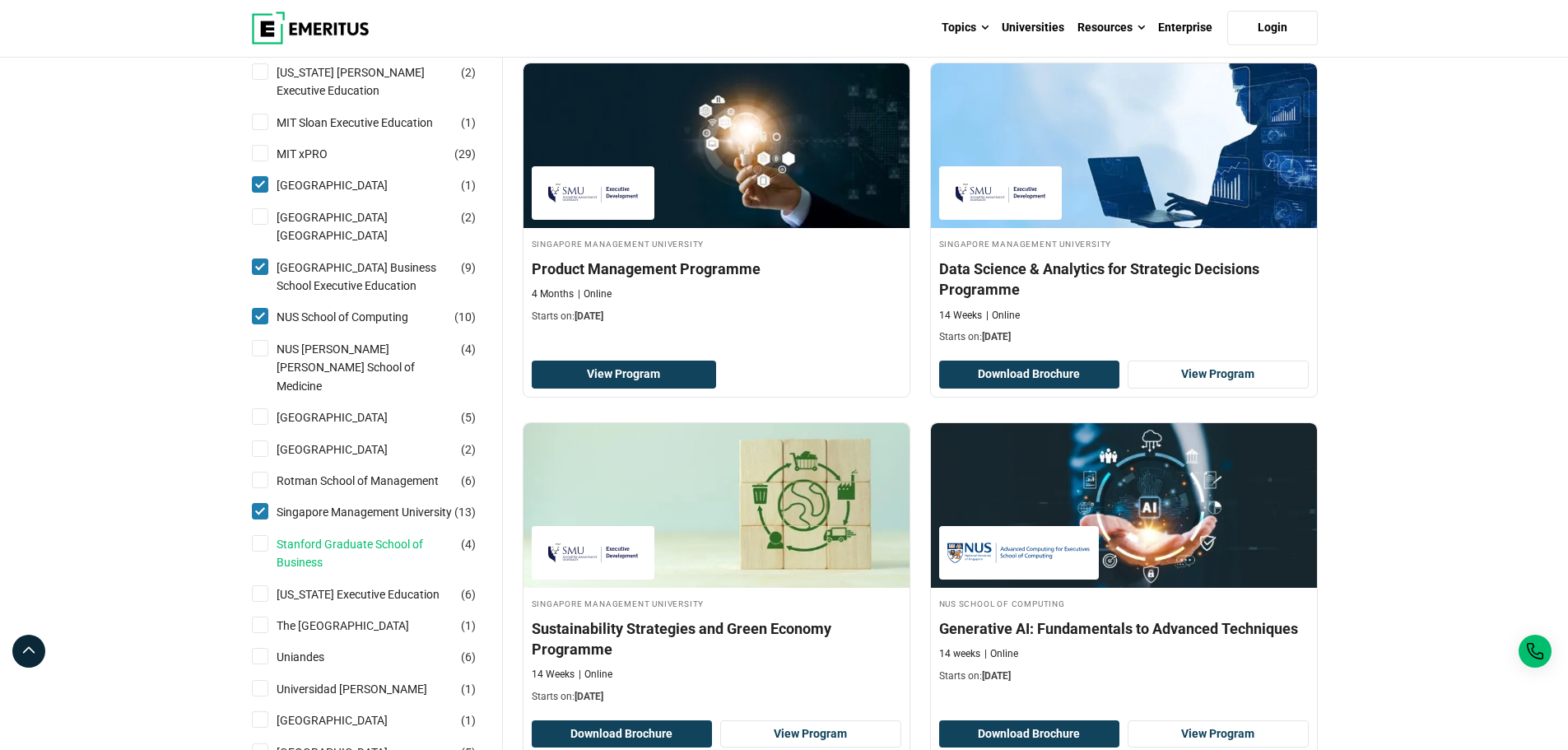
scroll to position [1564, 0]
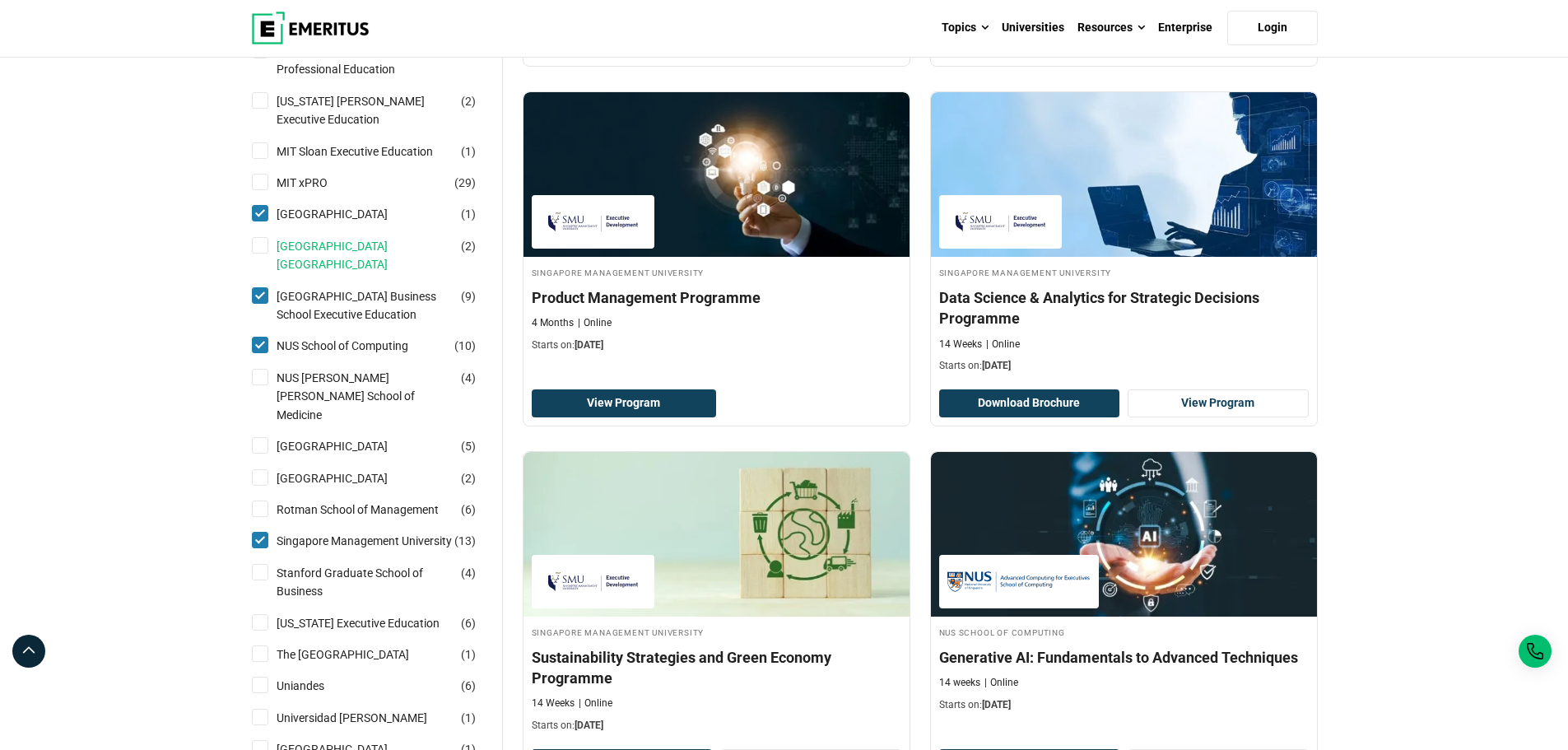
click at [302, 237] on link "[GEOGRAPHIC_DATA] [GEOGRAPHIC_DATA]" at bounding box center [382, 255] width 210 height 37
checkbox input "true"
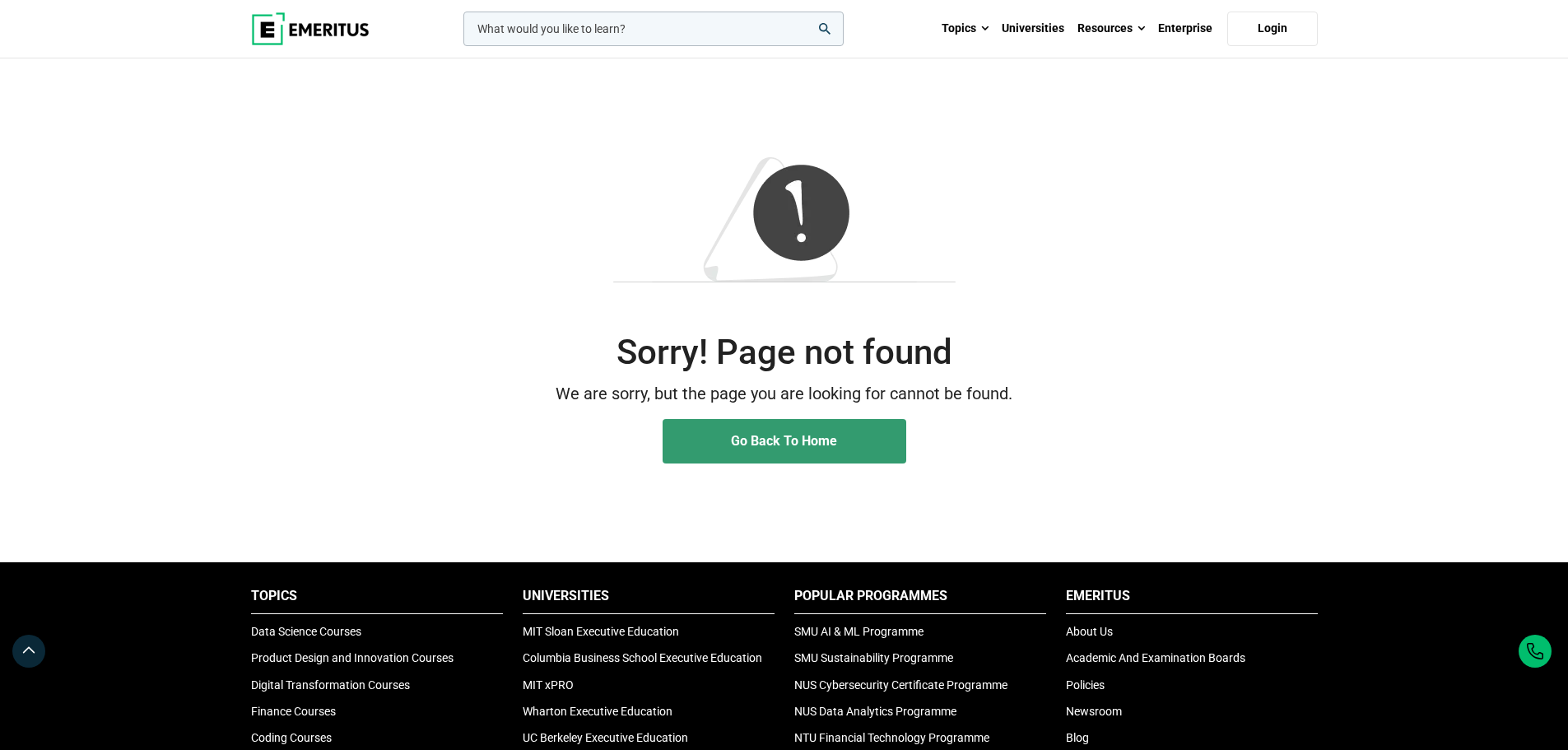
click at [751, 439] on span "Go Back To Home" at bounding box center [784, 440] width 106 height 15
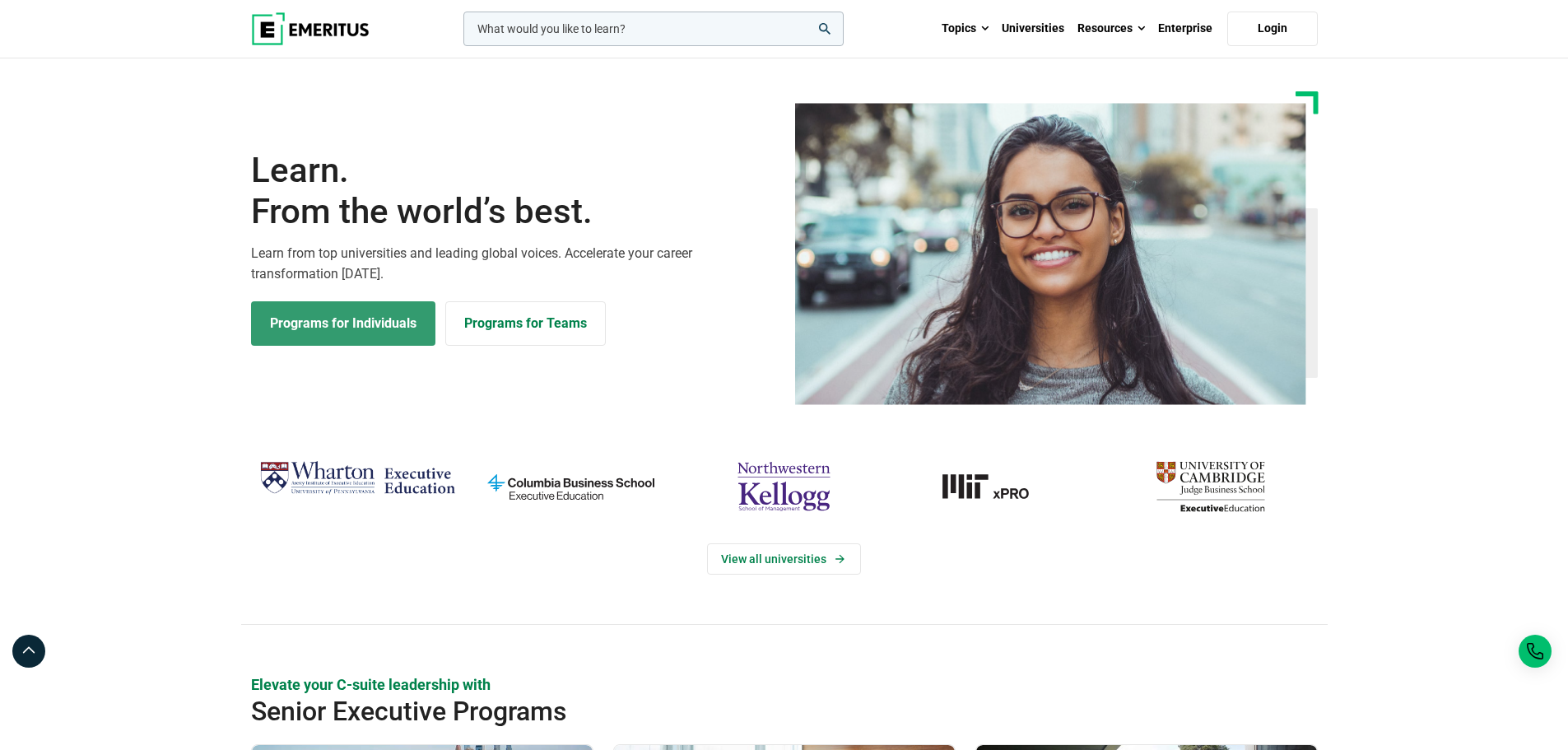
click at [398, 323] on link "Programs for Individuals" at bounding box center [343, 323] width 185 height 45
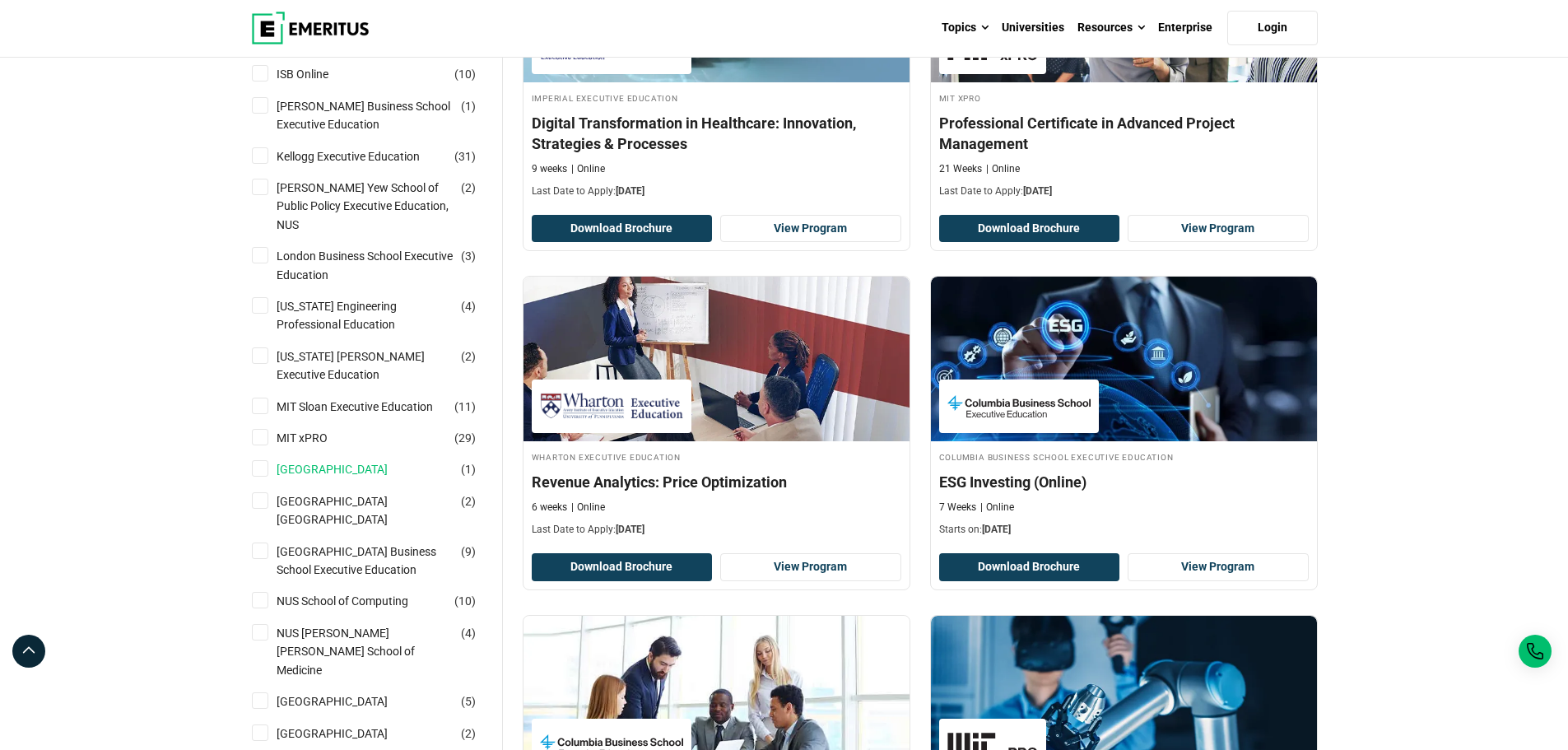
scroll to position [1152, 0]
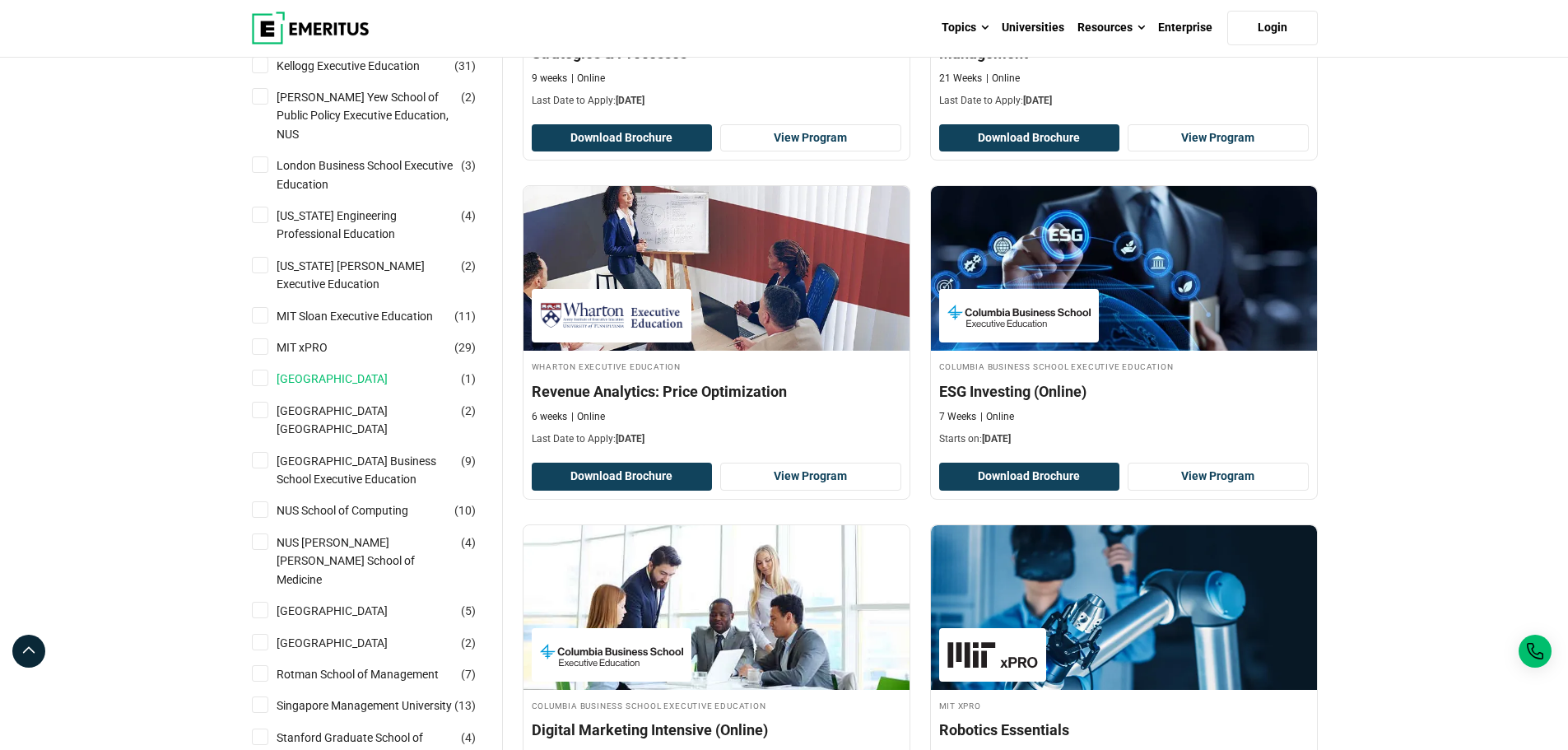
click at [316, 369] on link "[GEOGRAPHIC_DATA]" at bounding box center [349, 378] width 144 height 18
checkbox input "true"
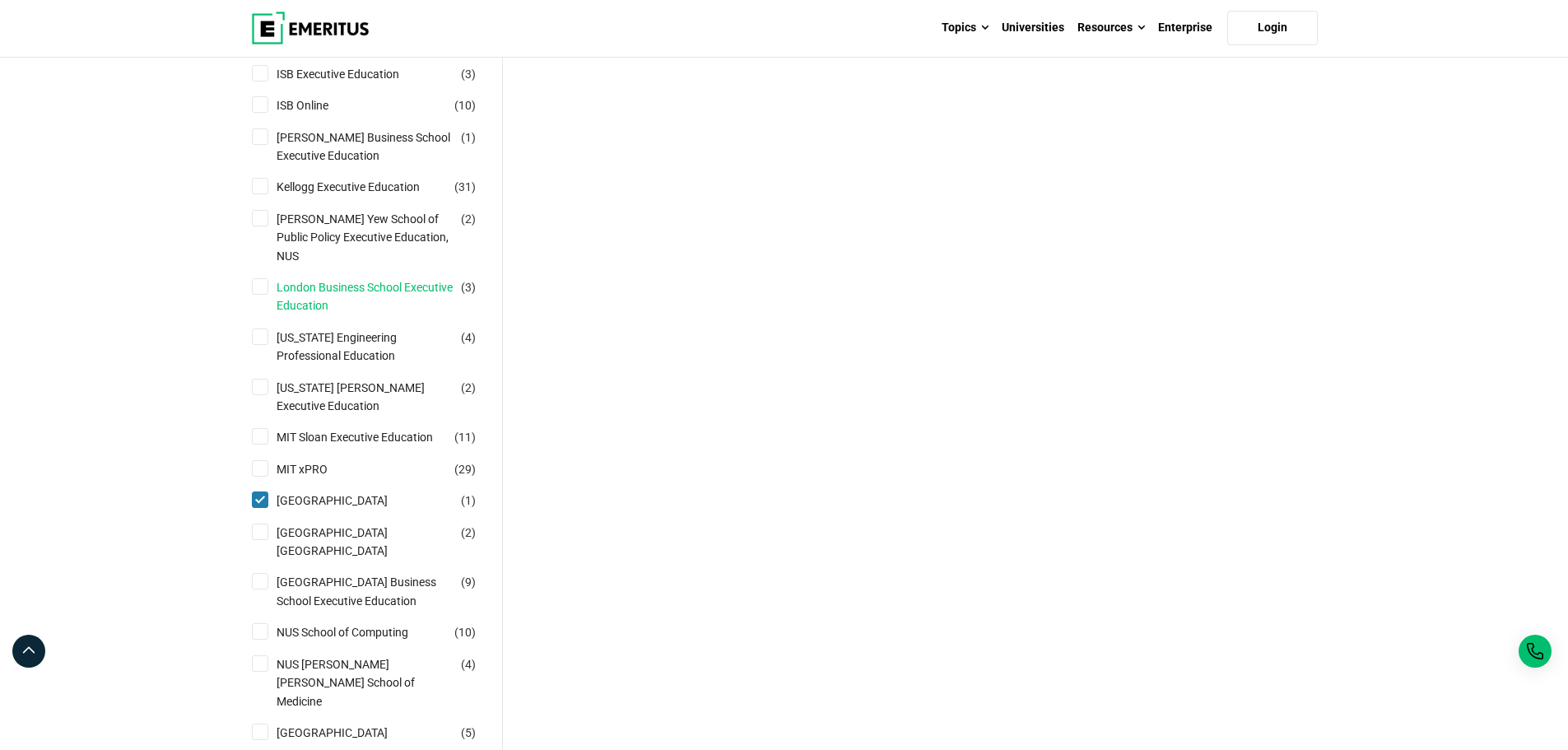
scroll to position [1235, 0]
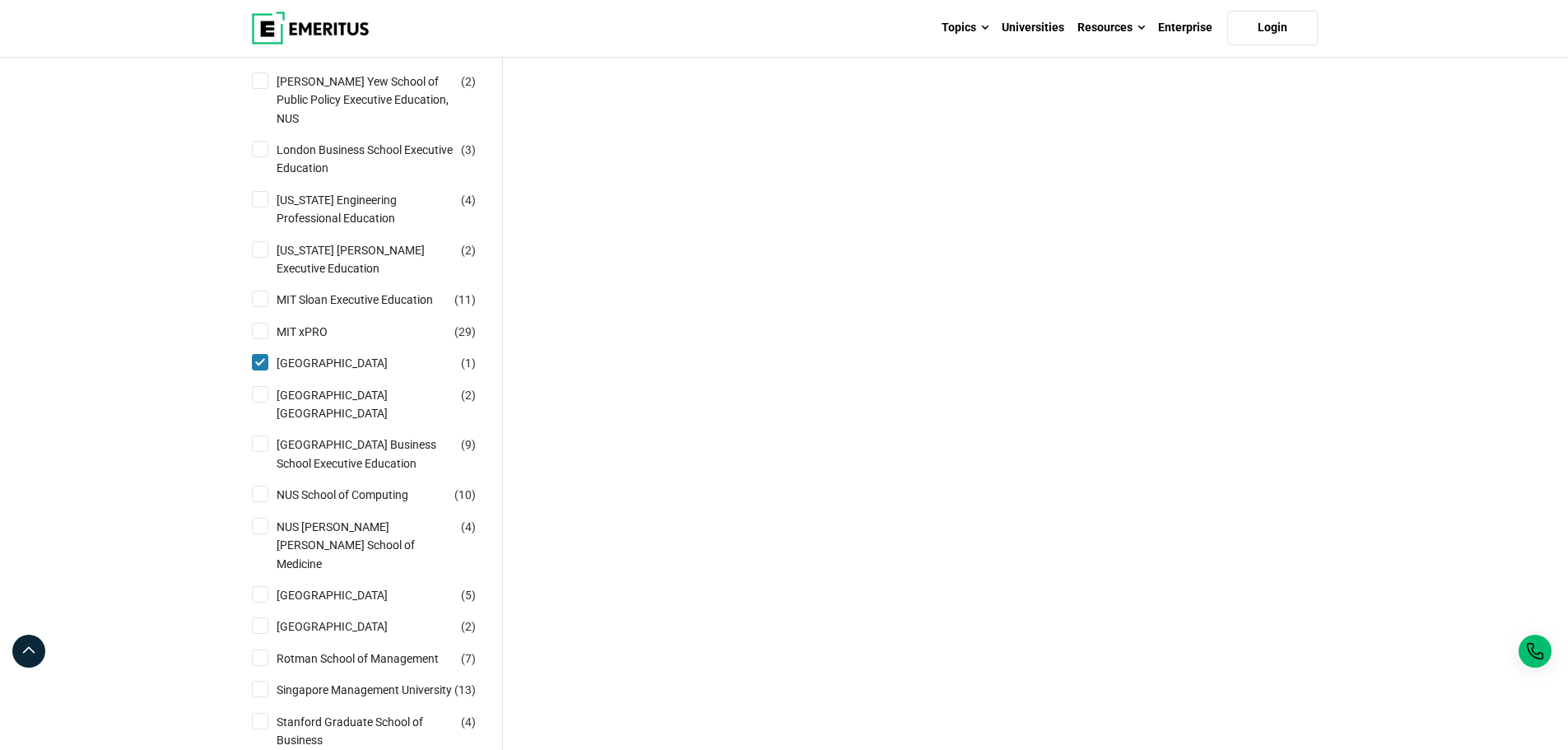
click at [259, 386] on input "Nanyang Technological University Nanyang Business School ( 2 )" at bounding box center [260, 394] width 16 height 16
checkbox input "true"
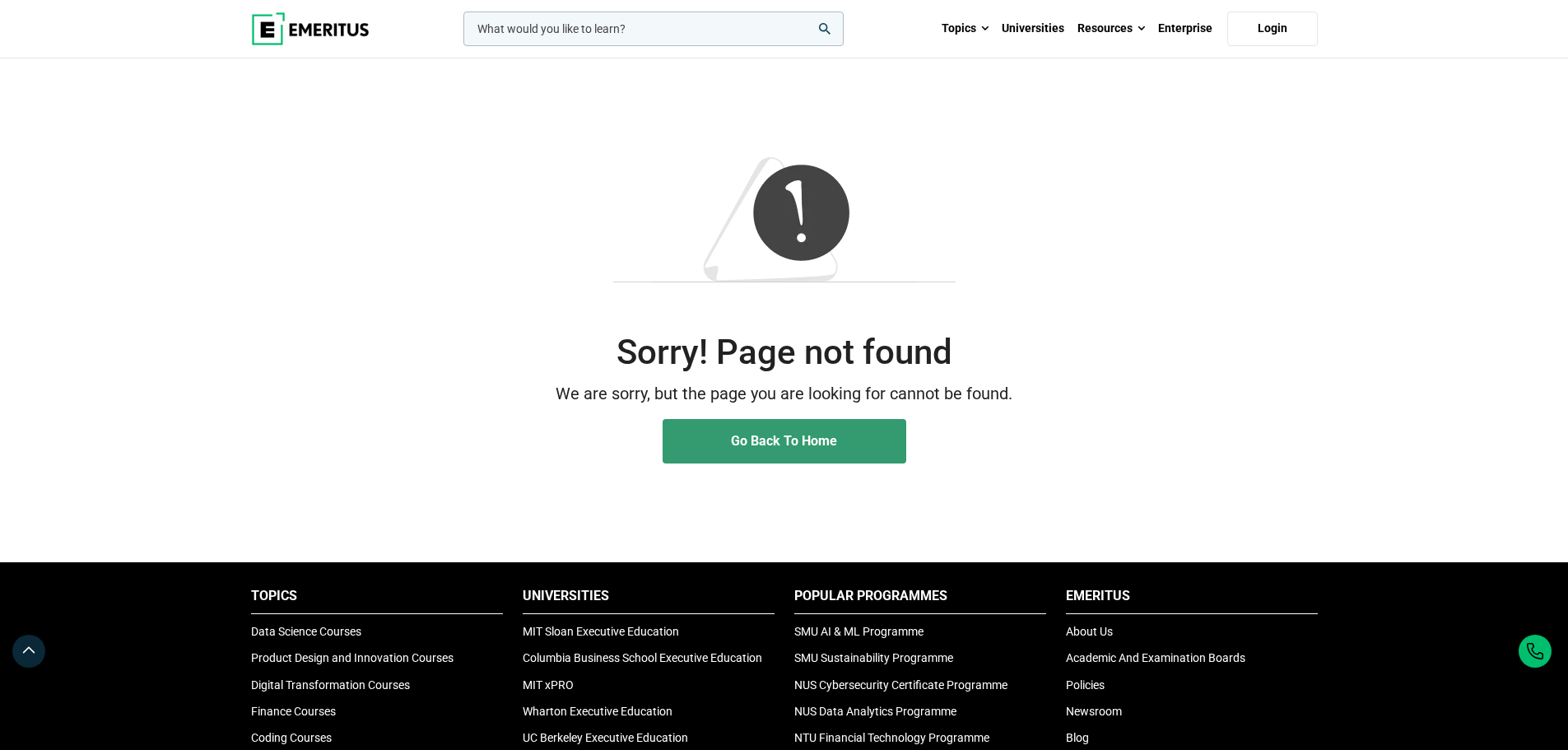
click at [767, 439] on span "Go Back To Home" at bounding box center [784, 440] width 106 height 15
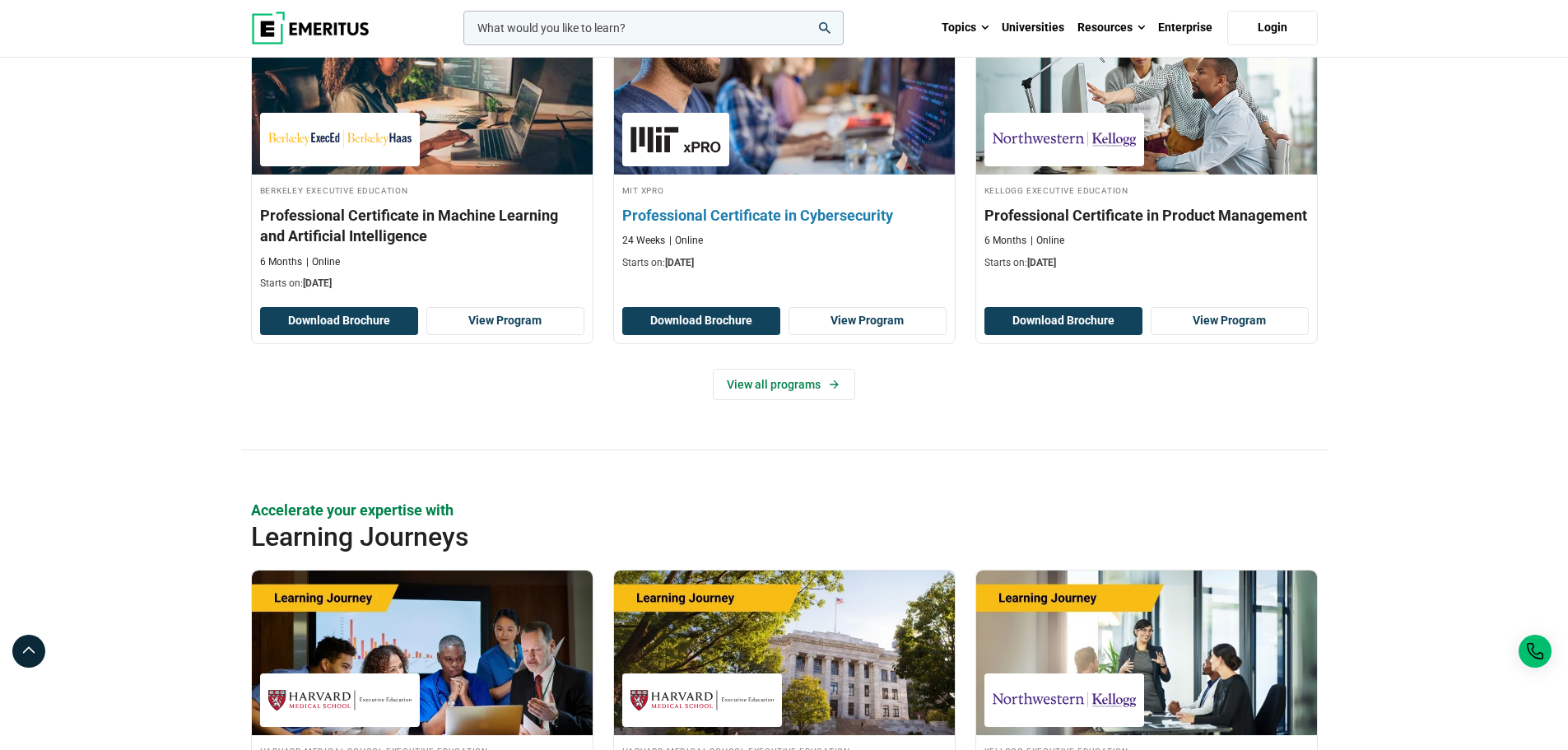
scroll to position [2140, 0]
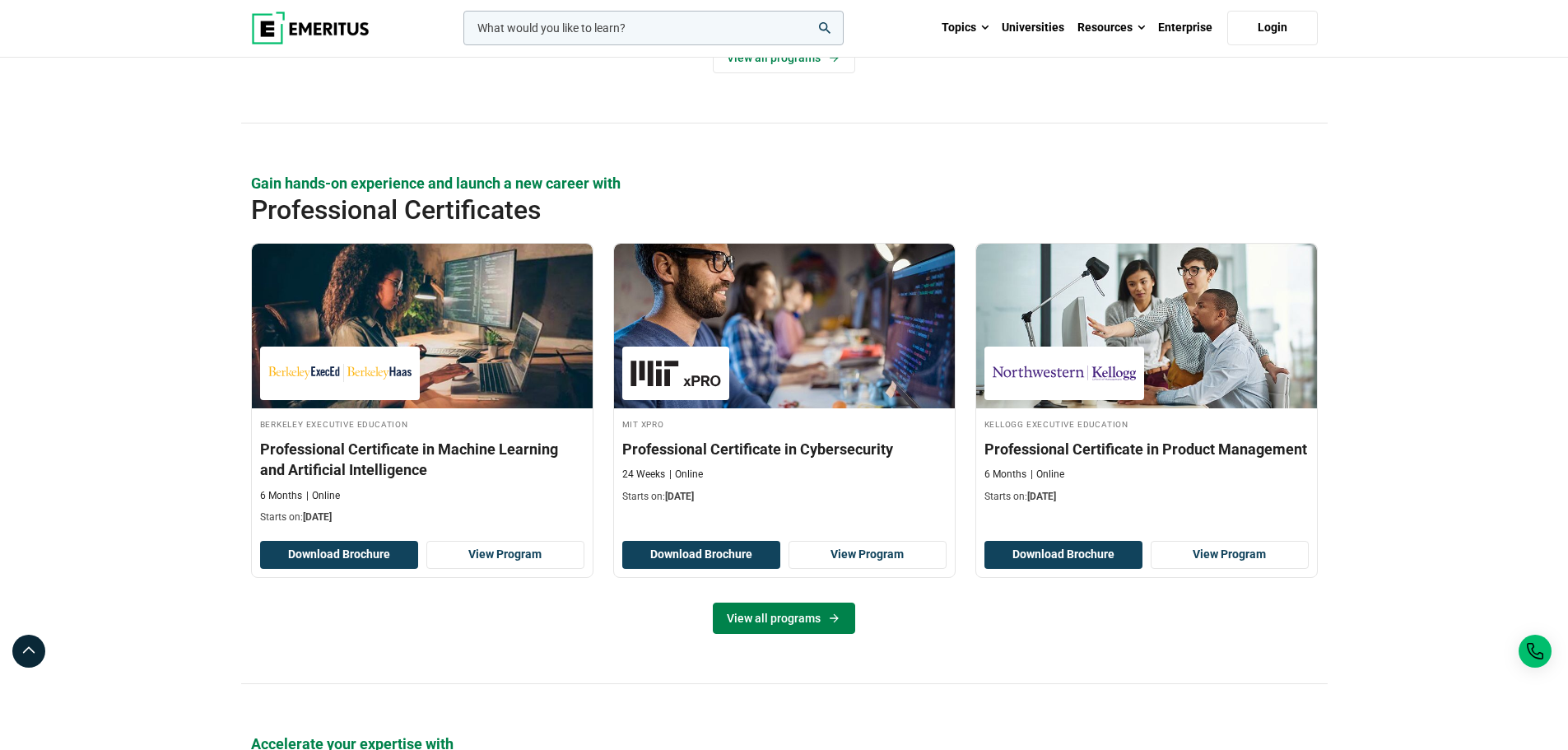
click at [797, 616] on link "View all programs" at bounding box center [783, 617] width 142 height 31
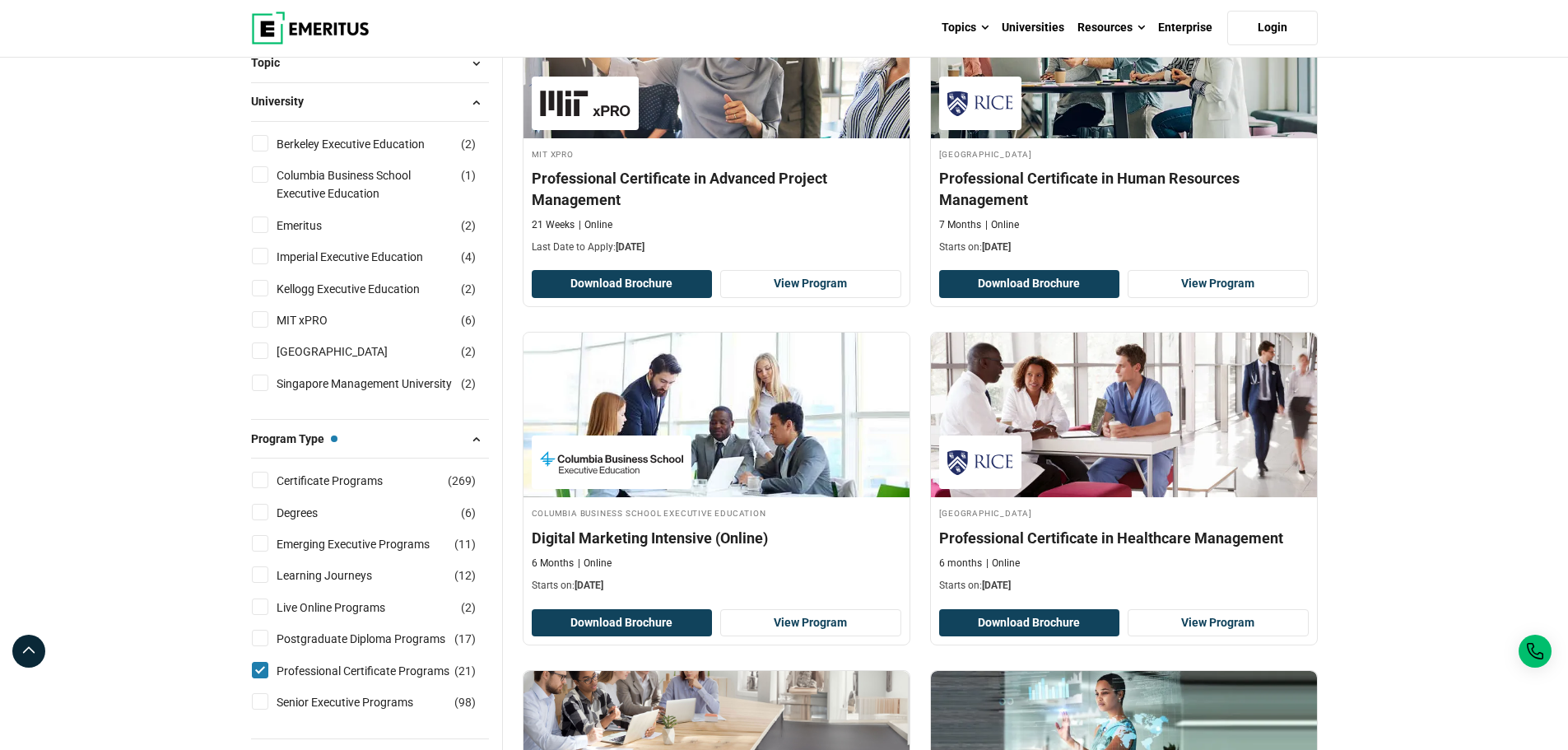
scroll to position [741, 0]
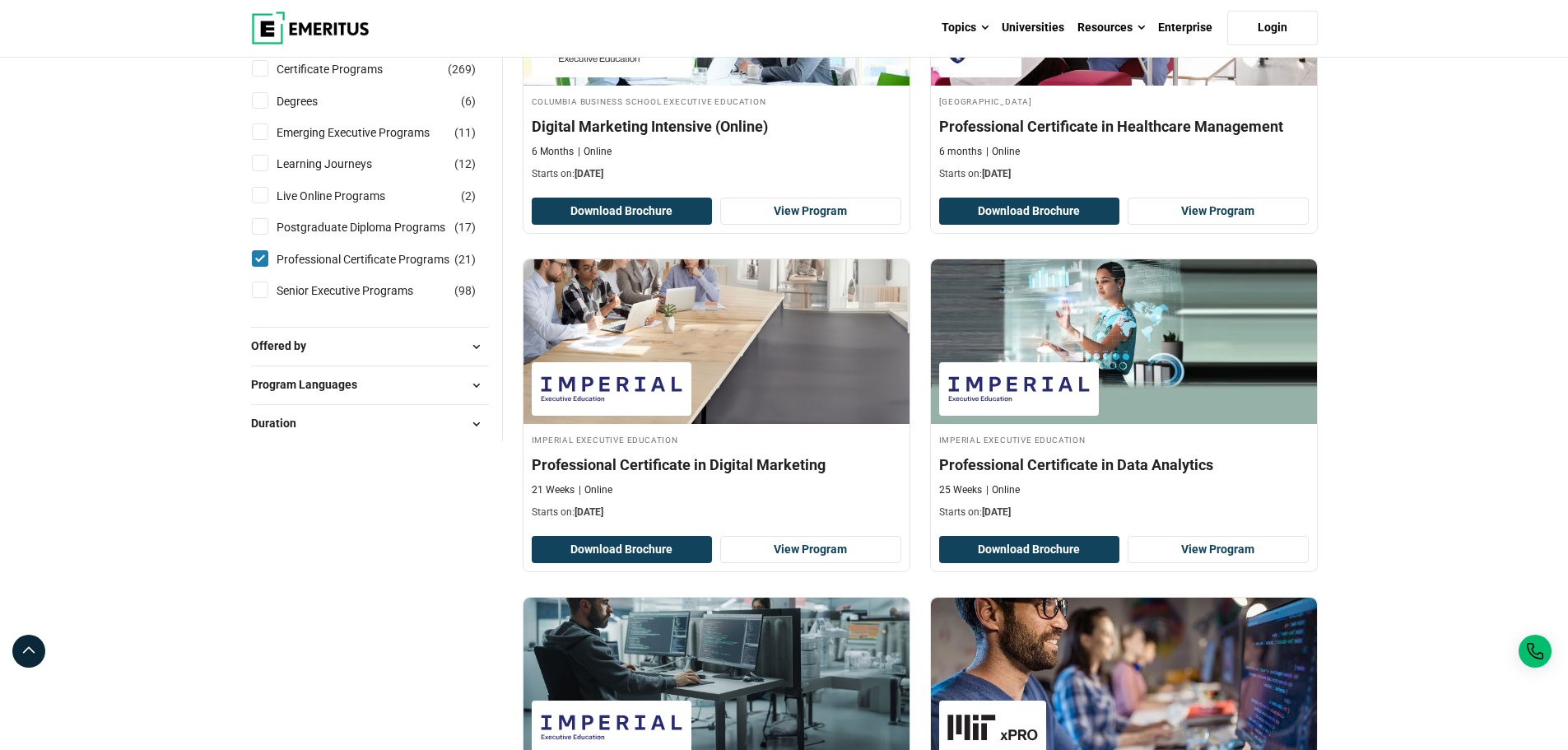
click at [434, 351] on button "Offered by" at bounding box center [369, 347] width 237 height 25
click at [265, 389] on input "University ( 21 )" at bounding box center [260, 387] width 16 height 16
checkbox input "true"
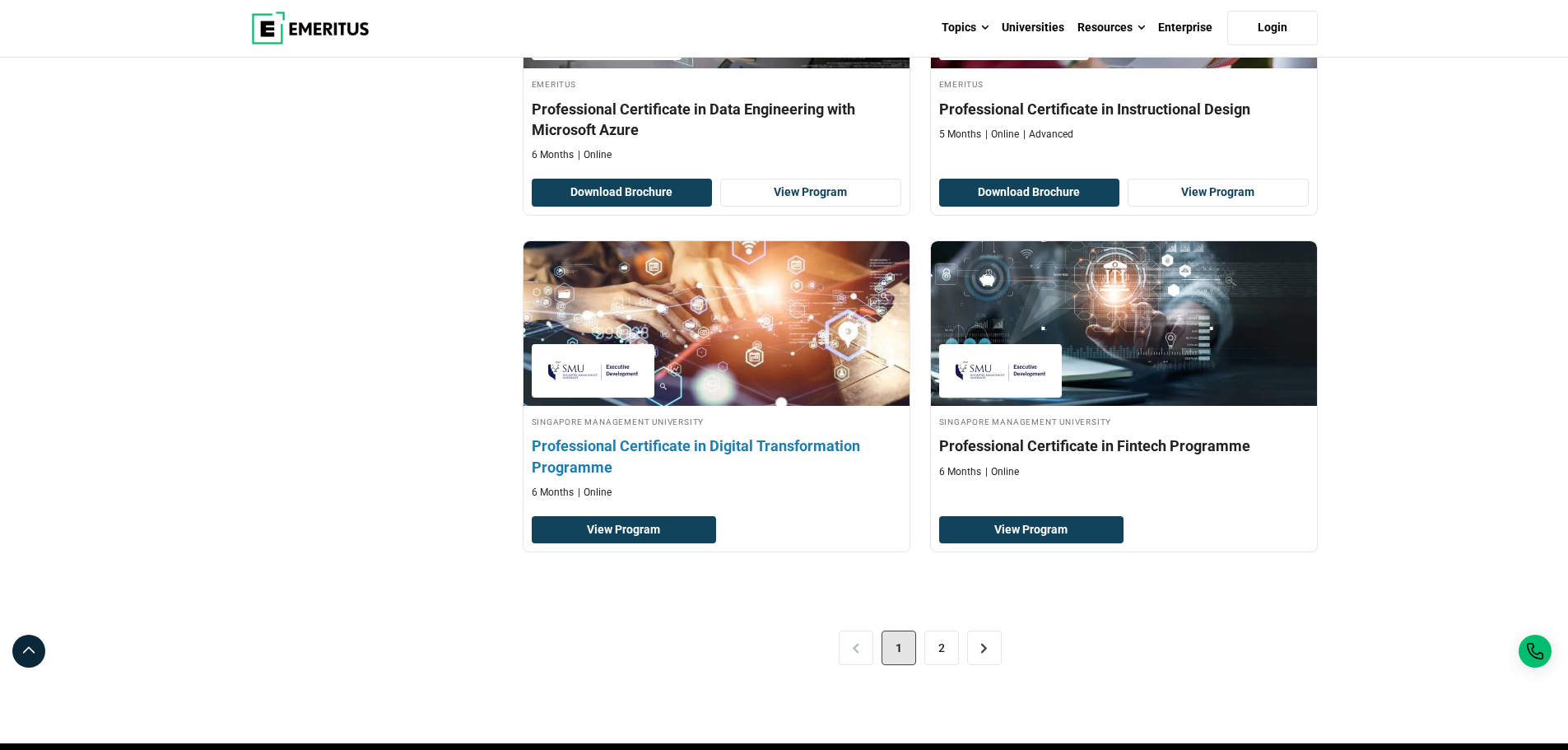
scroll to position [3210, 0]
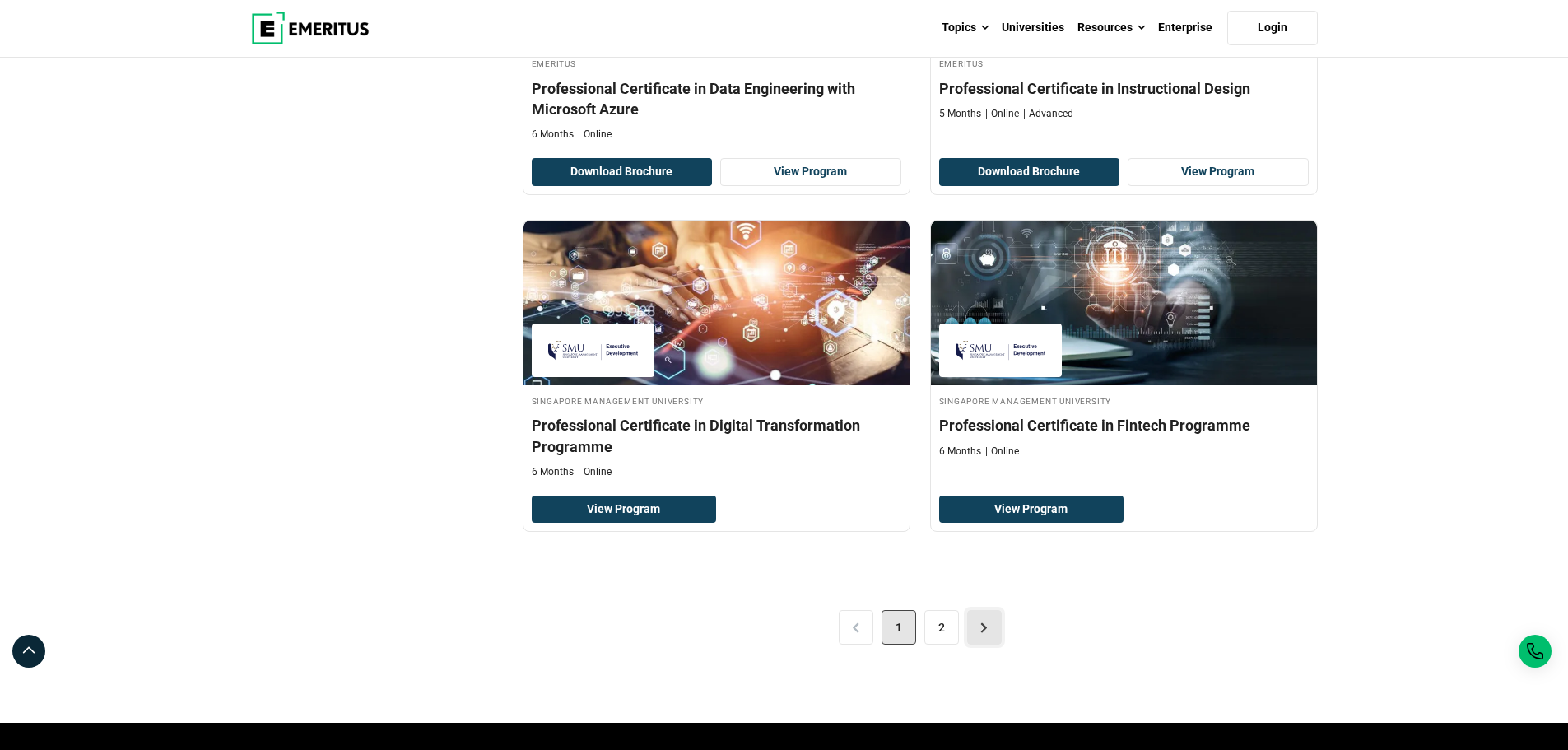
click at [980, 630] on link ">" at bounding box center [984, 627] width 35 height 35
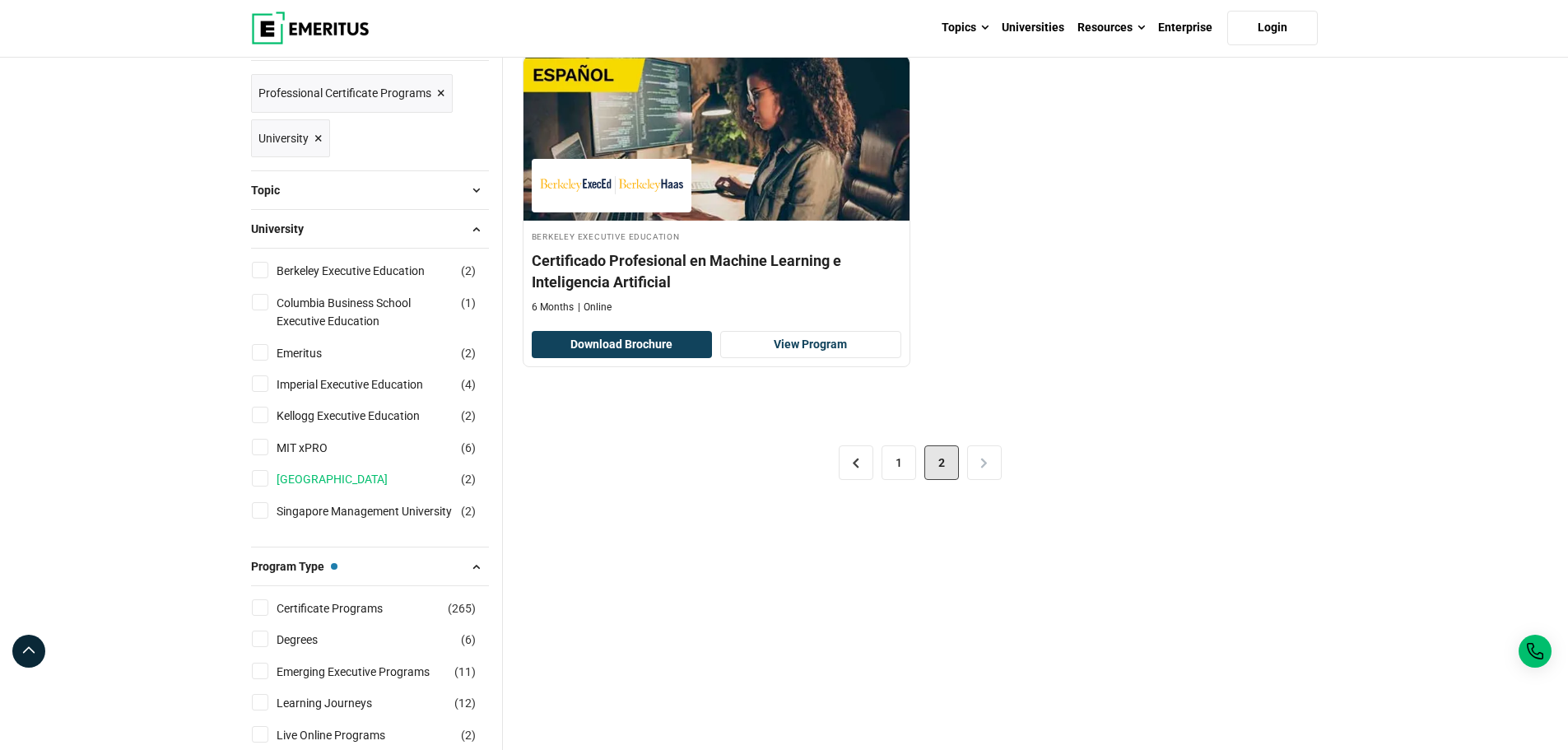
scroll to position [494, 0]
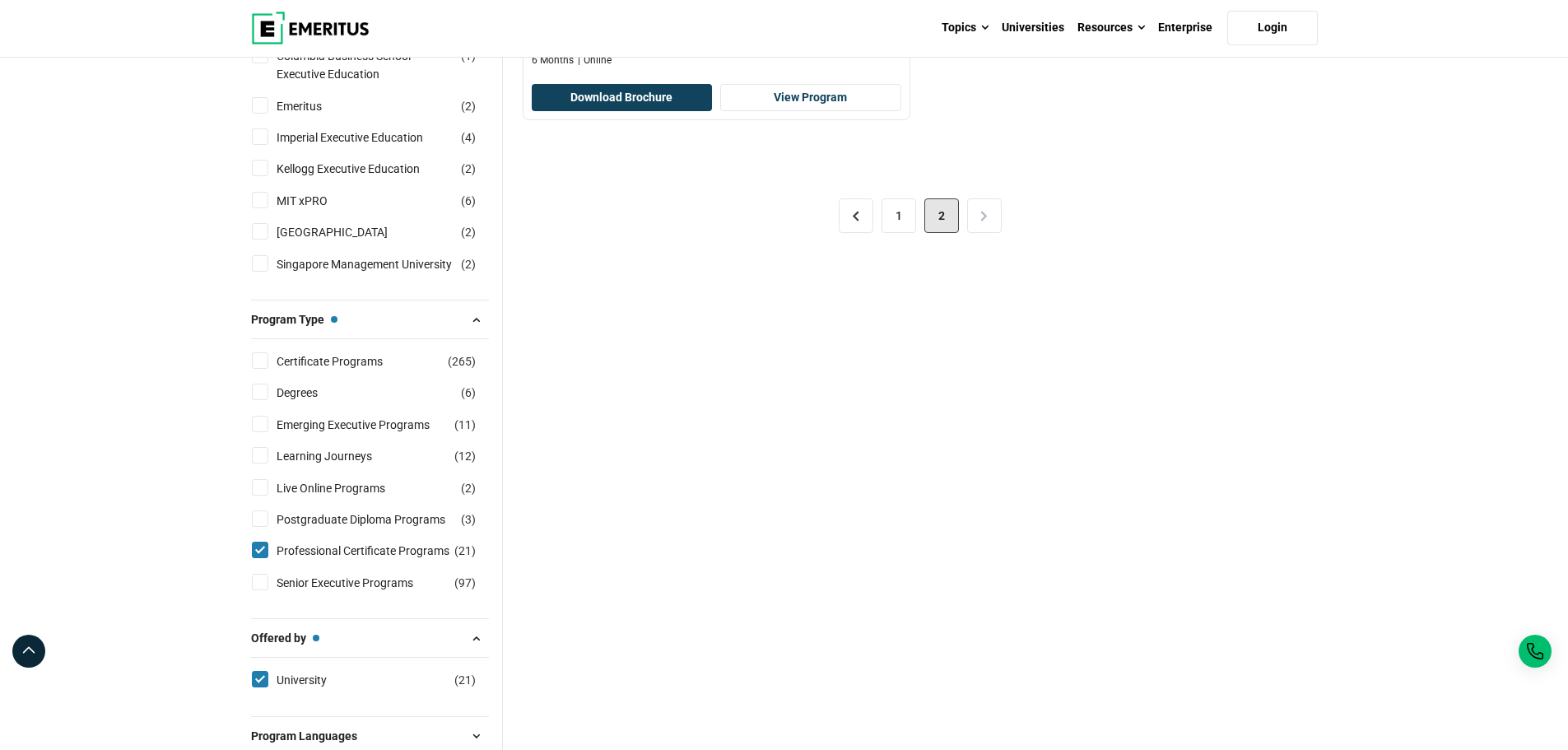
click at [260, 582] on input "Senior Executive Programs ( 97 )" at bounding box center [260, 582] width 16 height 16
checkbox input "true"
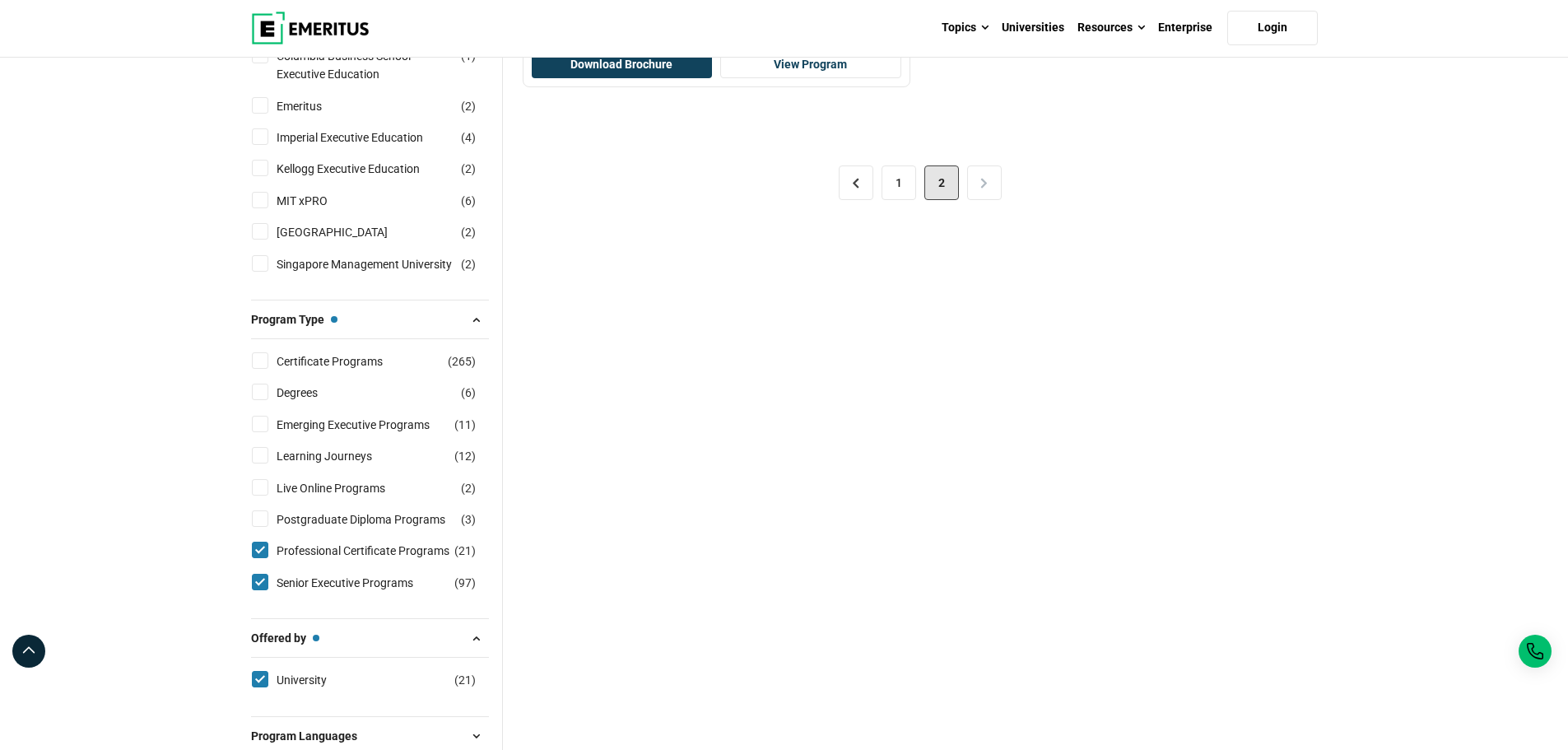
click at [260, 552] on input "Professional Certificate Programs ( 21 )" at bounding box center [260, 549] width 16 height 16
checkbox input "false"
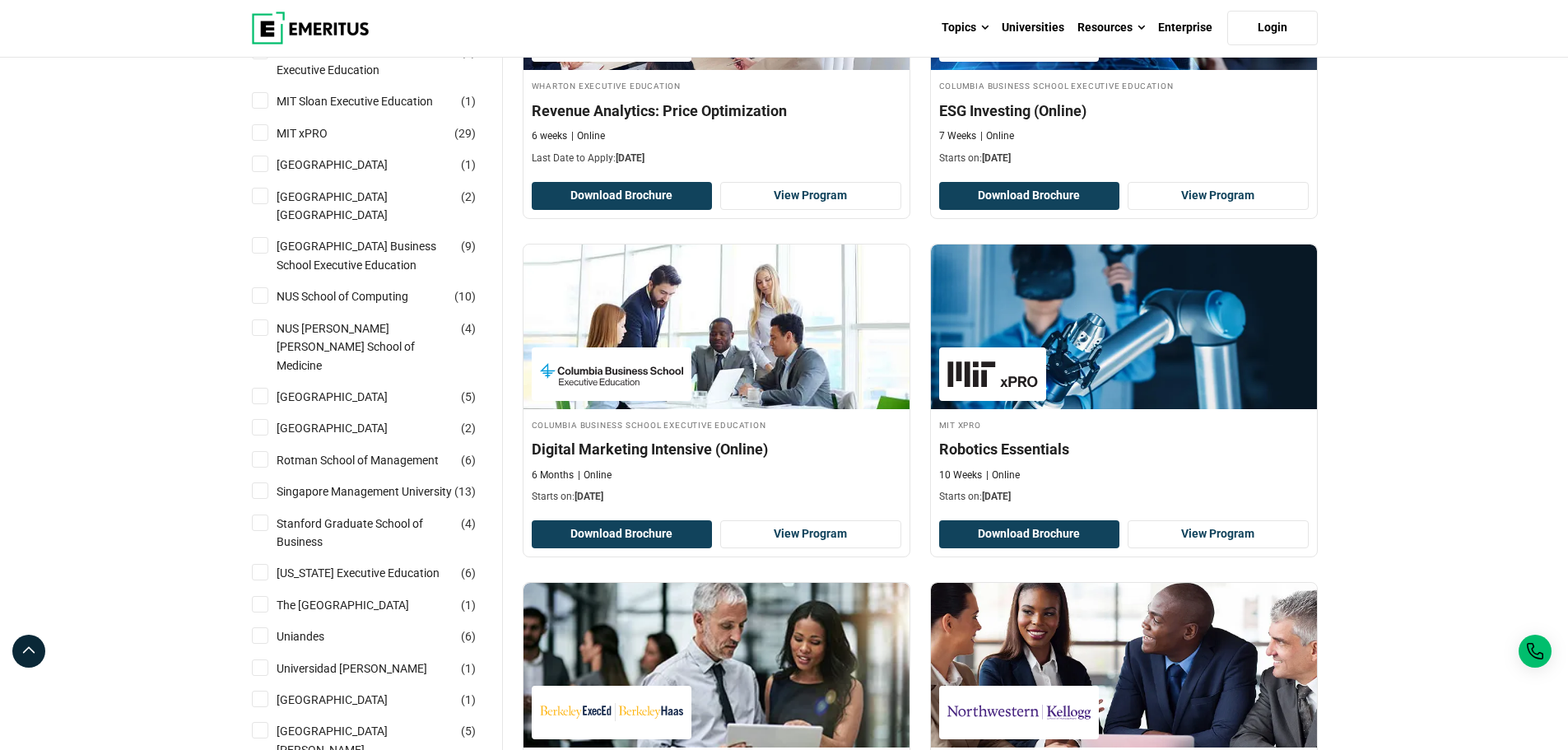
scroll to position [1399, 0]
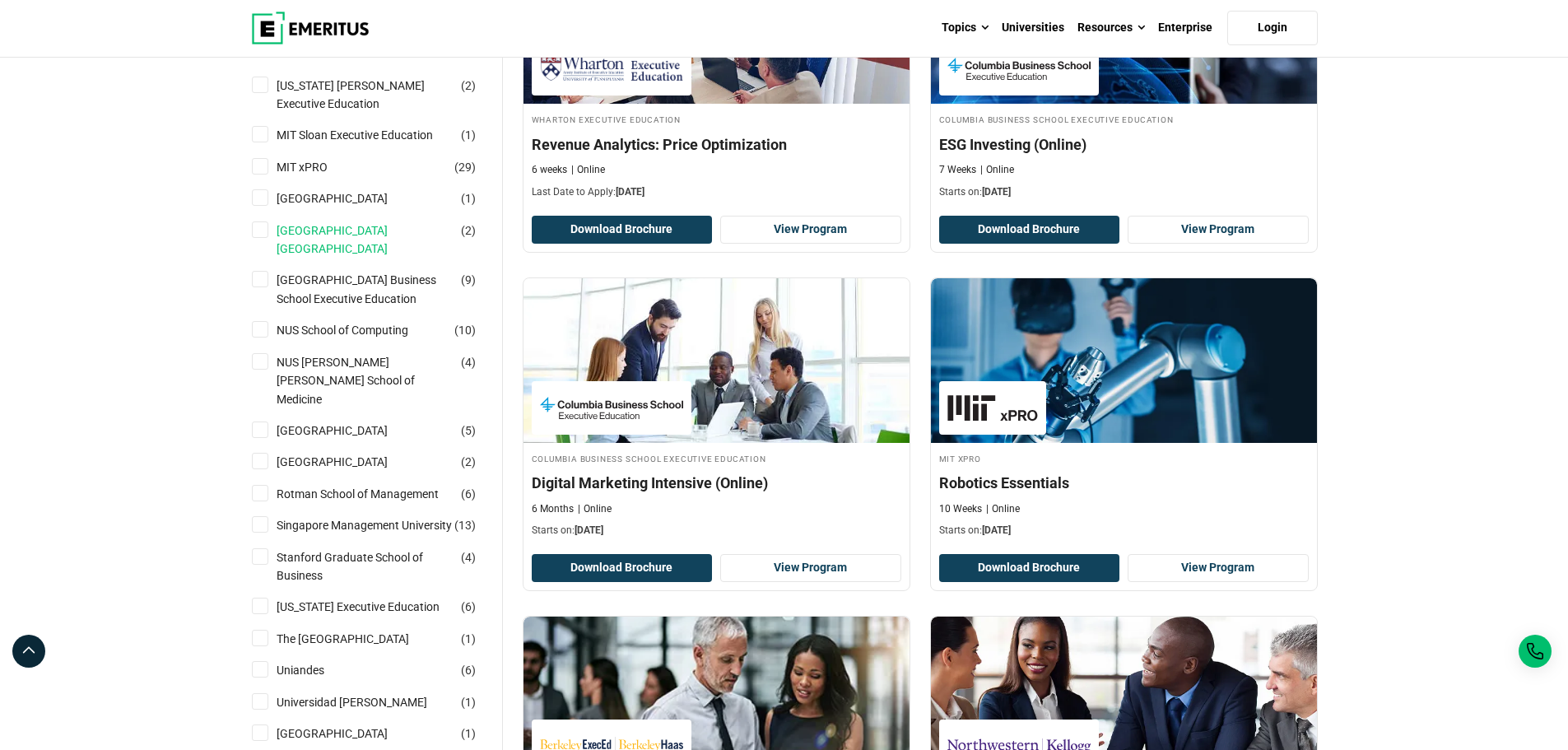
click at [358, 221] on link "Nanyang Technological University Nanyang Business School" at bounding box center [382, 239] width 210 height 37
checkbox input "true"
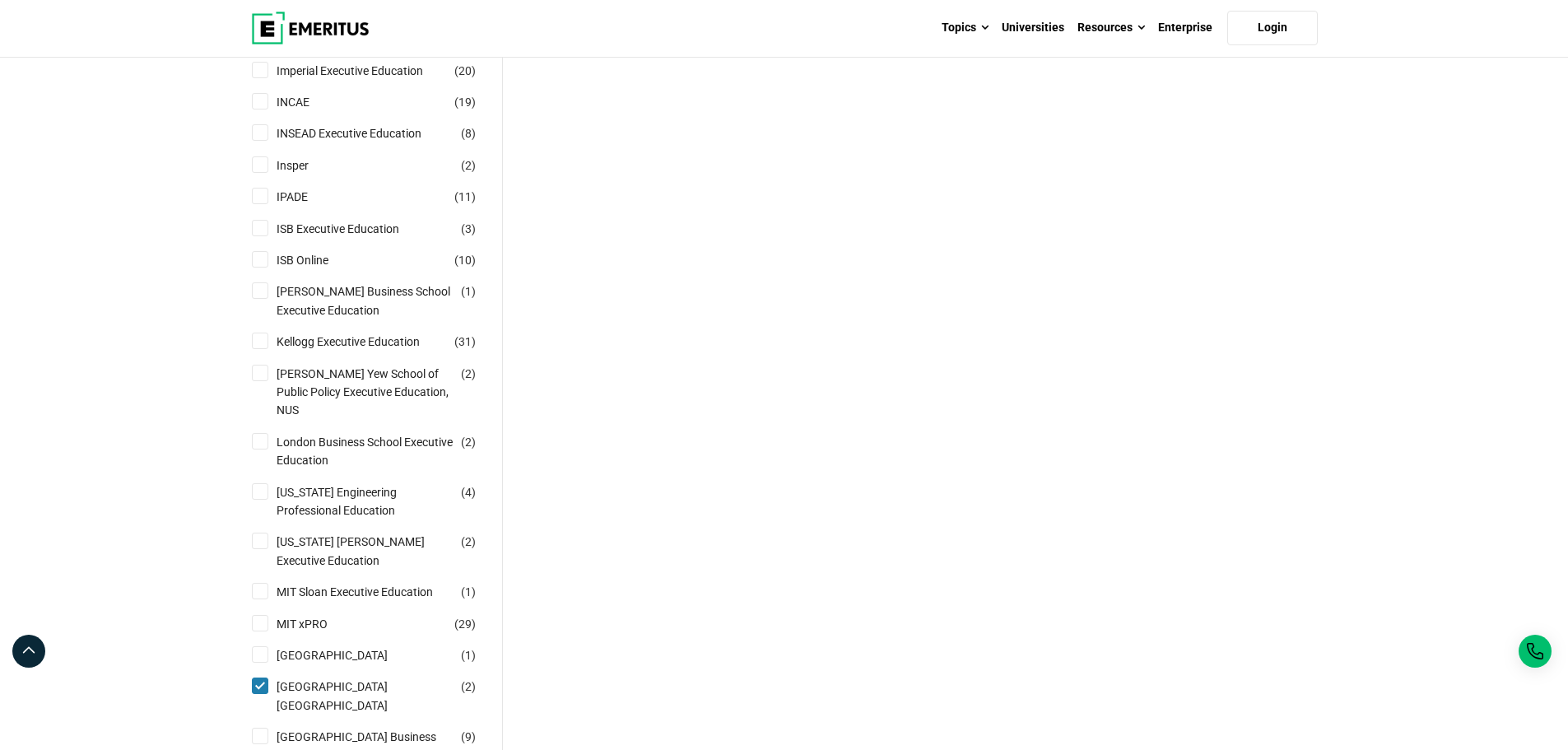
scroll to position [1317, 0]
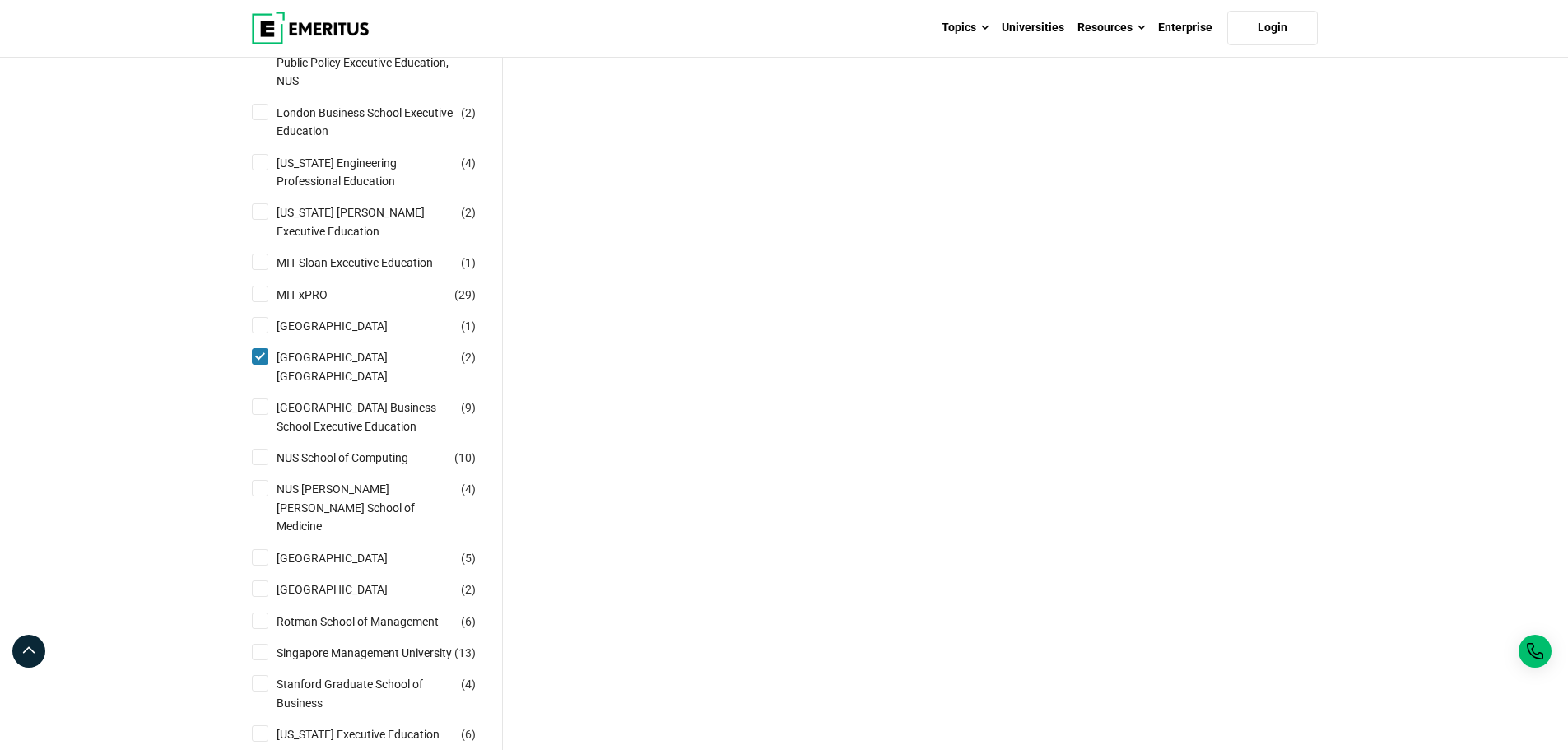
click at [253, 349] on input "Nanyang Technological University Nanyang Business School ( 2 )" at bounding box center [260, 357] width 16 height 16
checkbox input "false"
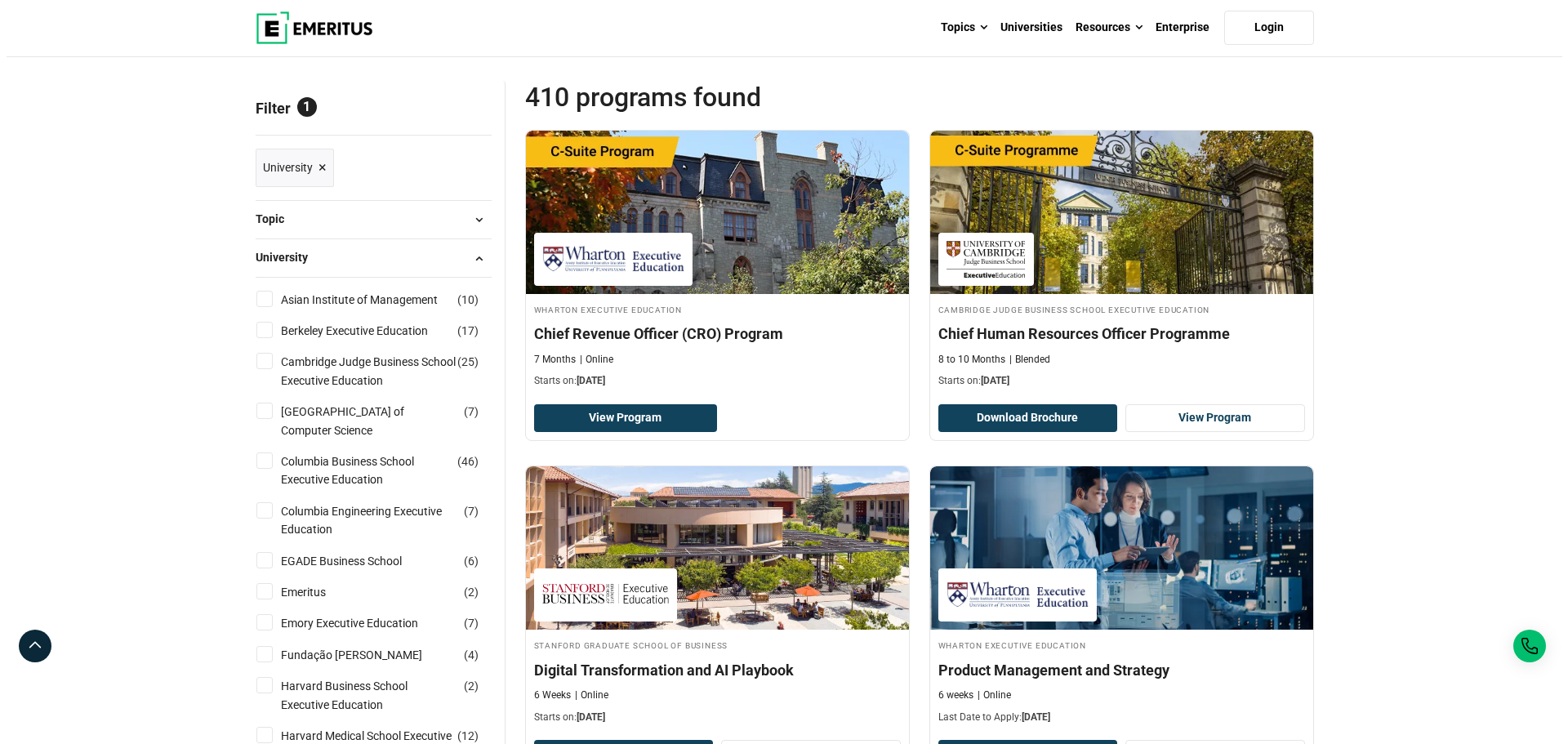
scroll to position [82, 0]
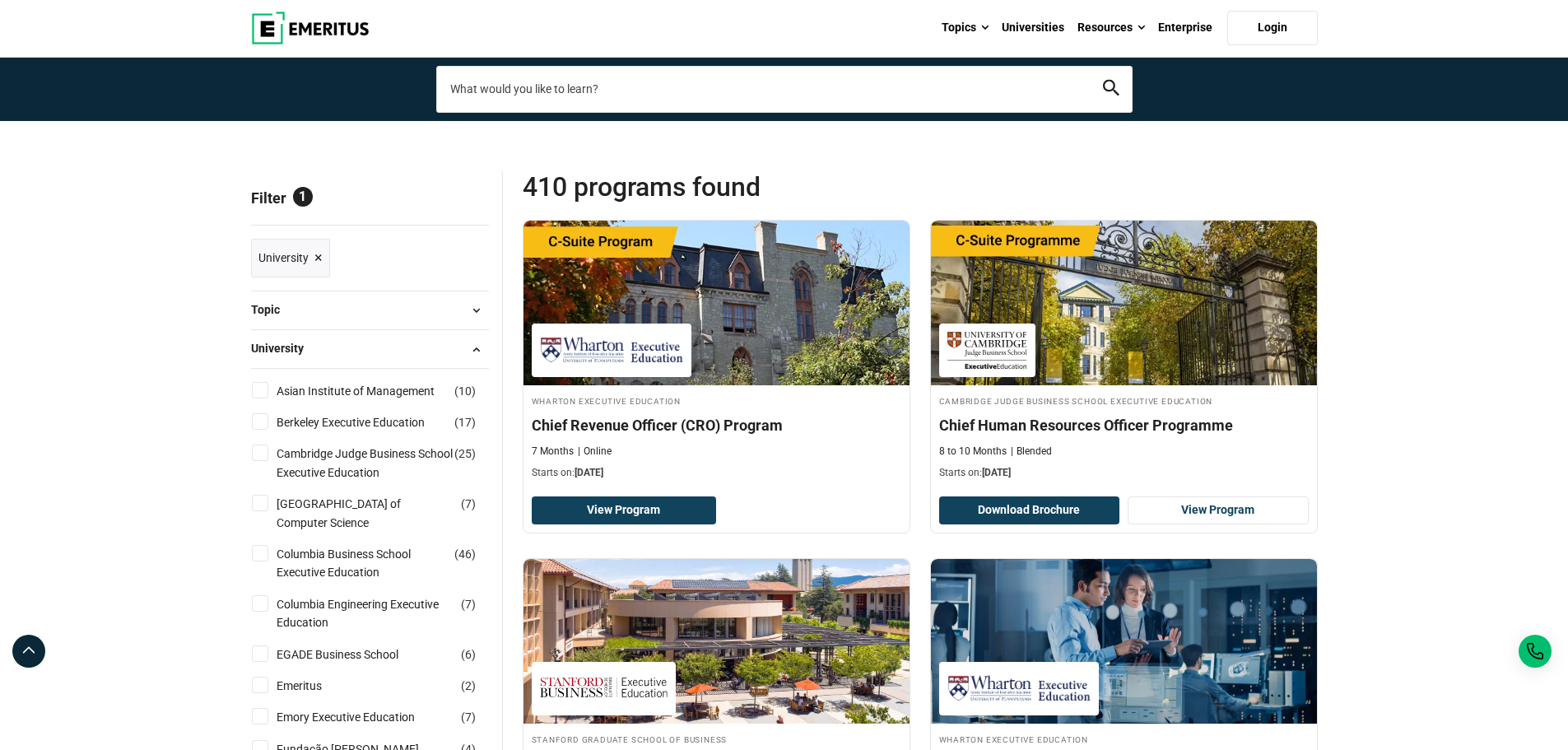
click at [657, 68] on input "search-page" at bounding box center [784, 88] width 696 height 46
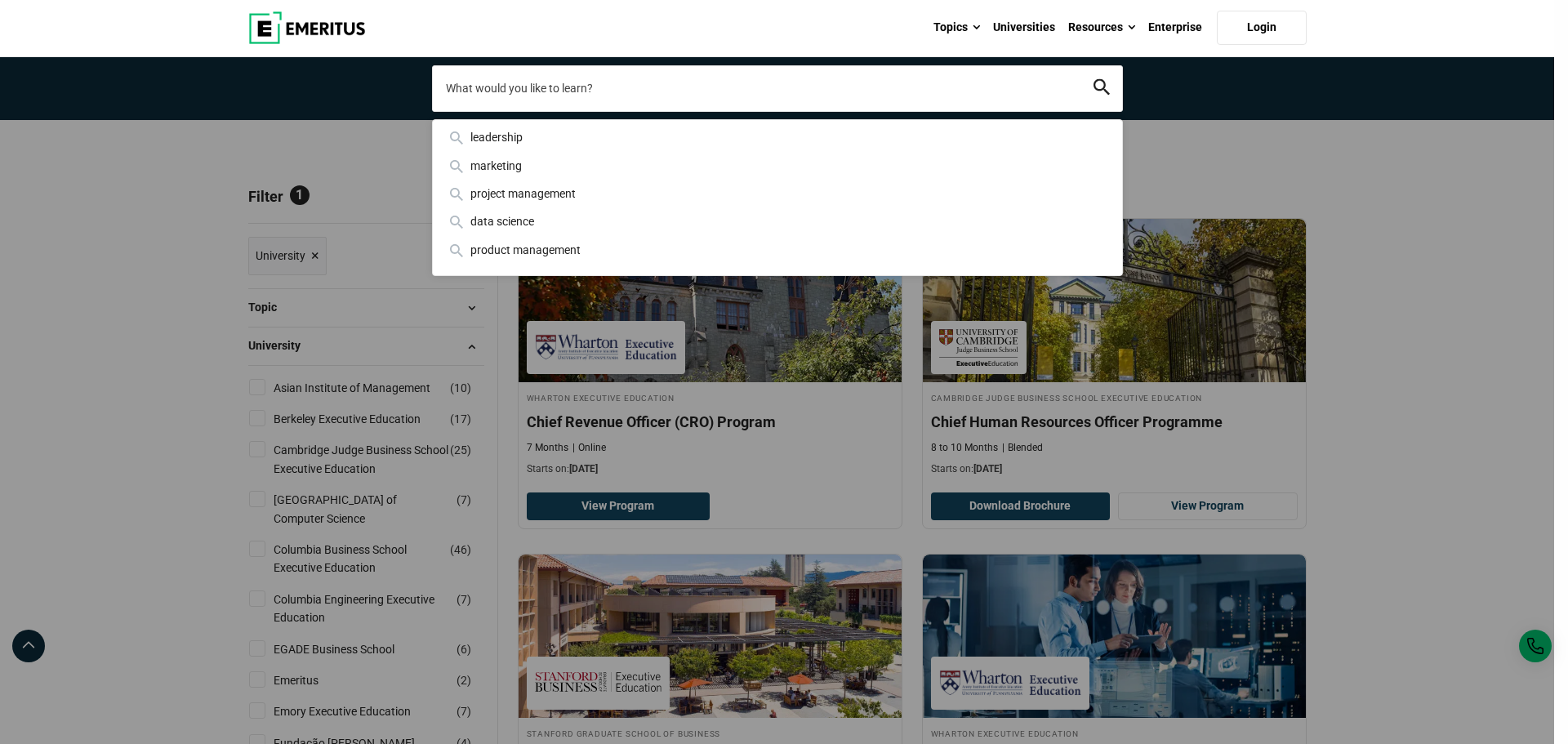
paste input "list the top 3–5 recognized CBAP training options globally and in Singapore, wi…"
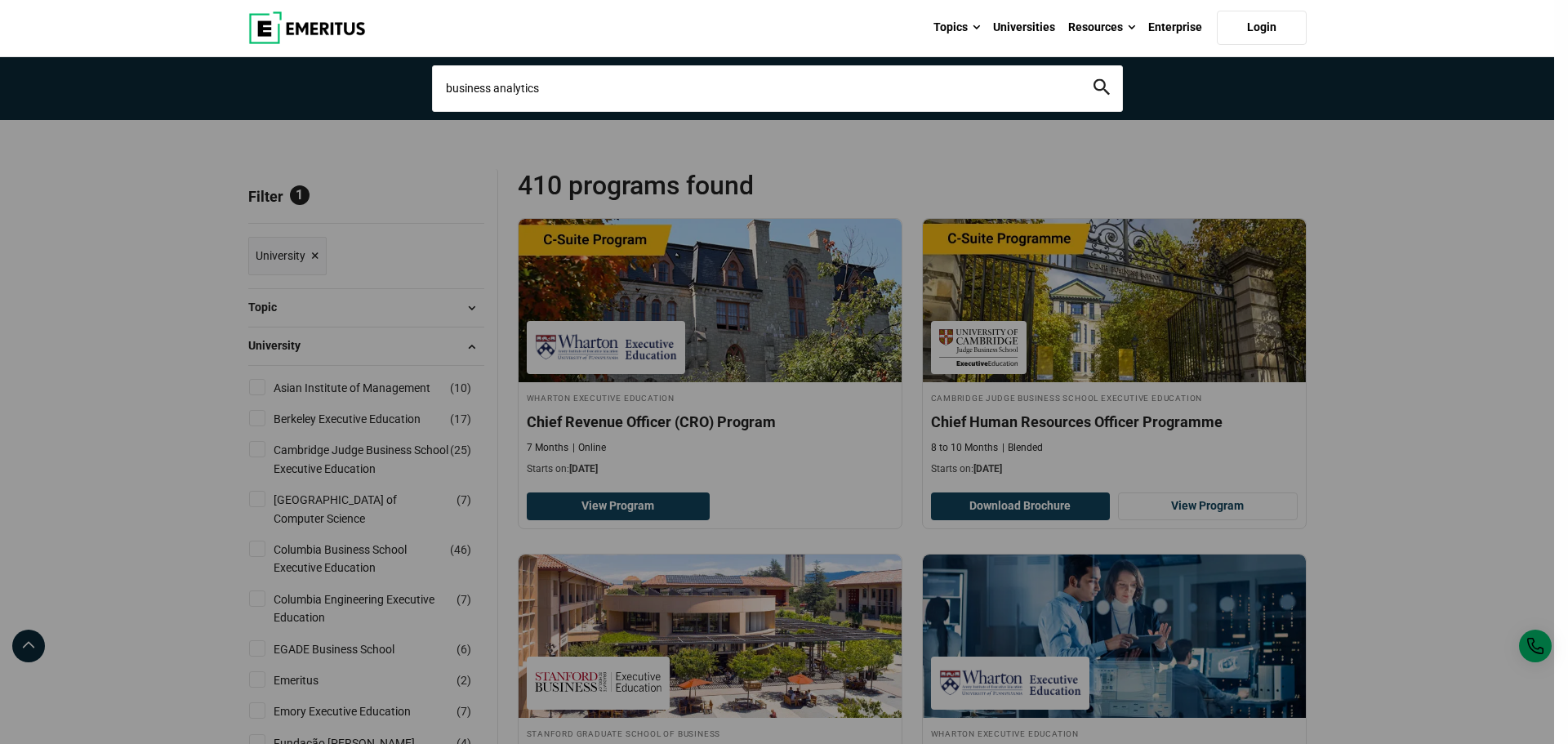
type input "business analytics"
click at [1094, 79] on button "search" at bounding box center [1102, 88] width 16 height 19
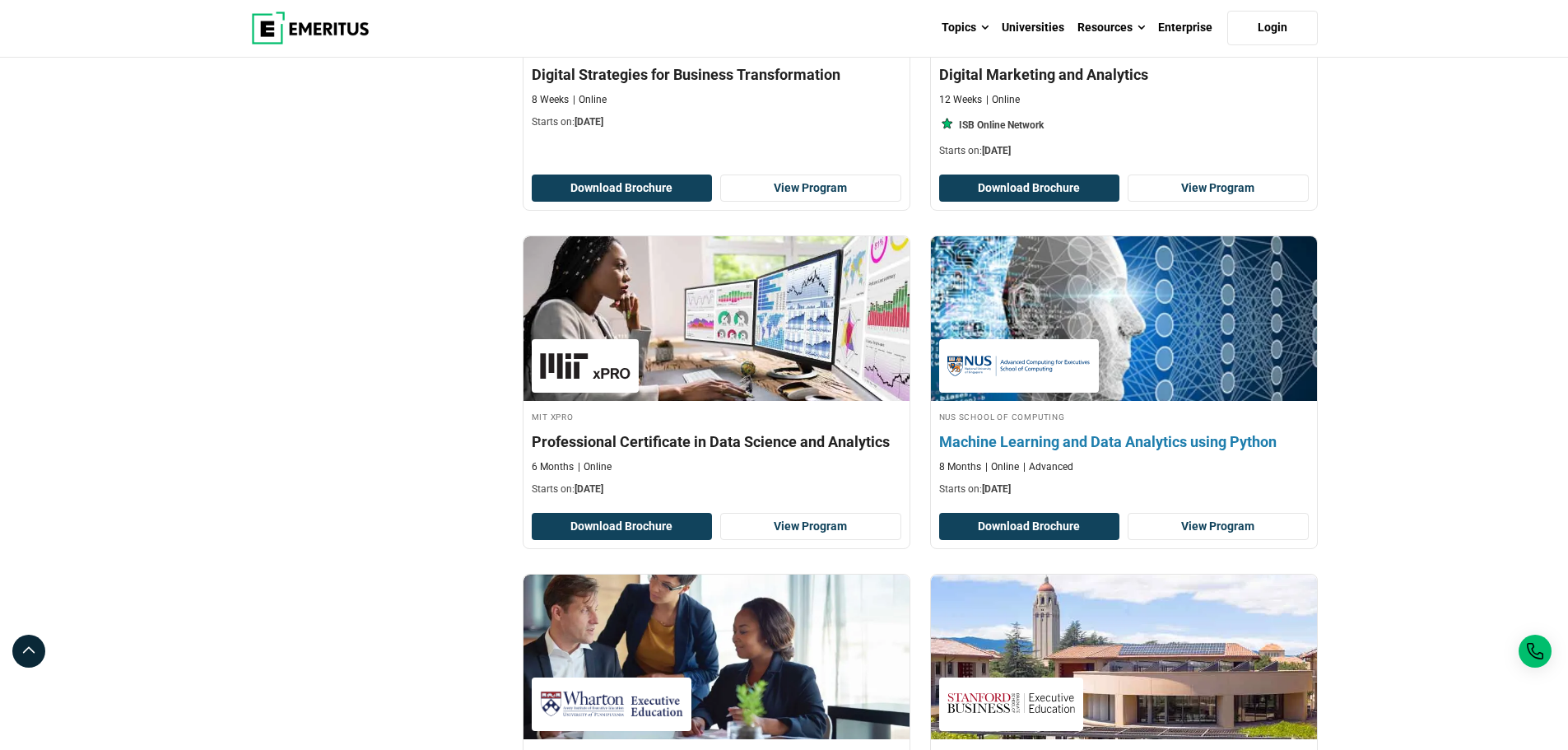
scroll to position [2798, 0]
